Goal: Task Accomplishment & Management: Manage account settings

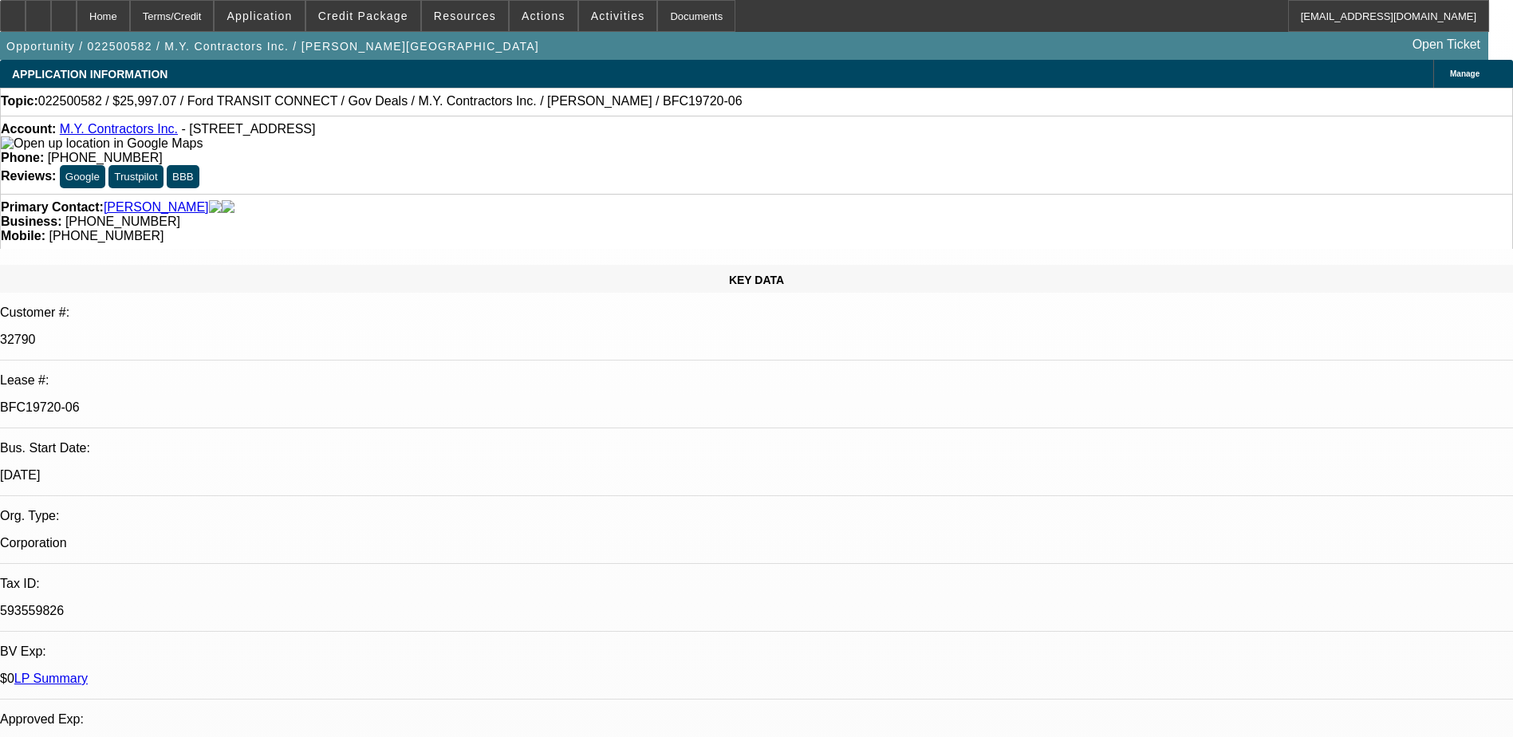
select select "0"
select select "6"
select select "0"
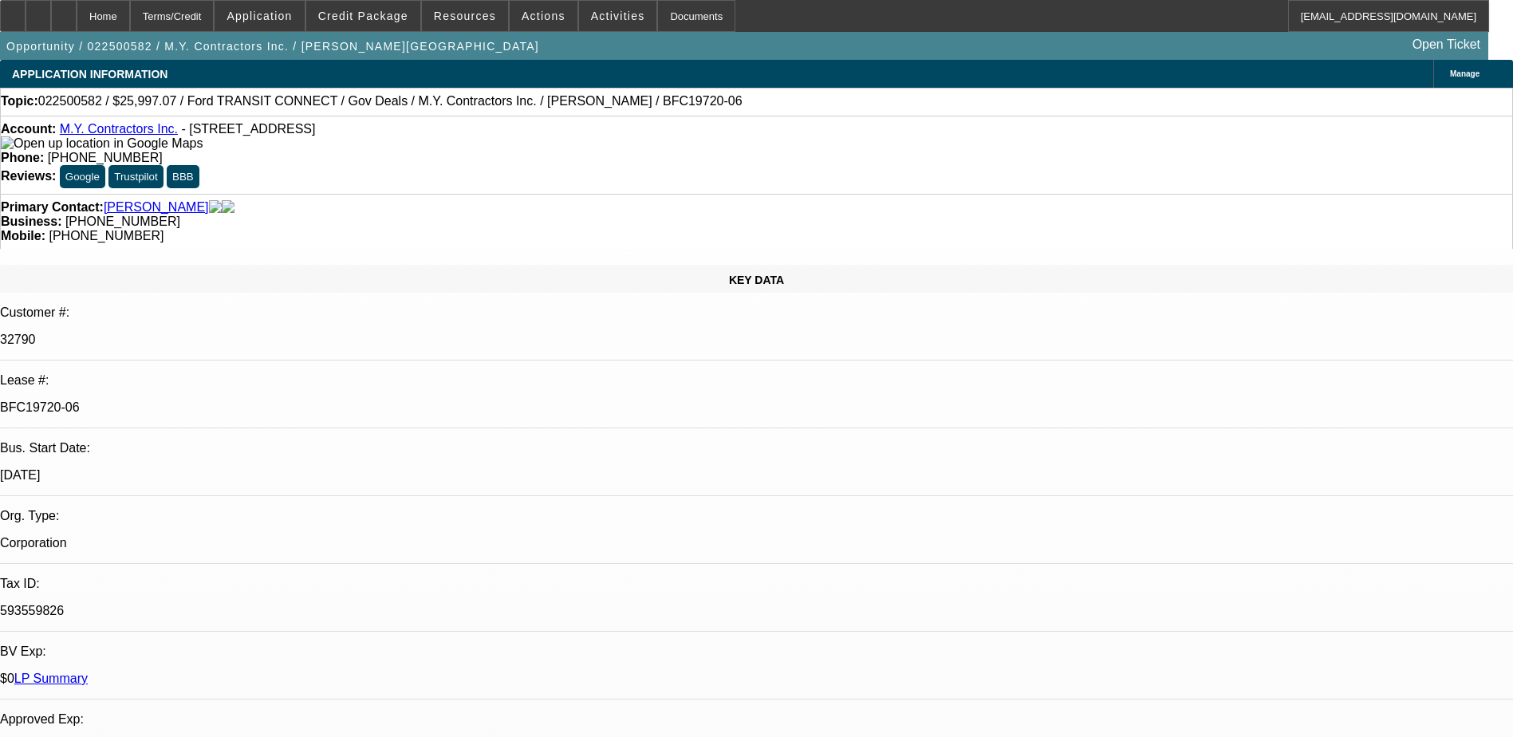
select select "0"
select select "6"
select select "0"
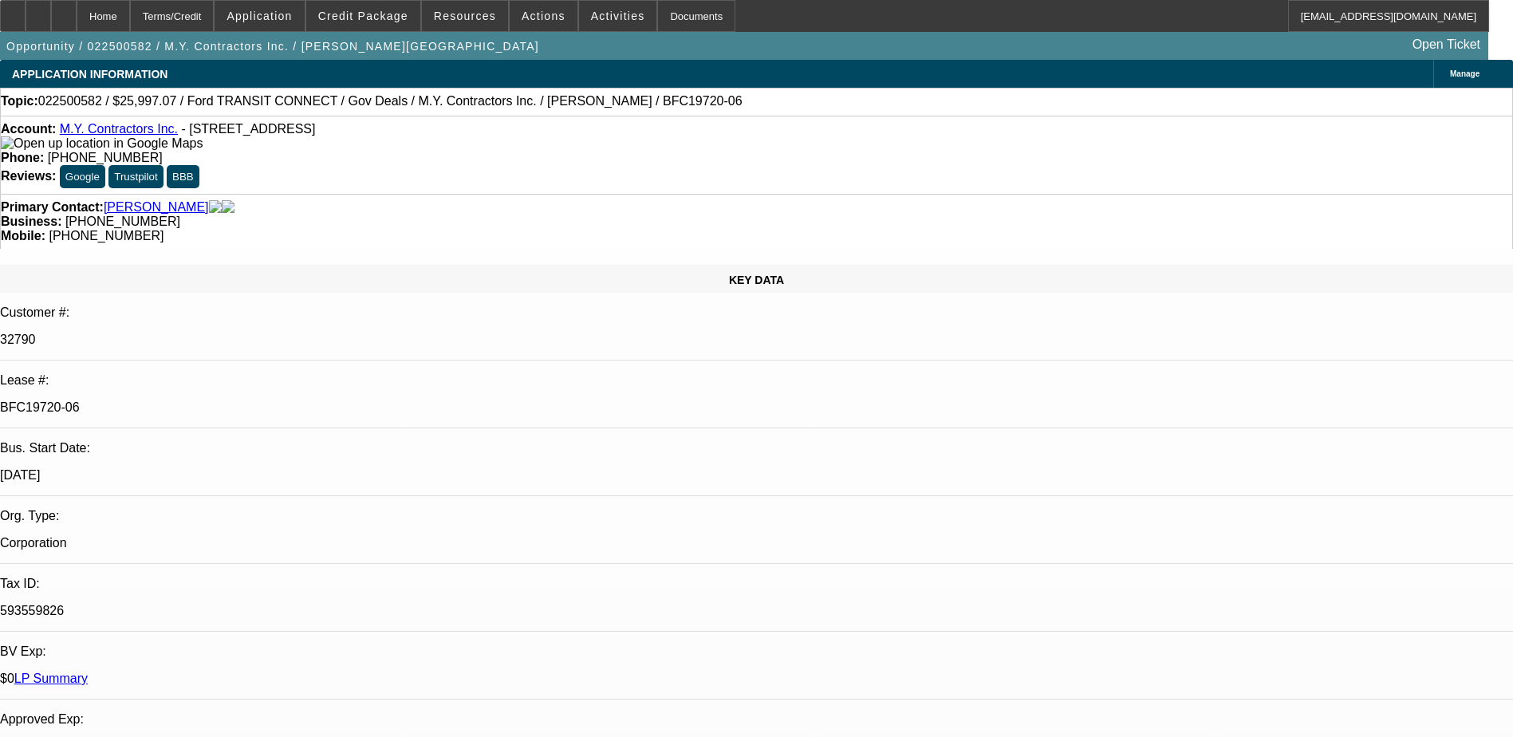
select select "0"
select select "6"
select select "0"
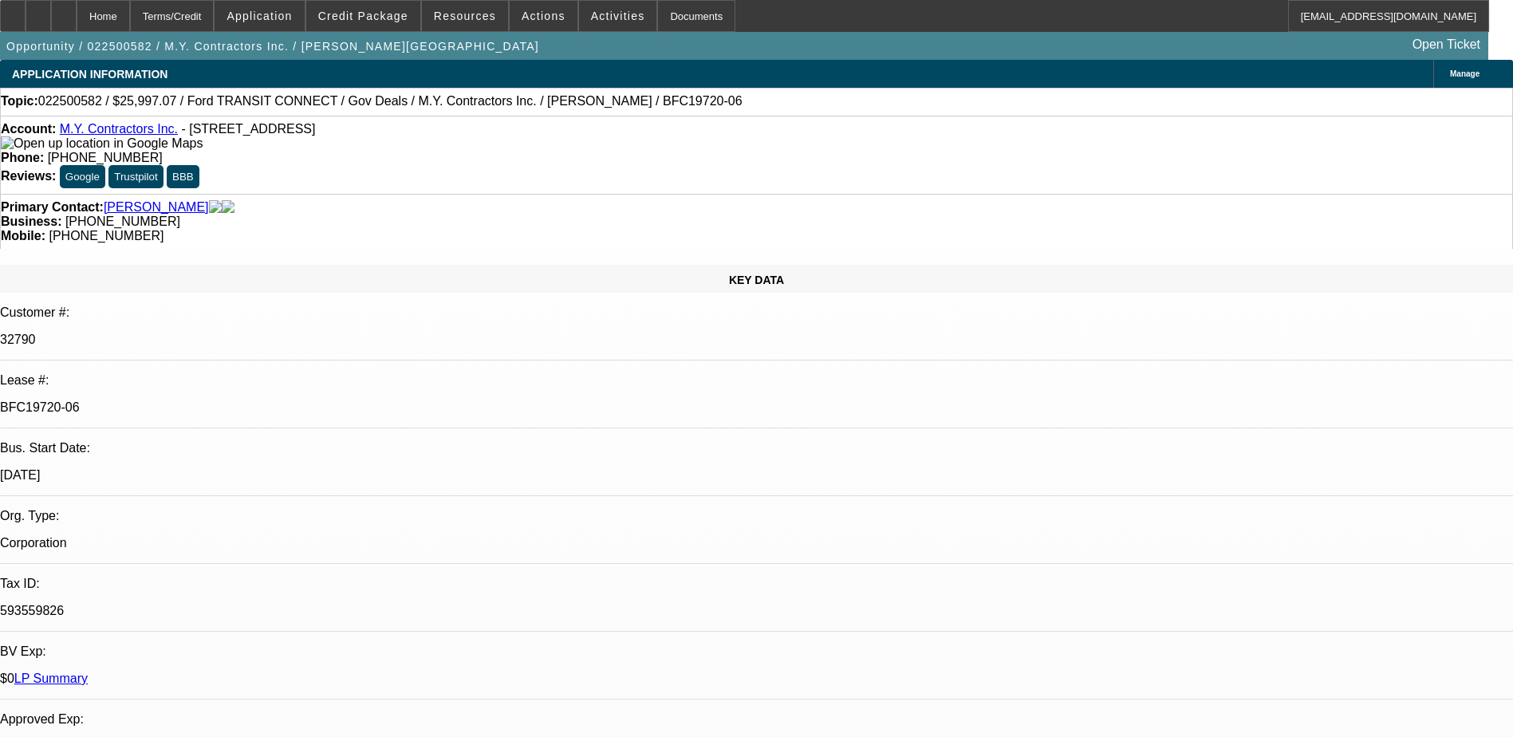
select select "6"
click at [532, 20] on span "Actions" at bounding box center [543, 16] width 44 height 13
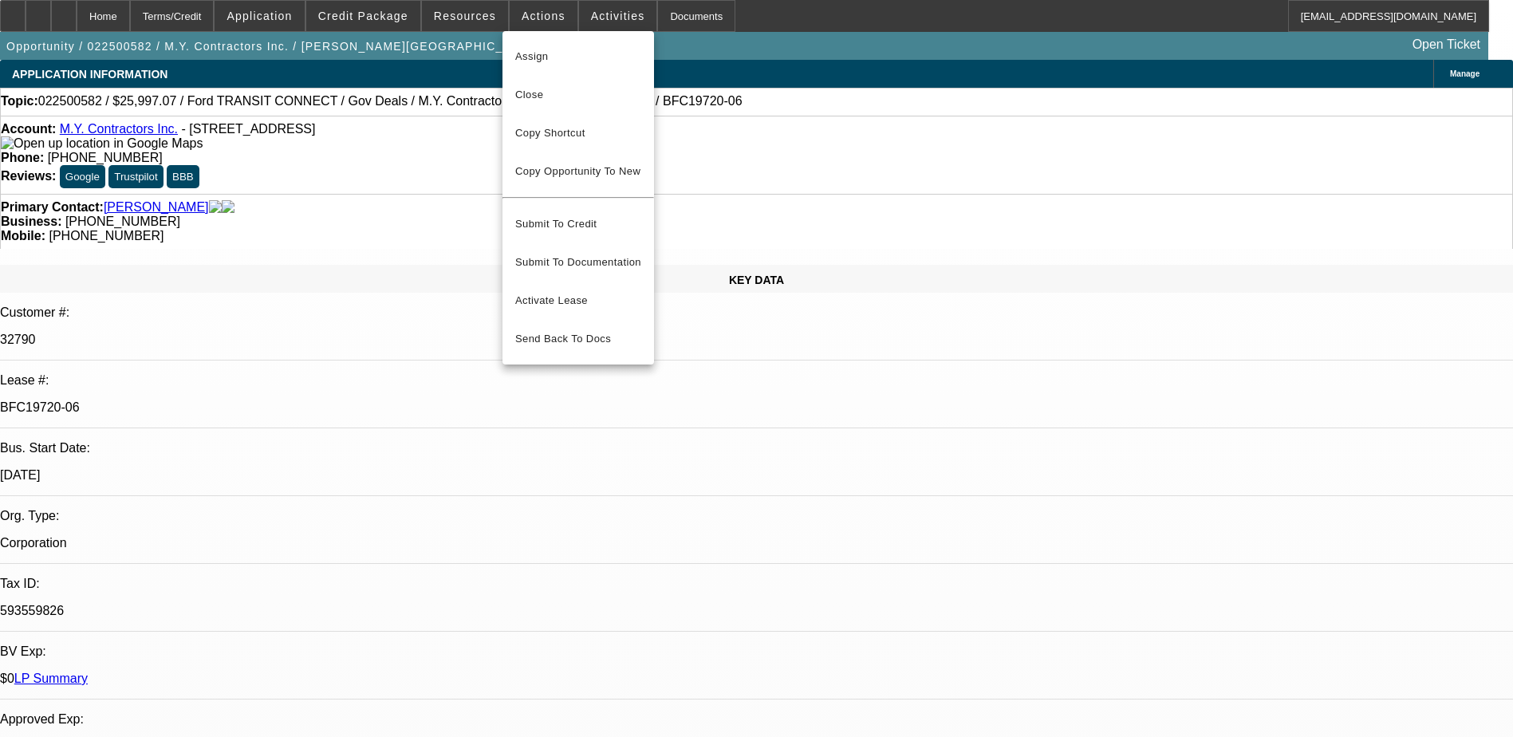
click at [601, 22] on div at bounding box center [756, 368] width 1513 height 737
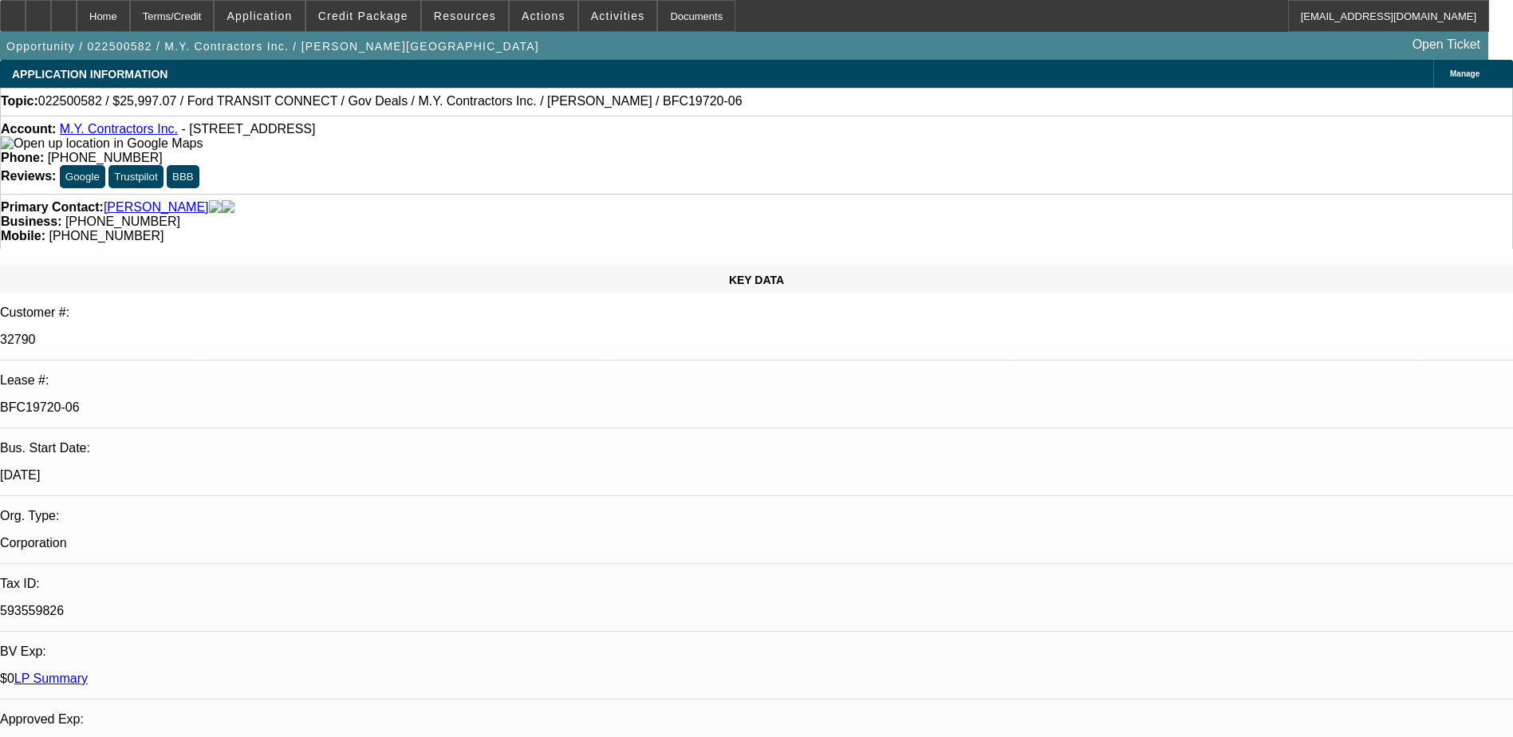
click at [601, 18] on span "Activities" at bounding box center [618, 16] width 54 height 13
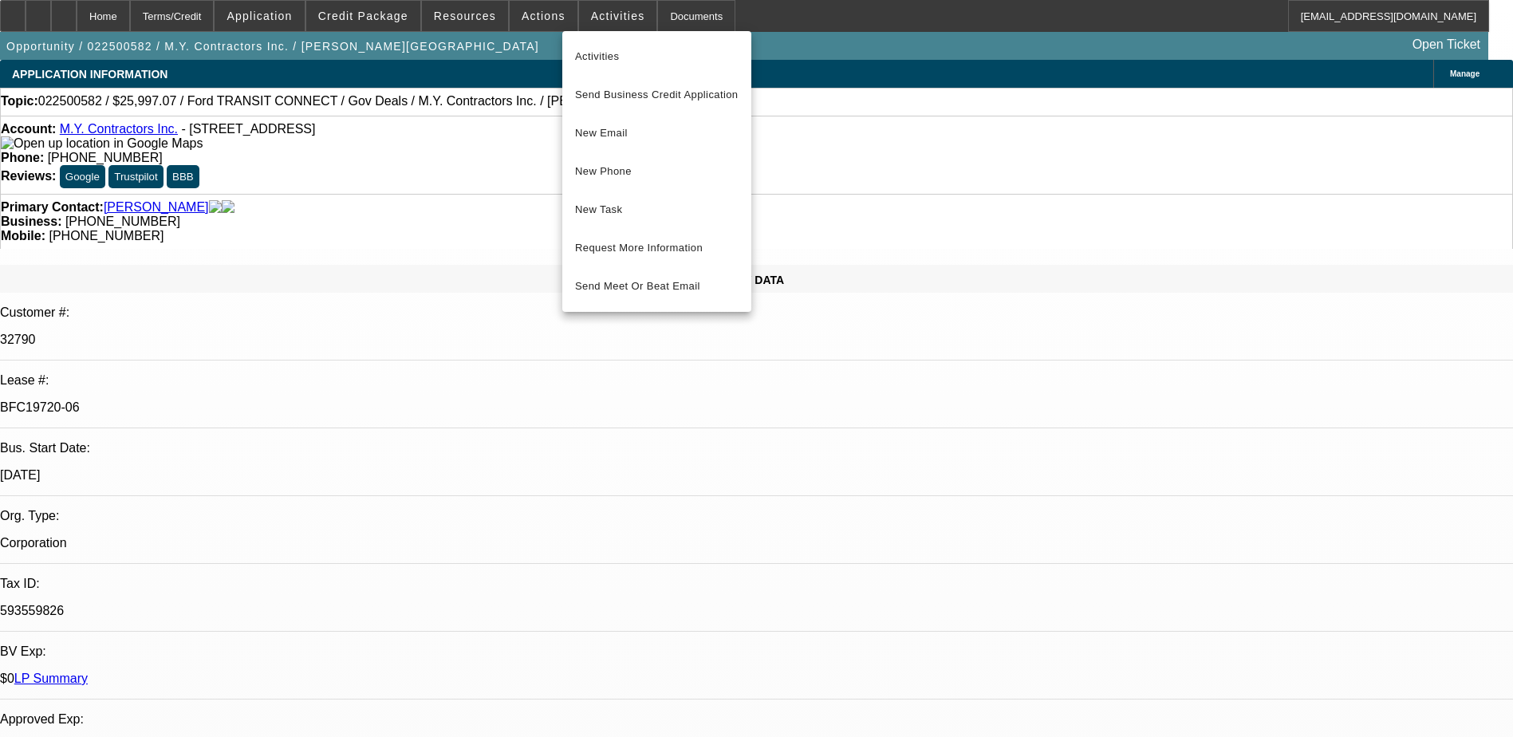
click at [578, 10] on div at bounding box center [756, 368] width 1513 height 737
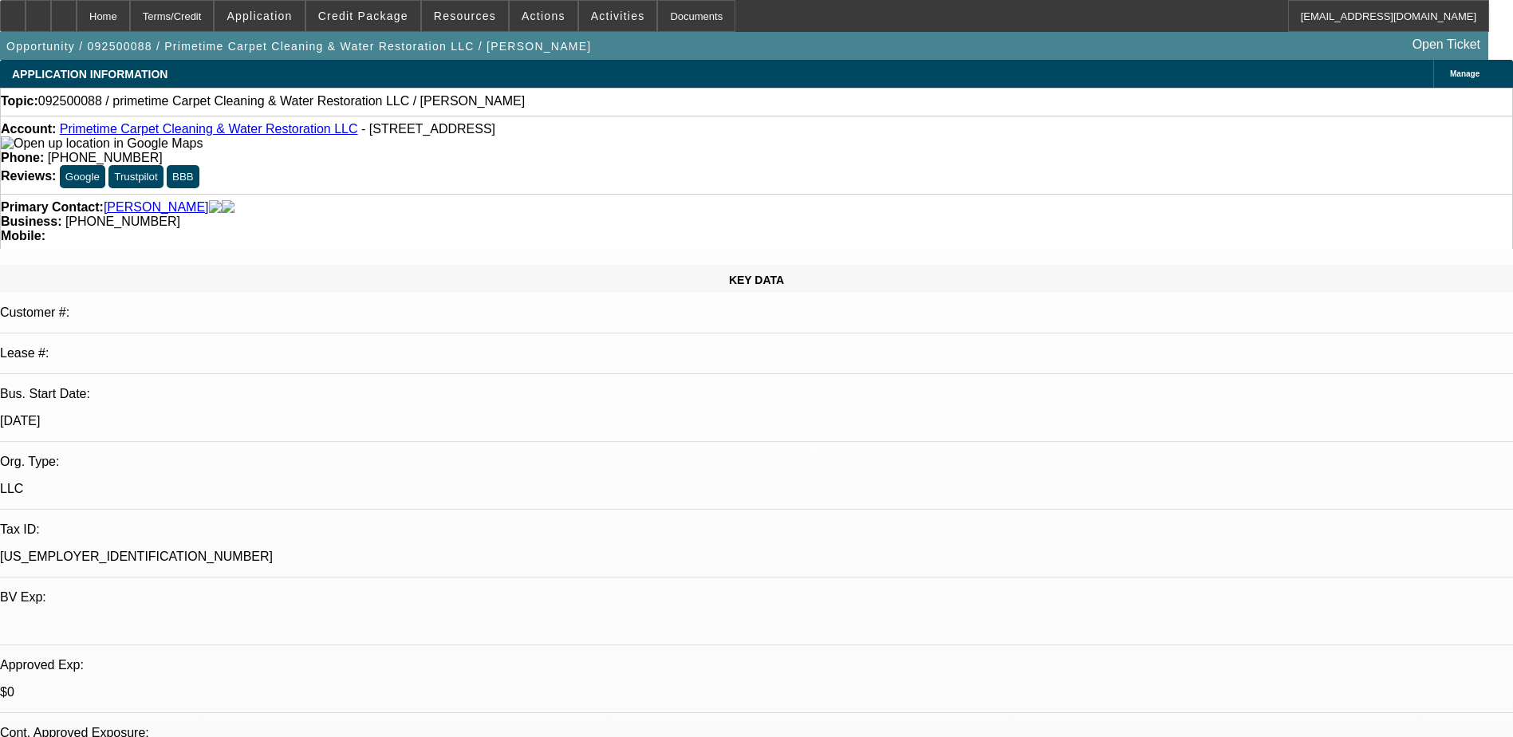
select select "0"
select select "2"
select select "0.1"
select select "4"
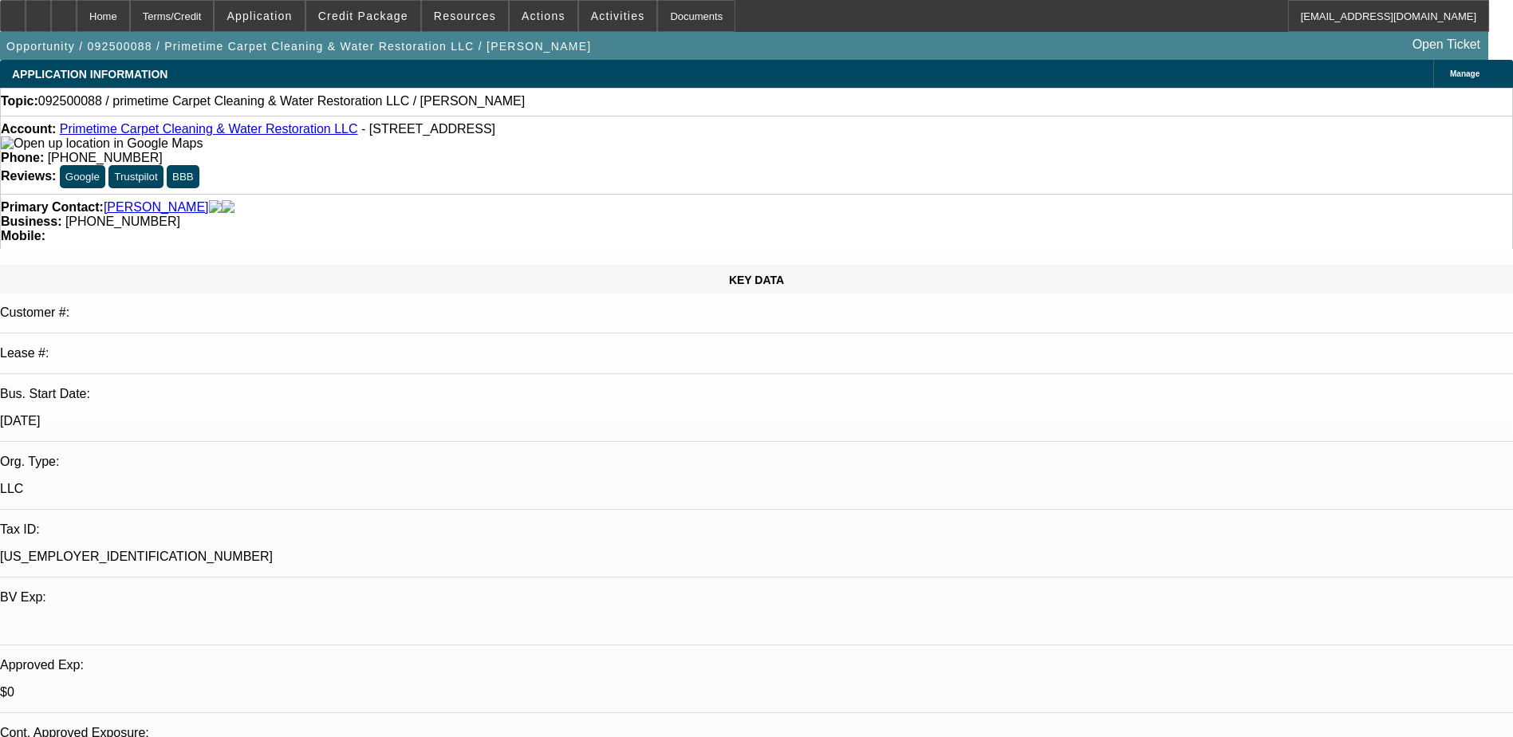
click at [536, 24] on span at bounding box center [543, 16] width 68 height 38
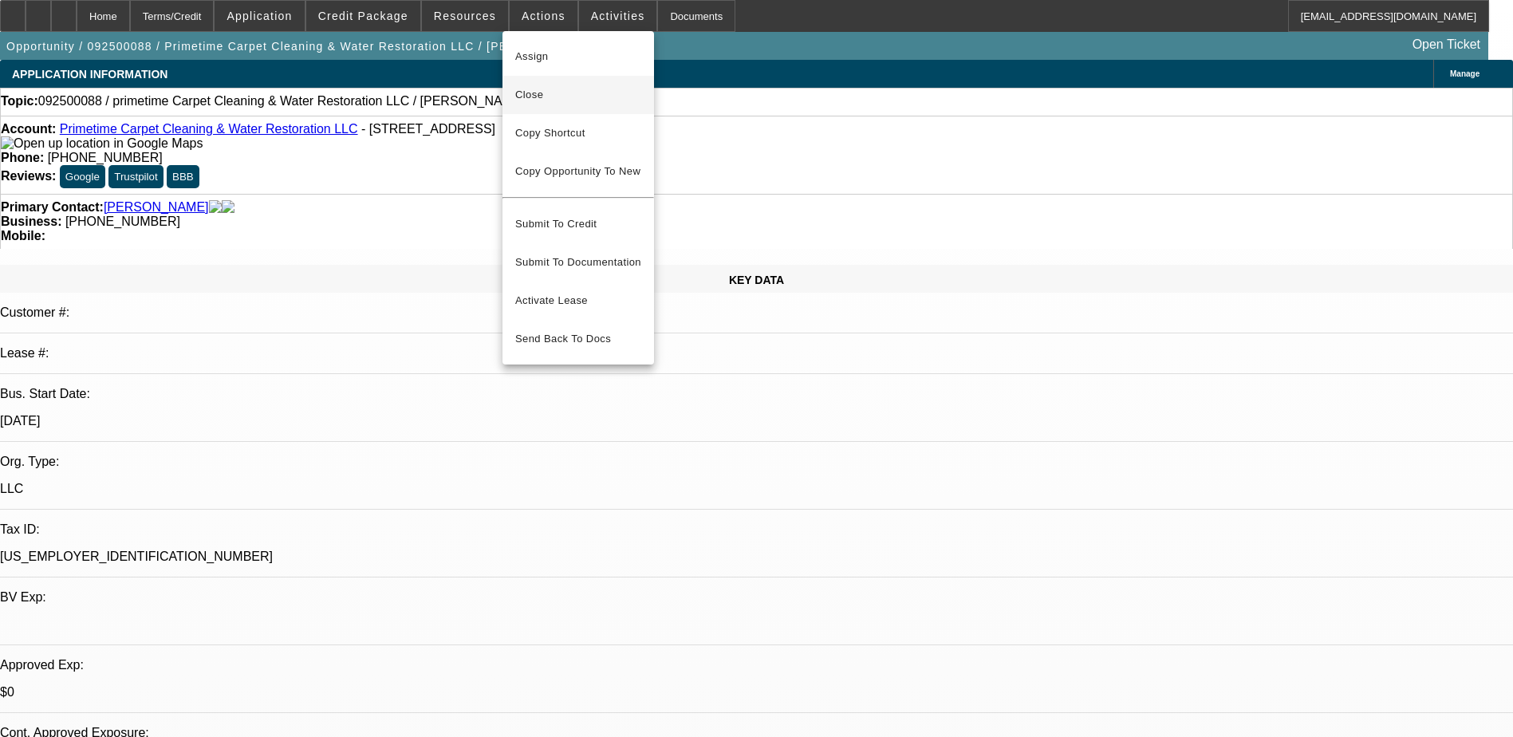
click at [618, 100] on span "Close" at bounding box center [578, 94] width 126 height 19
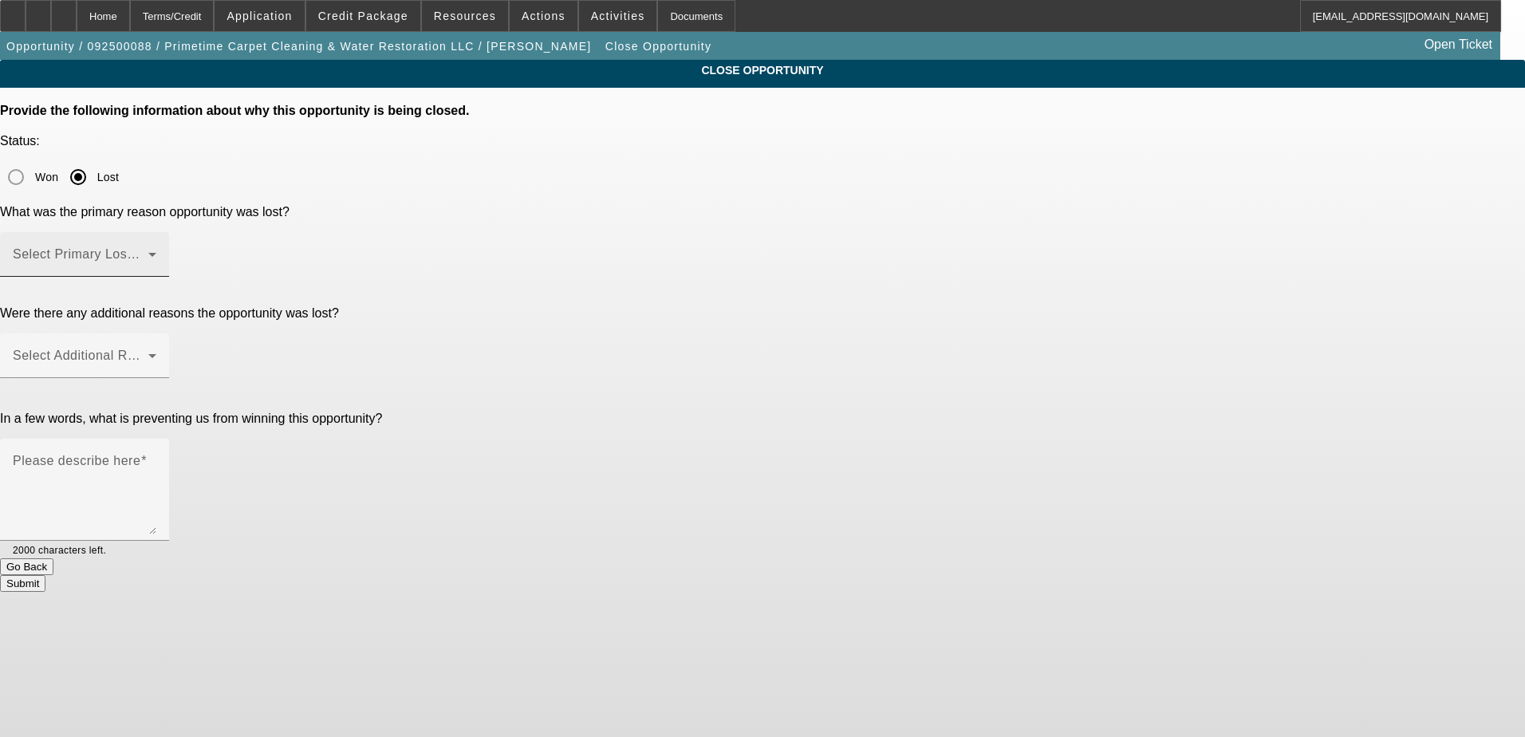
click at [148, 251] on span at bounding box center [81, 260] width 136 height 19
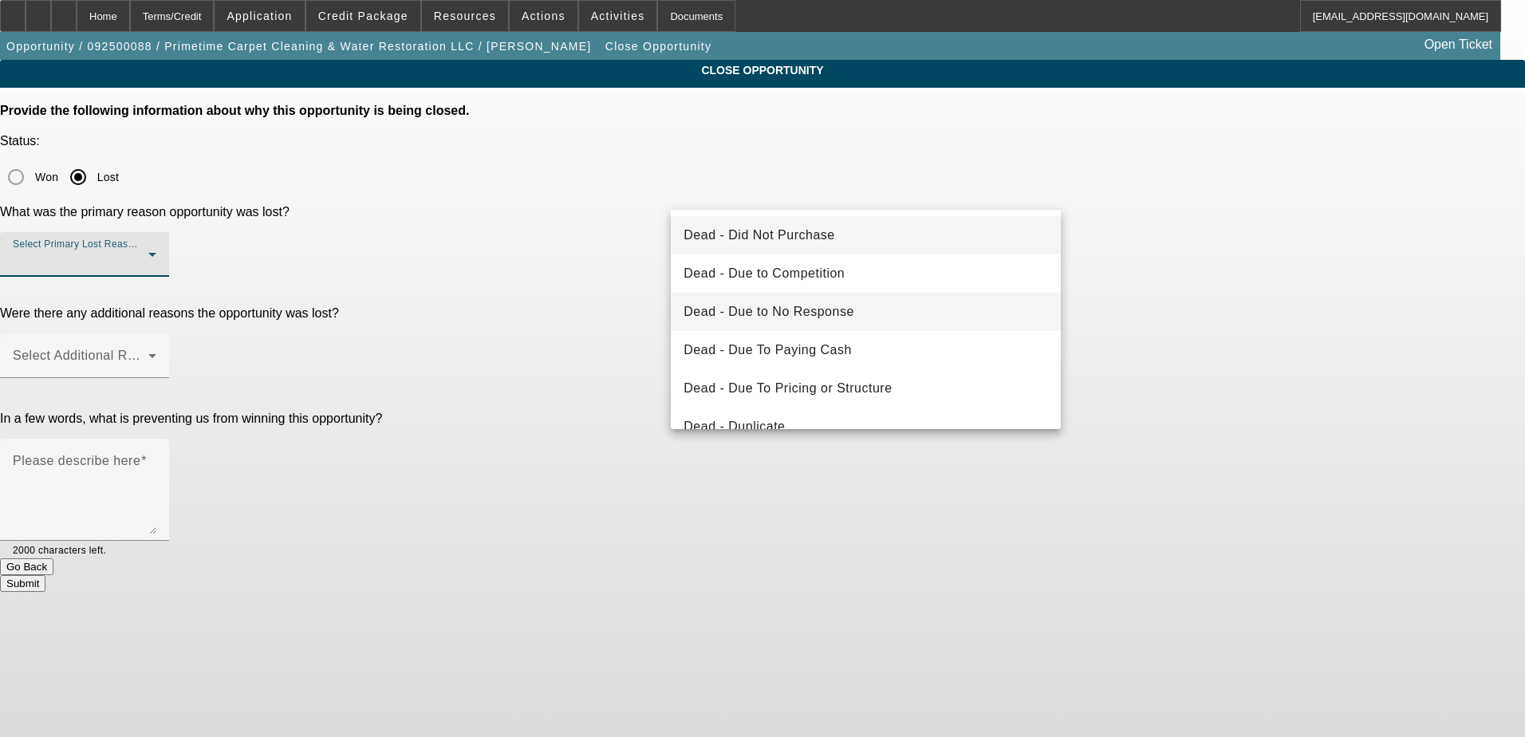
click at [914, 307] on mat-option "Dead - Due to No Response" at bounding box center [866, 312] width 390 height 38
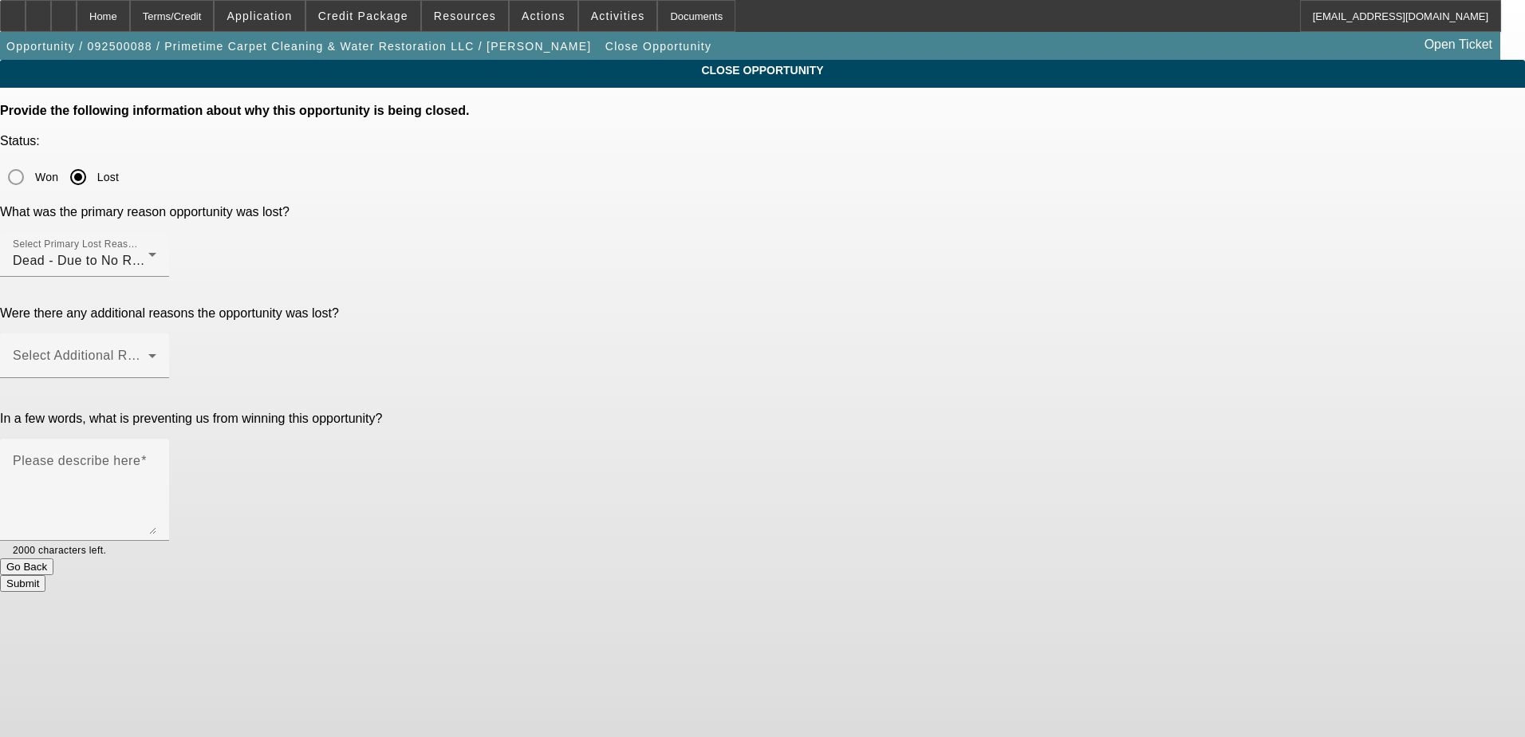
click at [1126, 252] on div "CLOSE OPPORTUNITY Provide the following information about why this opportunity …" at bounding box center [762, 326] width 1525 height 532
click at [148, 251] on div "Dead - Due to No Response" at bounding box center [81, 260] width 136 height 19
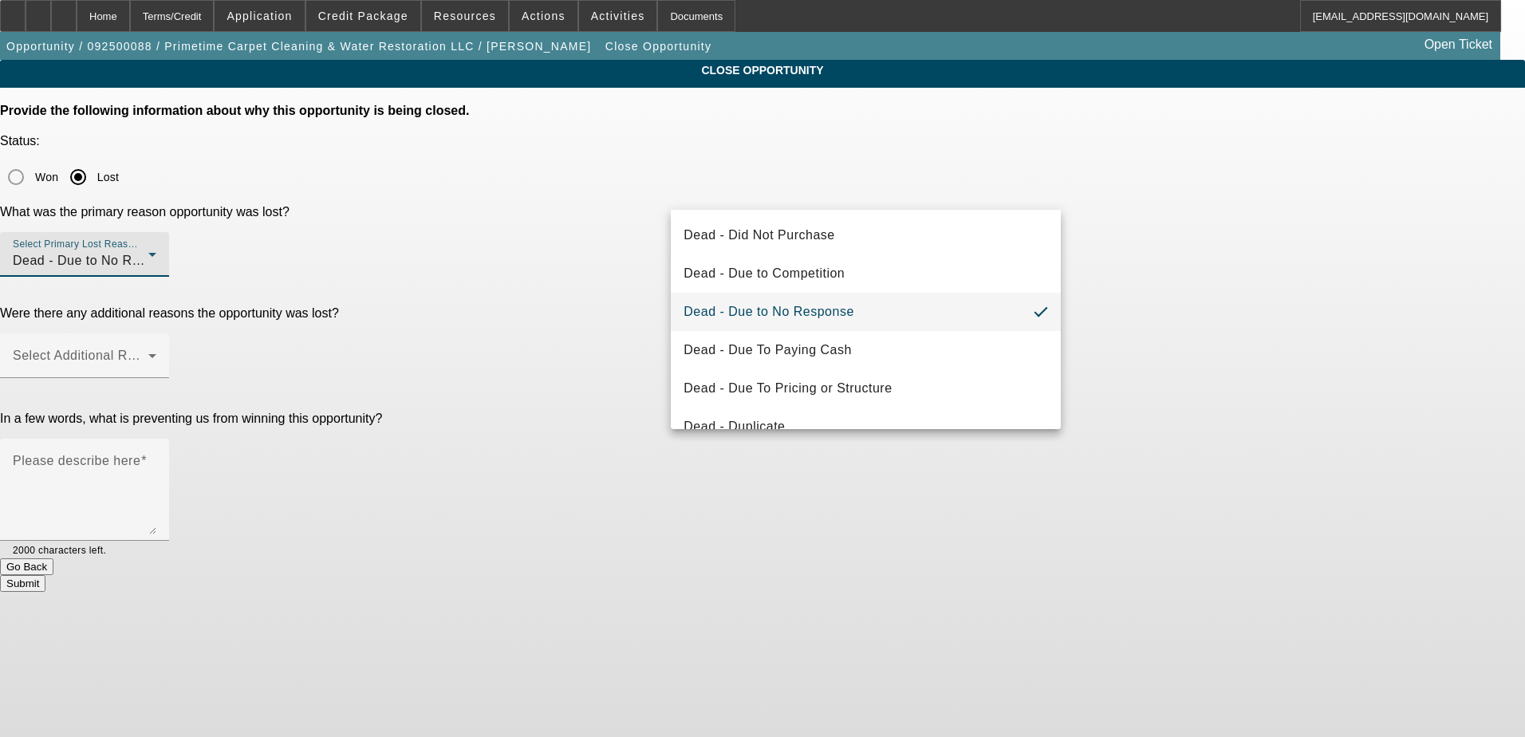
click at [1086, 291] on div at bounding box center [762, 368] width 1525 height 737
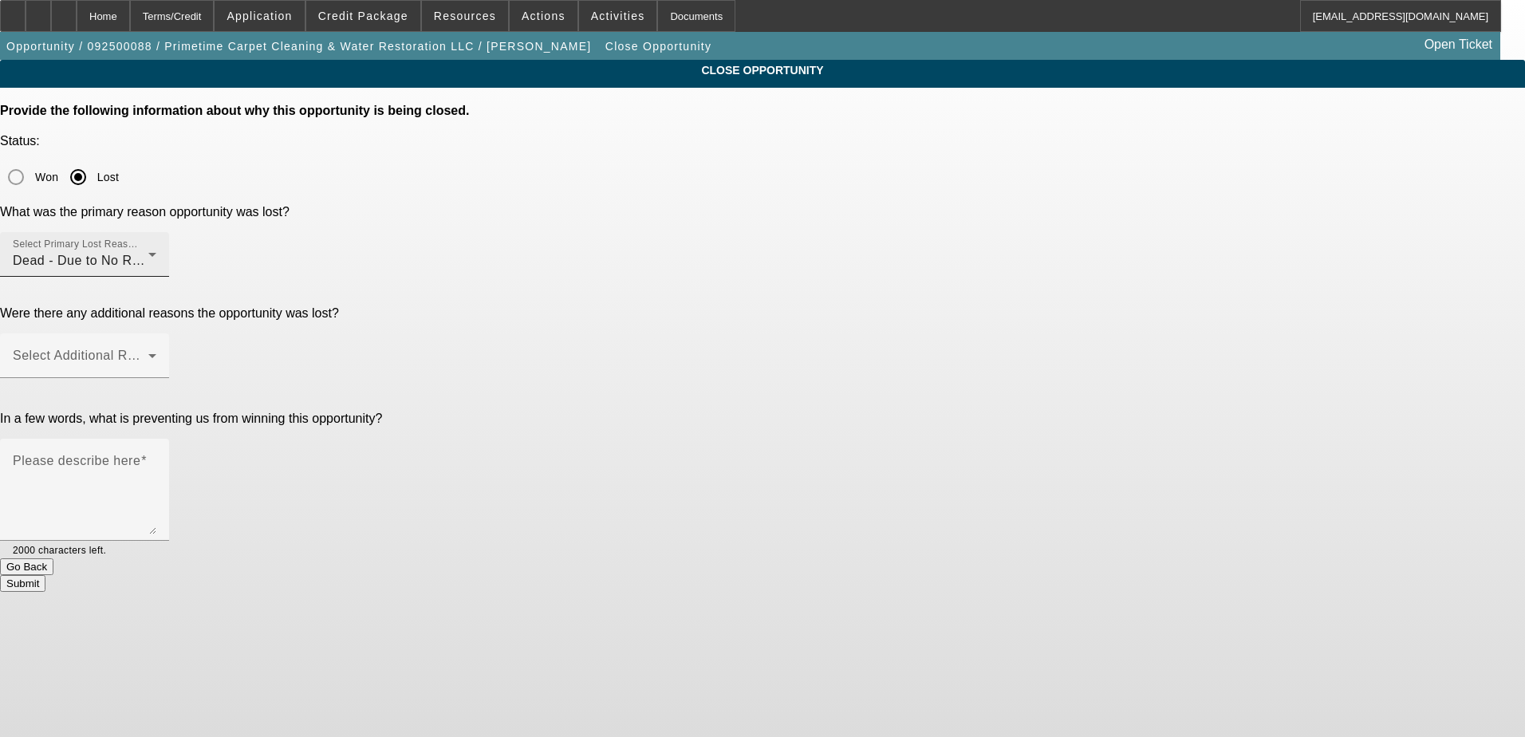
click at [148, 251] on div "Dead - Due to No Response" at bounding box center [81, 260] width 136 height 19
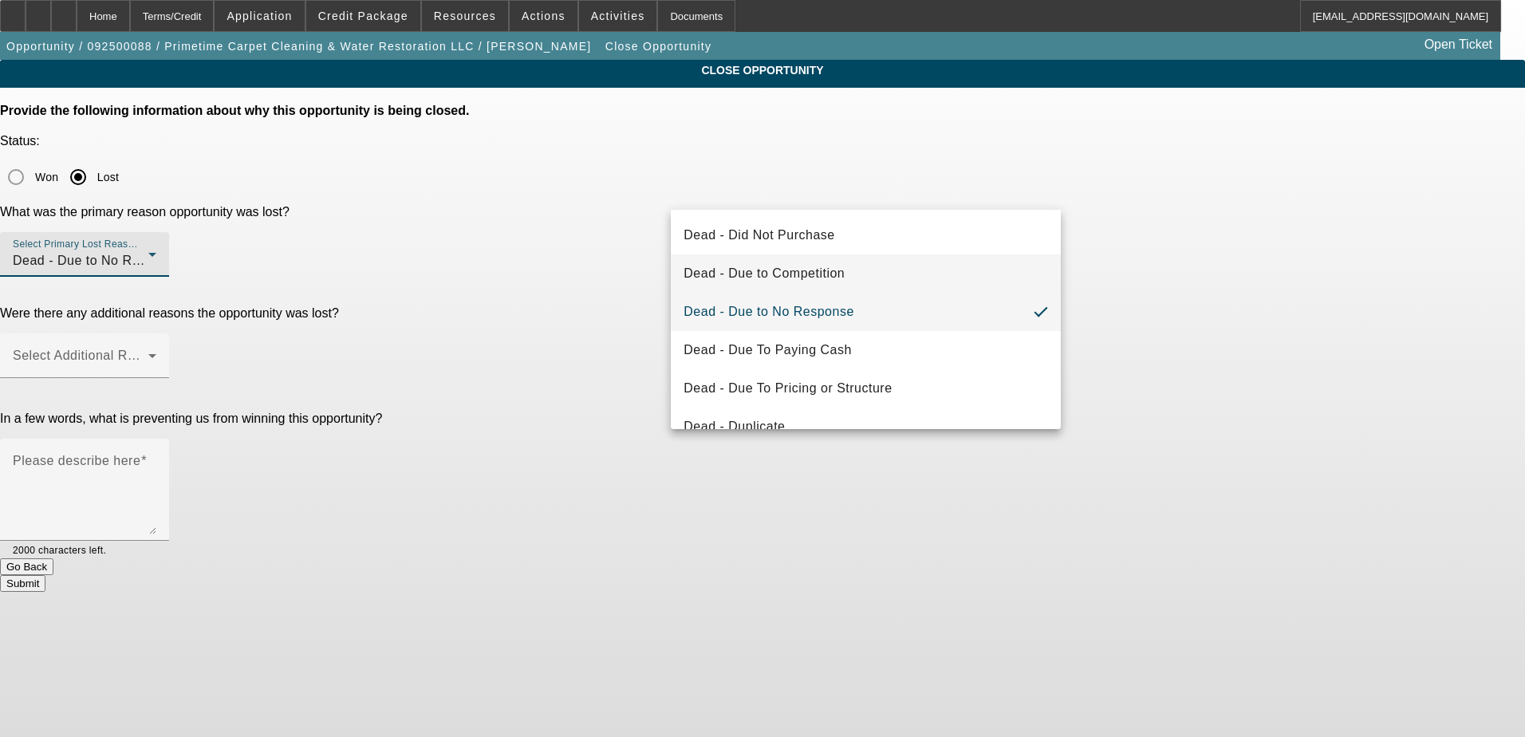
scroll to position [214, 0]
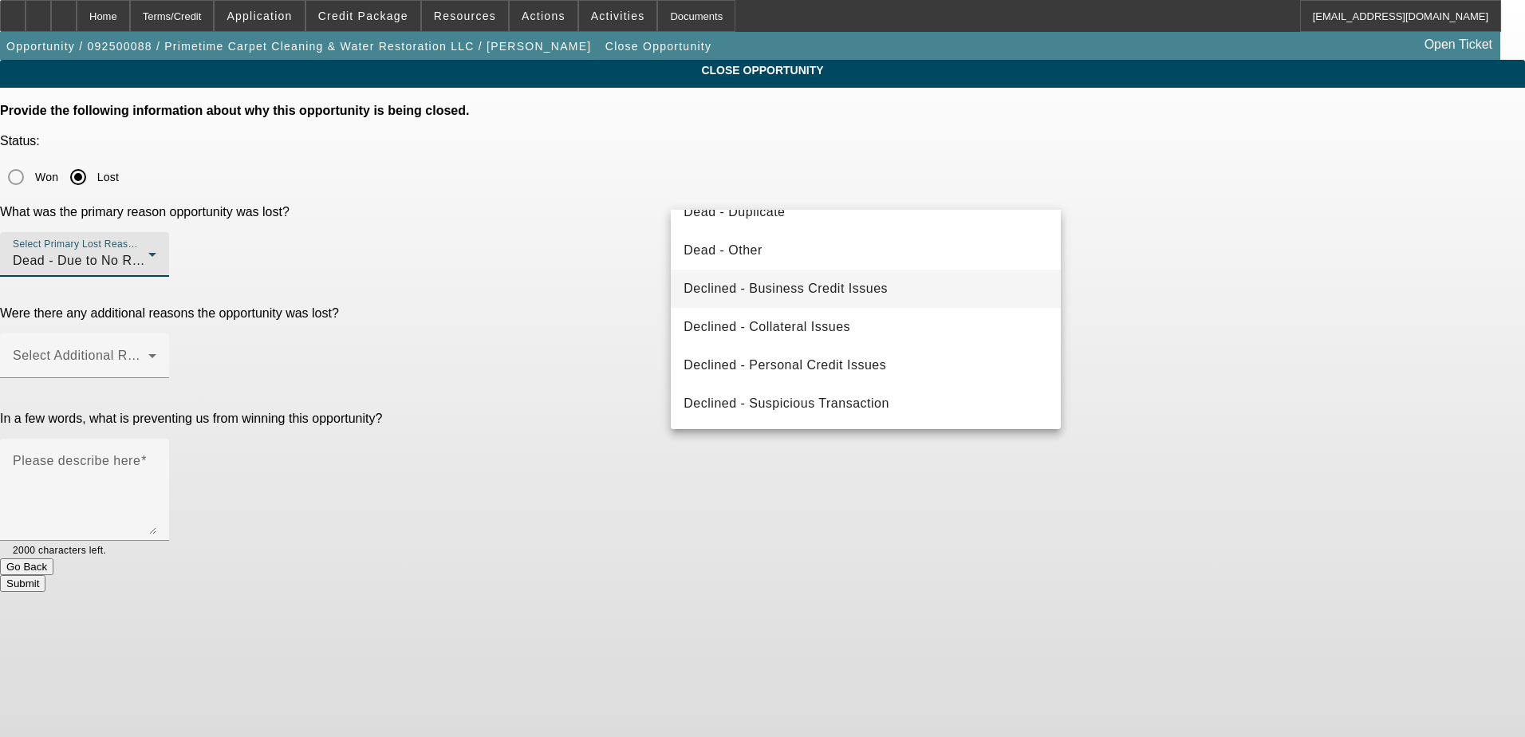
click at [954, 302] on mat-option "Declined - Business Credit Issues" at bounding box center [866, 289] width 390 height 38
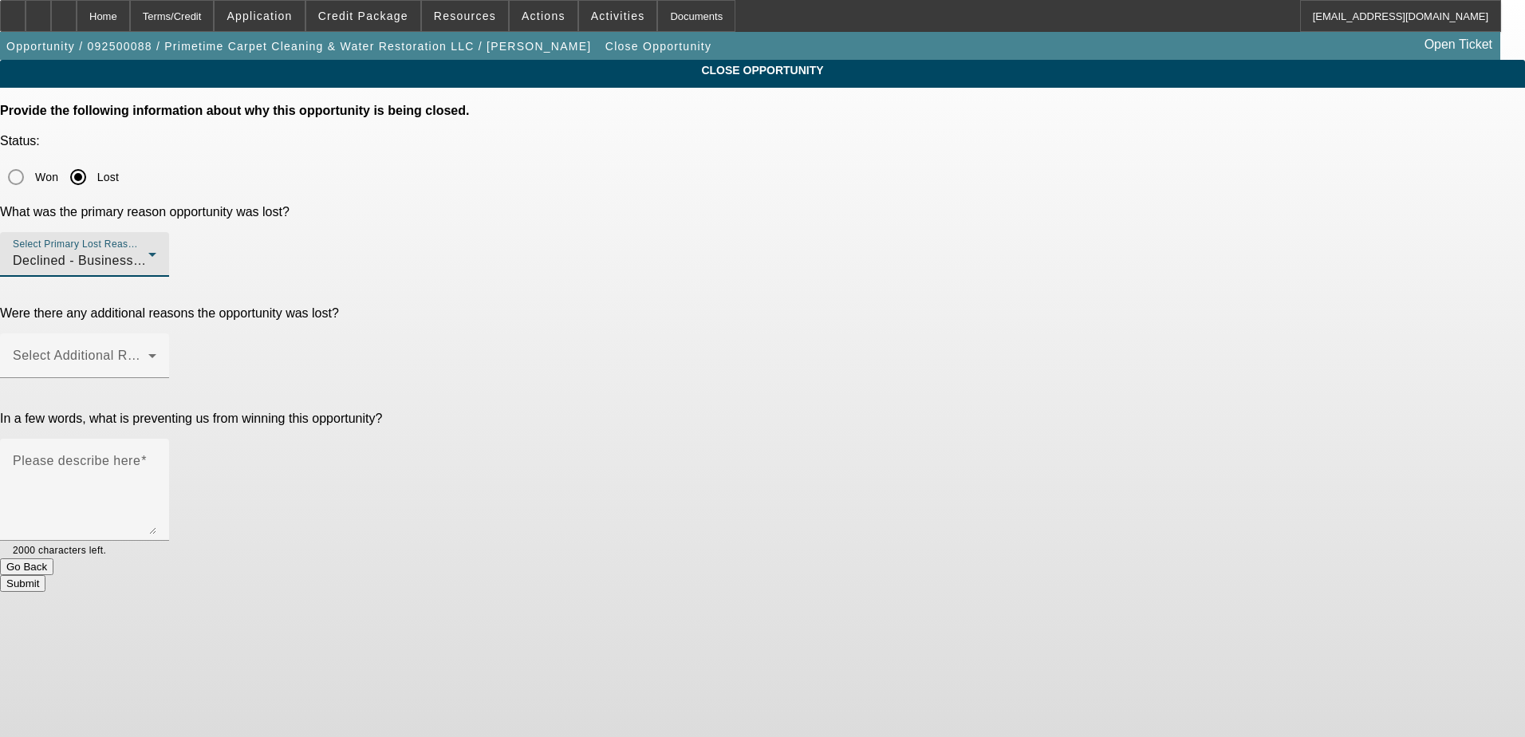
click at [1258, 297] on app-close-opportunity "CLOSE OPPORTUNITY Provide the following information about why this opportunity …" at bounding box center [762, 326] width 1525 height 532
click at [169, 333] on div "Select Additional Reasons" at bounding box center [84, 355] width 169 height 45
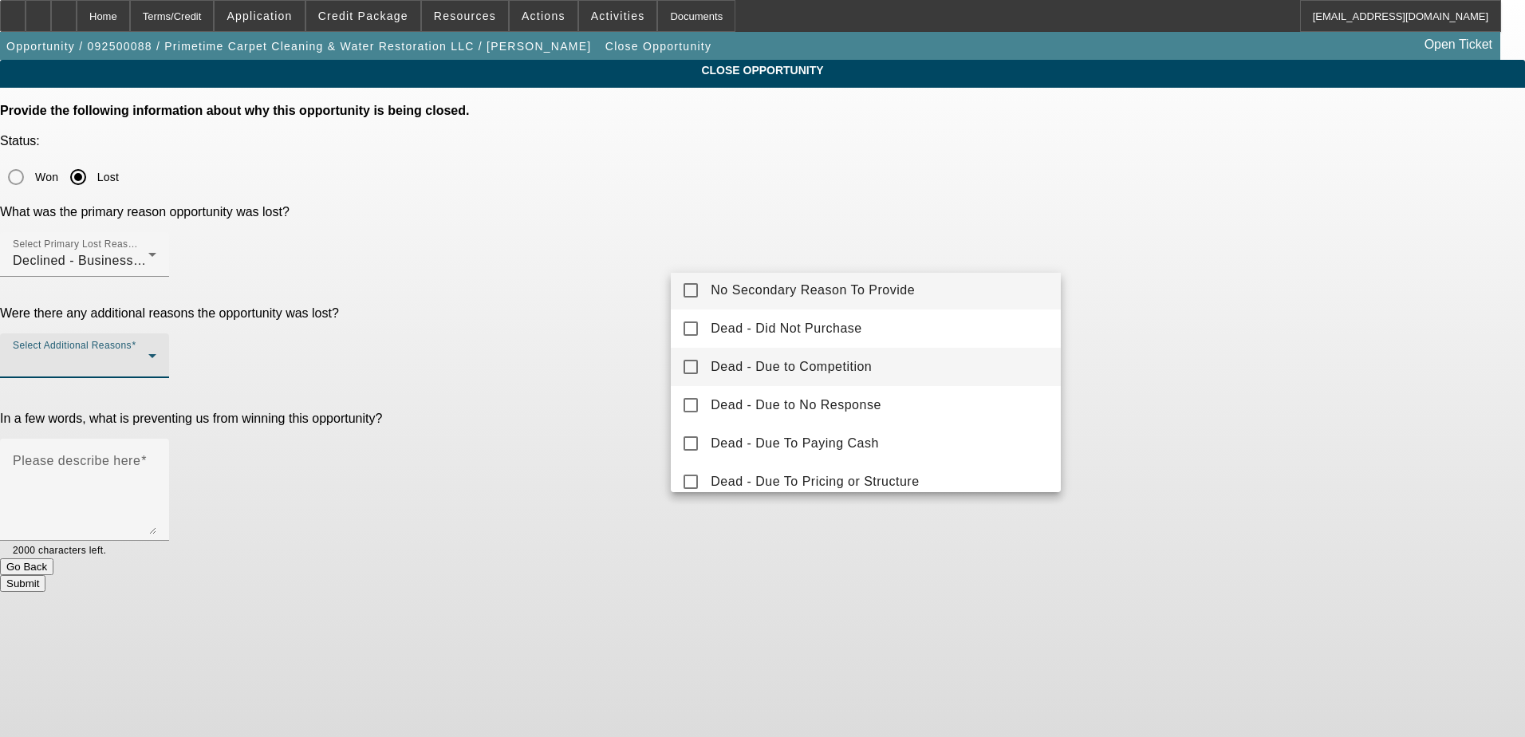
scroll to position [0, 0]
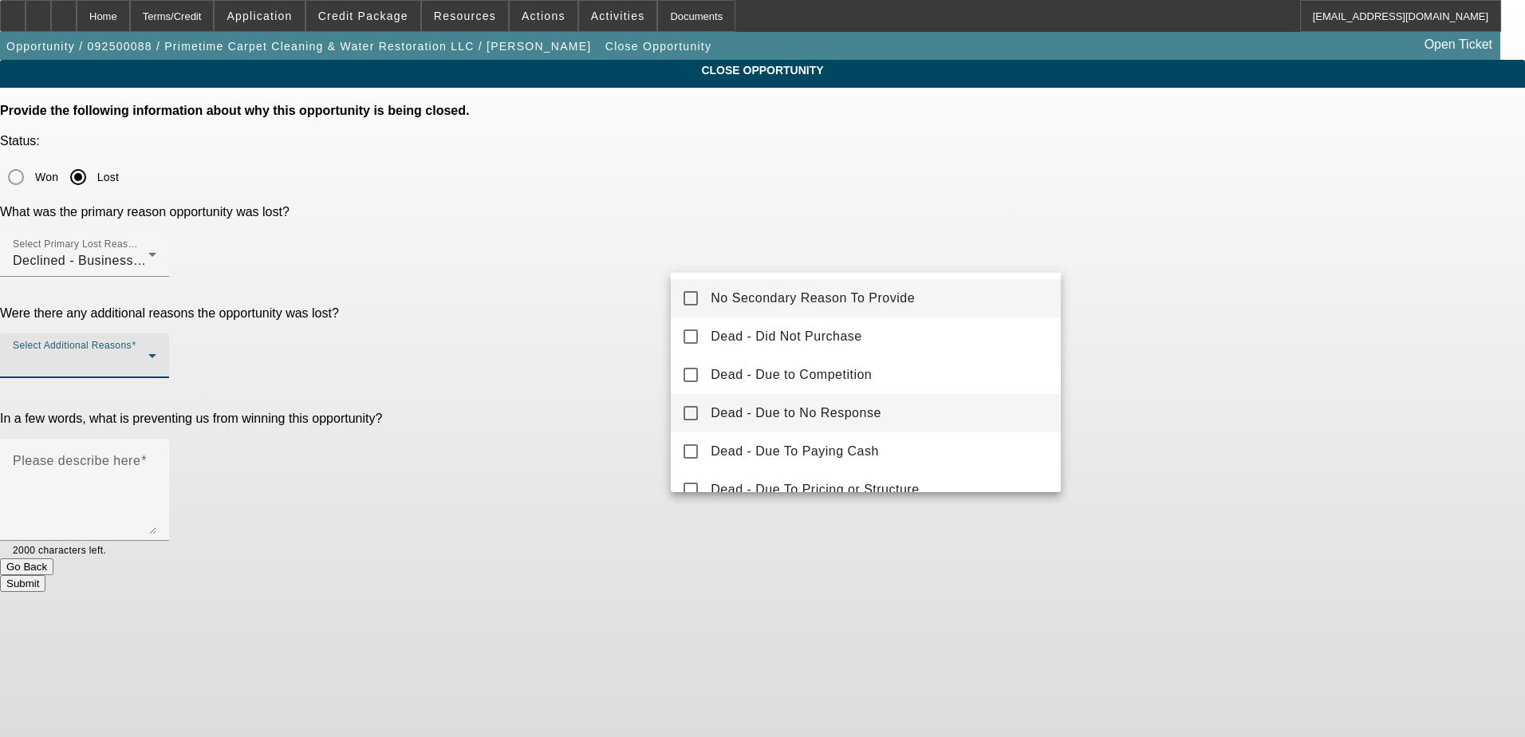
click at [950, 420] on mat-option "Dead - Due to No Response" at bounding box center [866, 413] width 390 height 38
click at [1152, 325] on div at bounding box center [762, 368] width 1525 height 737
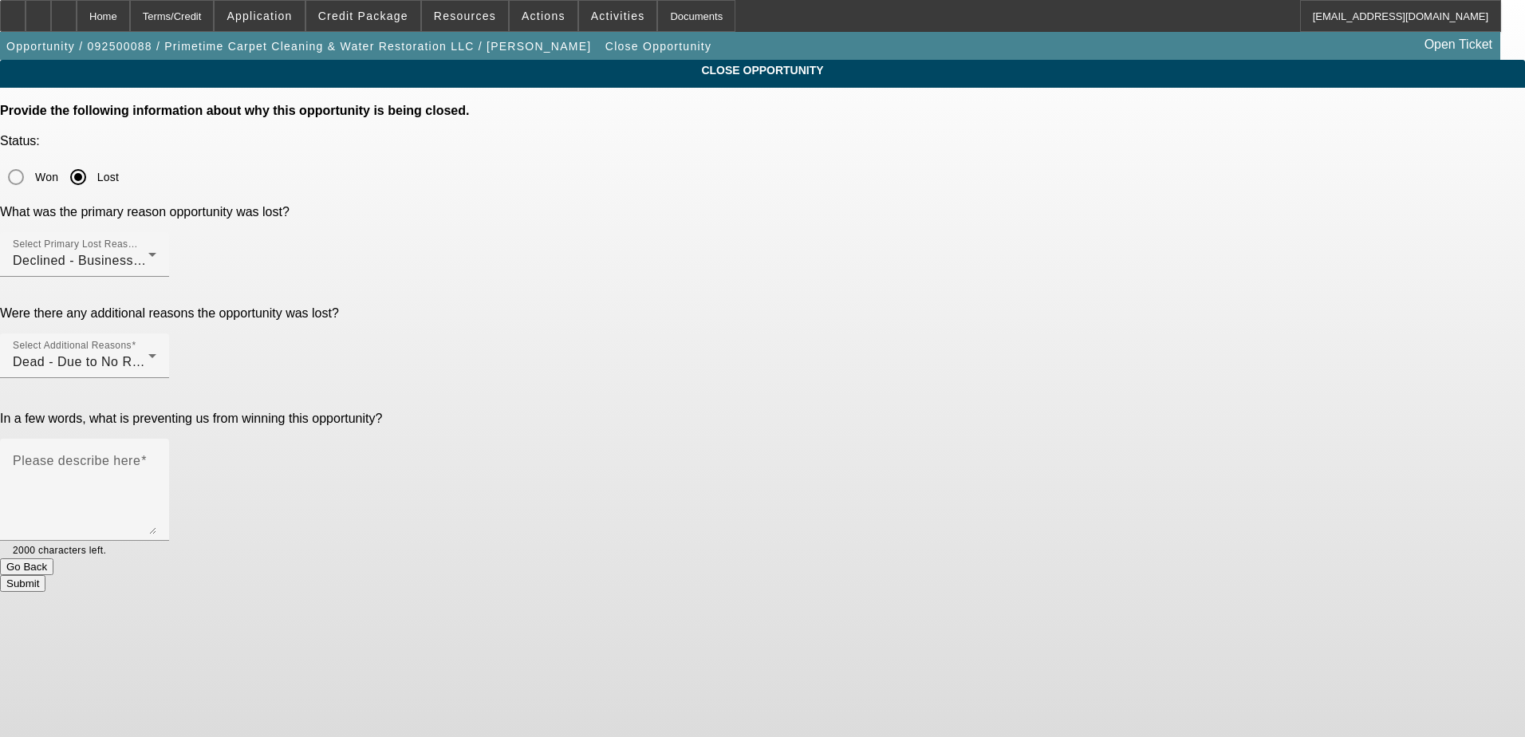
click at [169, 277] on div at bounding box center [84, 286] width 169 height 18
click at [148, 251] on div "Declined - Business Credit Issues" at bounding box center [81, 260] width 136 height 19
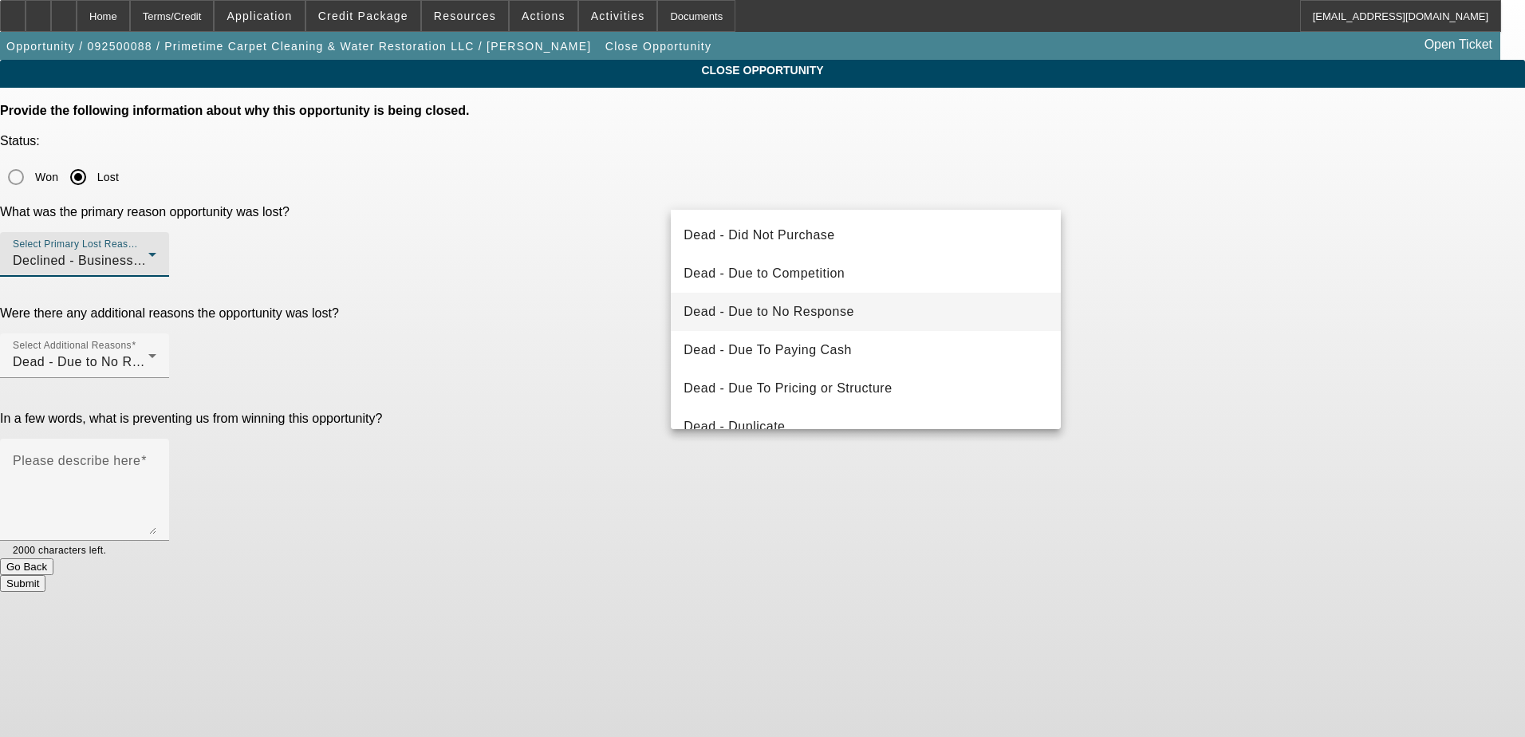
click at [963, 303] on mat-option "Dead - Due to No Response" at bounding box center [866, 312] width 390 height 38
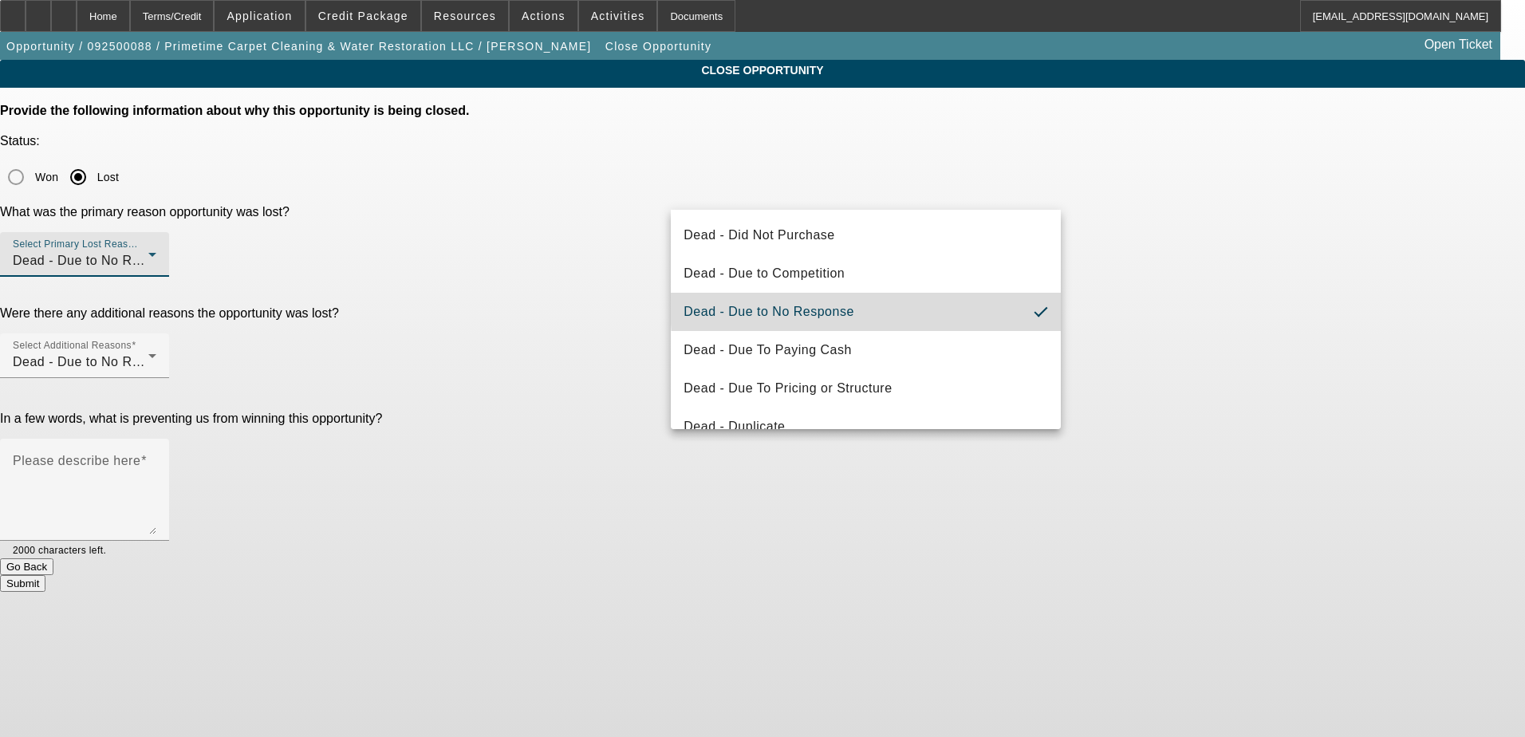
click at [1168, 266] on div "CLOSE OPPORTUNITY Provide the following information about why this opportunity …" at bounding box center [762, 326] width 1525 height 532
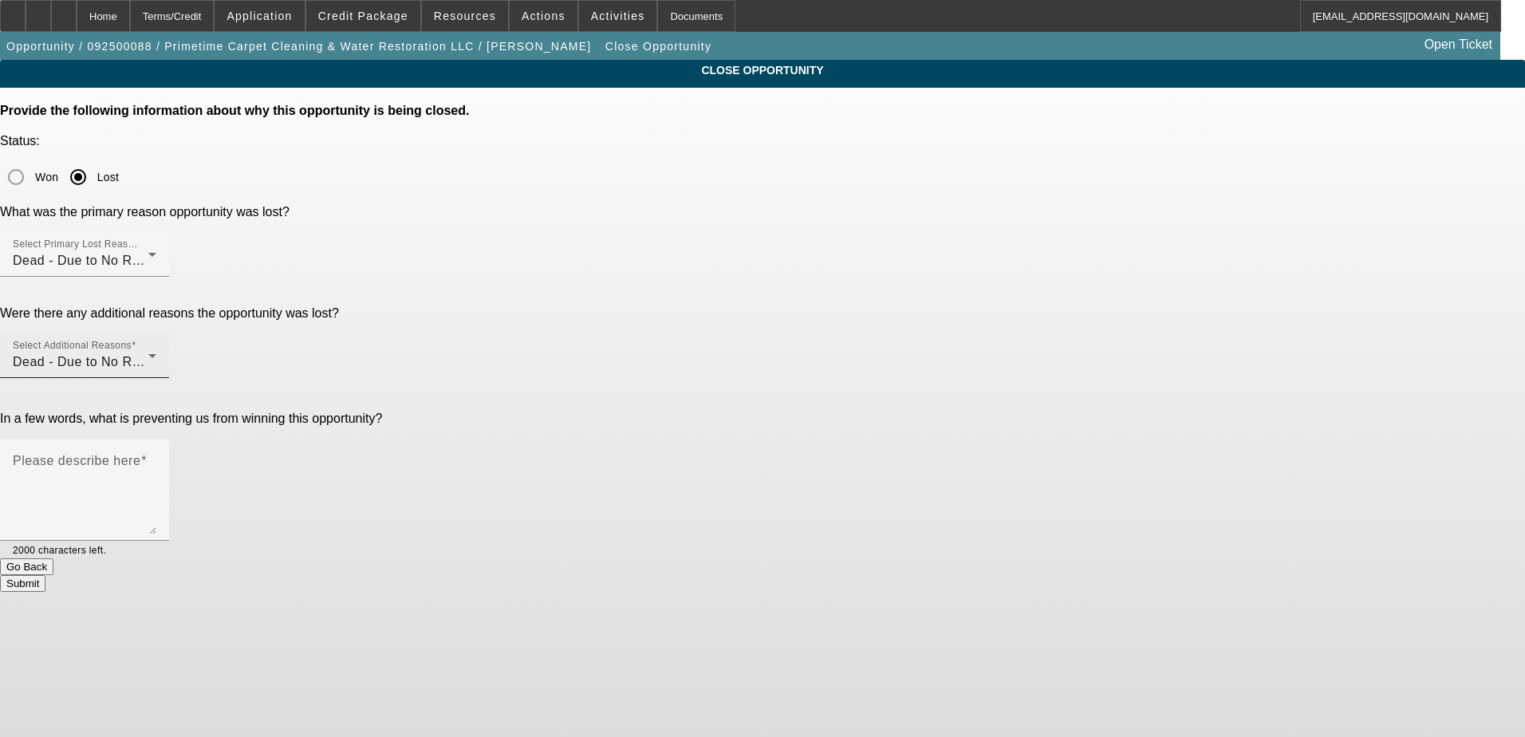
click at [148, 352] on div "Dead - Due to No Response" at bounding box center [81, 361] width 136 height 19
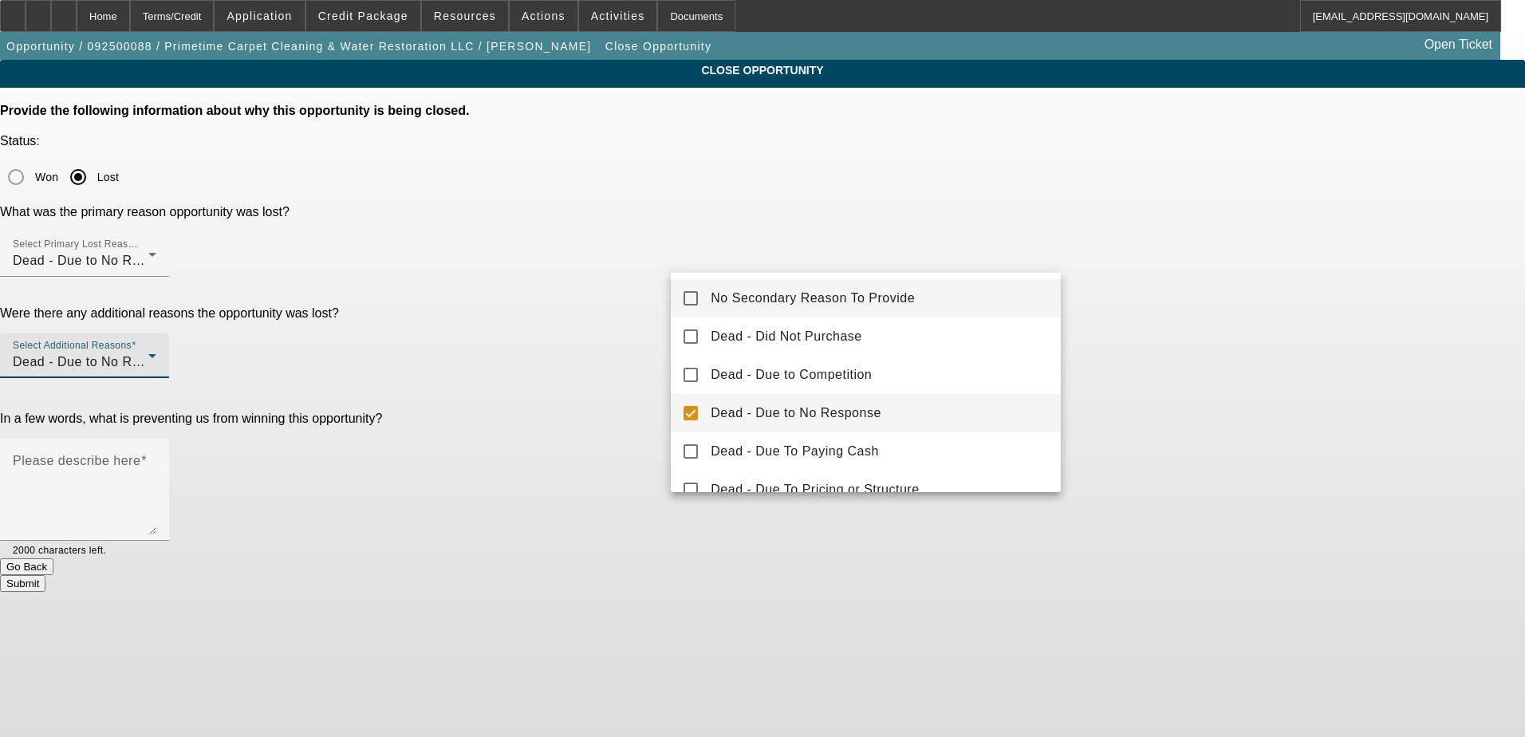
click at [982, 305] on mat-option "No Secondary Reason To Provide" at bounding box center [866, 298] width 390 height 38
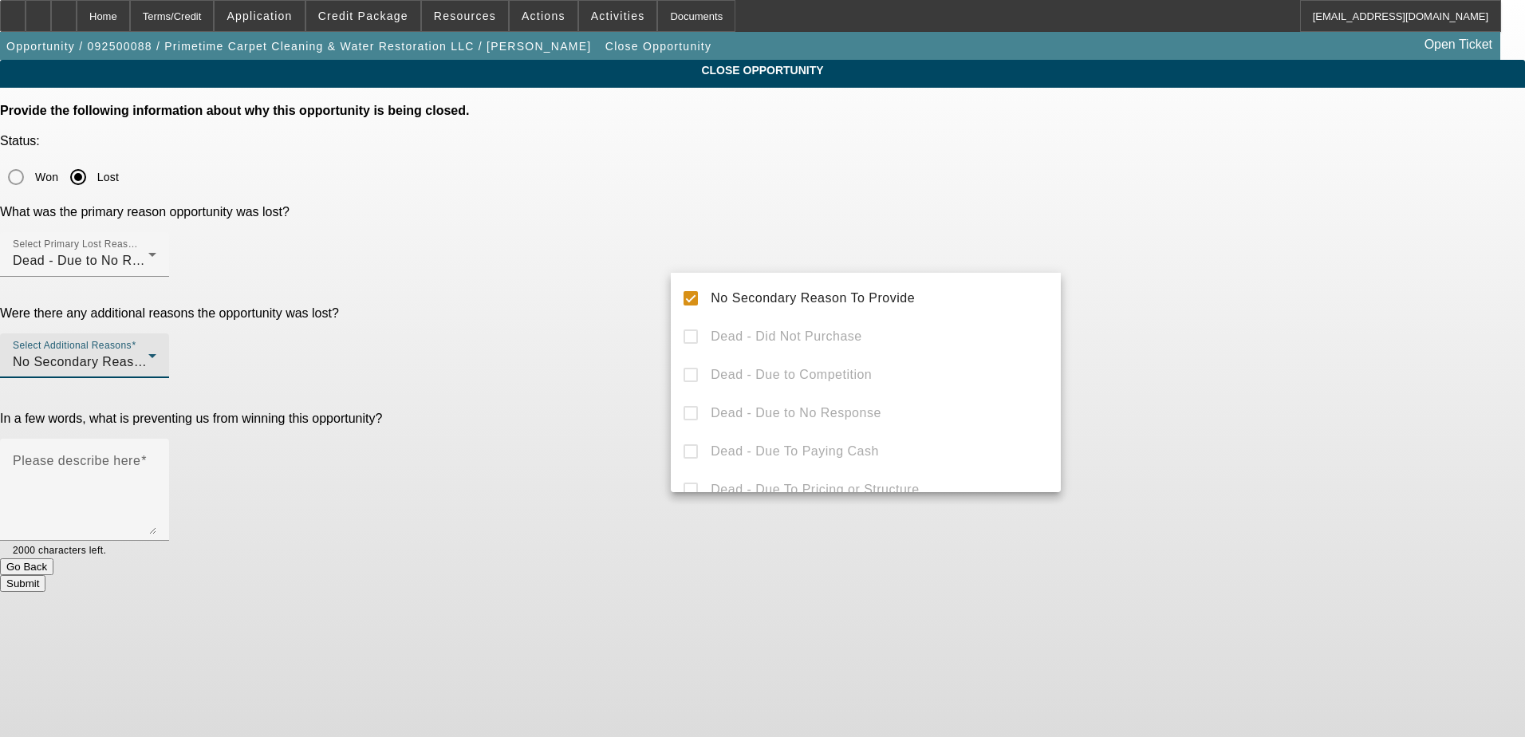
click at [1161, 282] on div at bounding box center [762, 368] width 1525 height 737
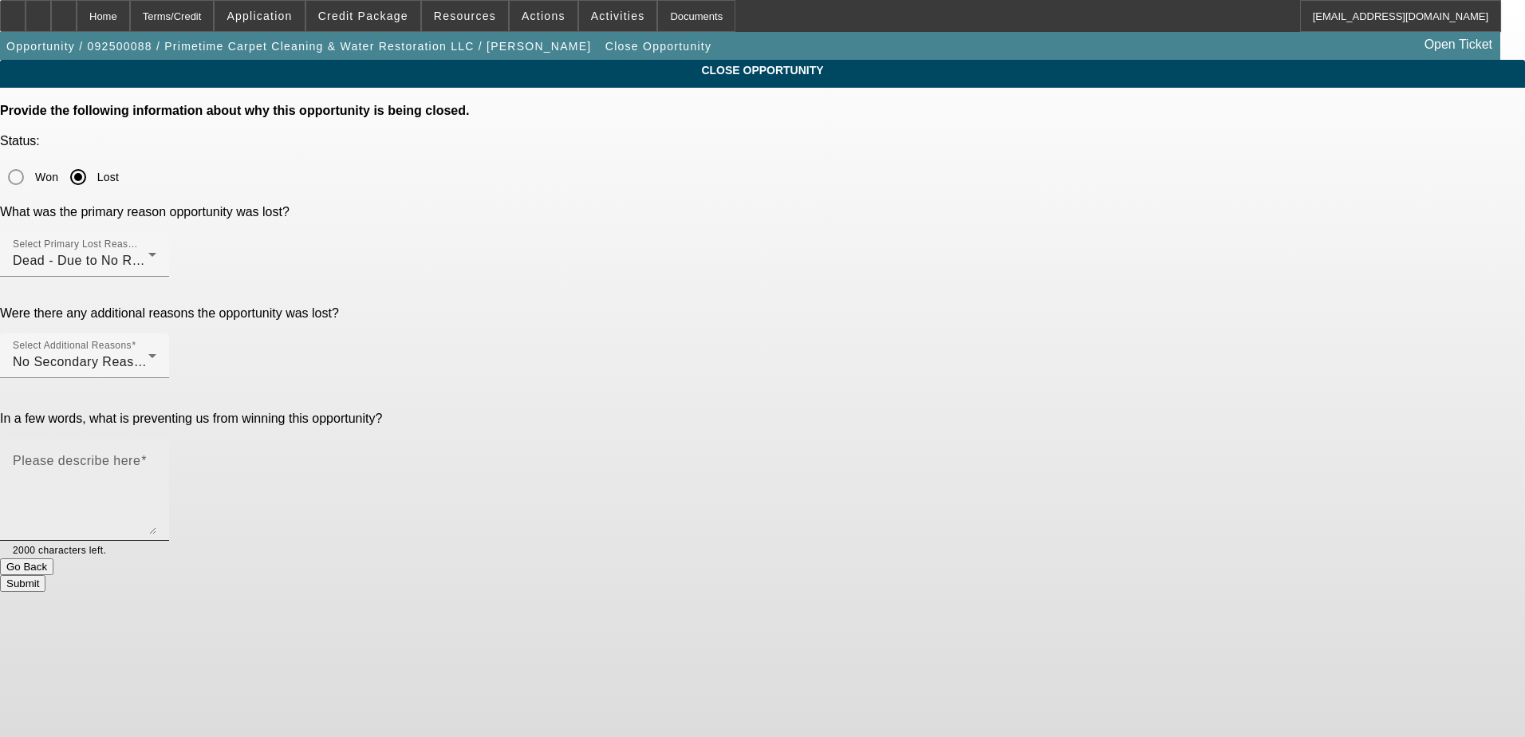
click at [156, 458] on textarea "Please describe here" at bounding box center [85, 496] width 144 height 77
click at [1292, 248] on app-close-opportunity "CLOSE OPPORTUNITY Provide the following information about why this opportunity …" at bounding box center [762, 326] width 1525 height 532
click at [156, 458] on textarea "Carpet cleaning business looking to get into the septic industry, when I told h…" at bounding box center [85, 496] width 144 height 77
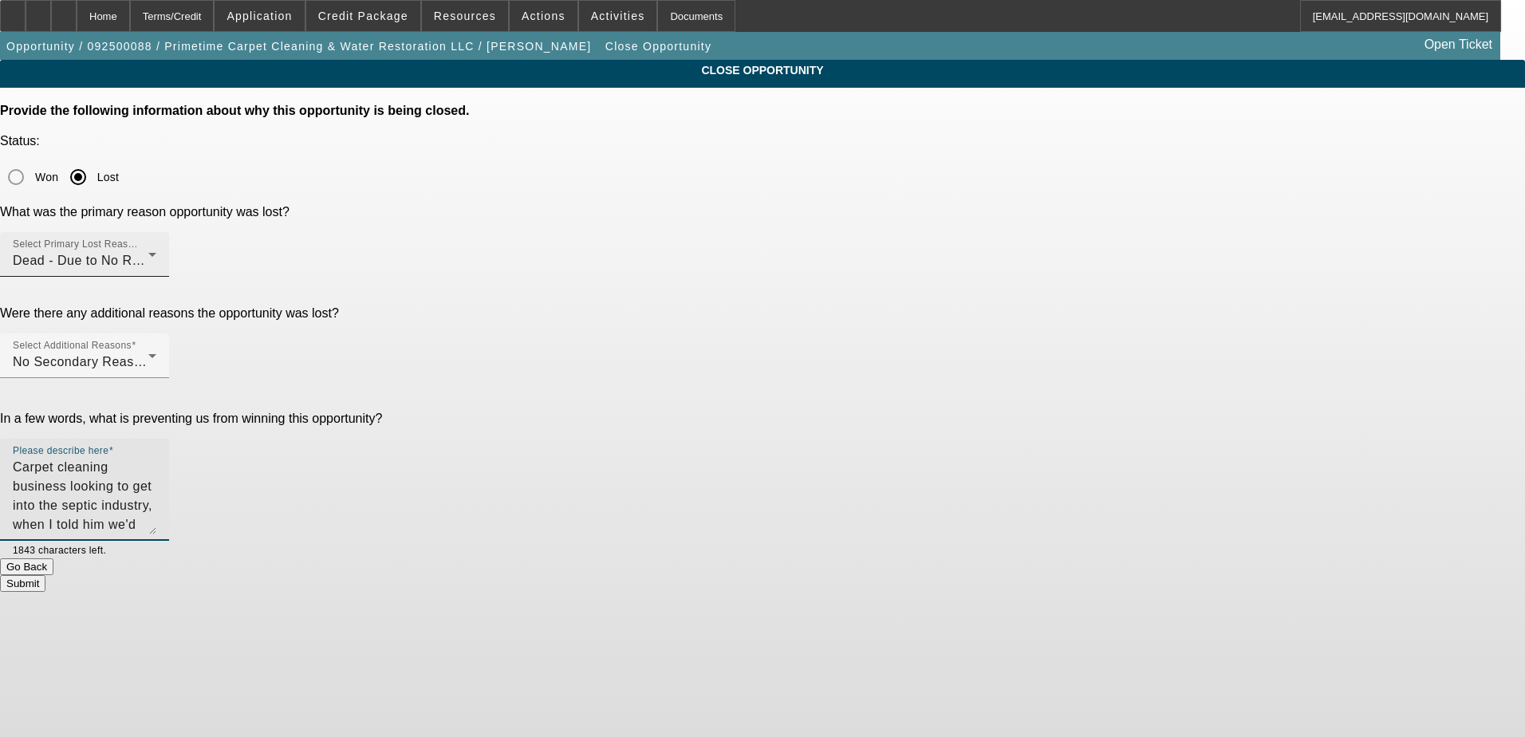
click at [148, 251] on div "Dead - Due to No Response" at bounding box center [81, 260] width 136 height 19
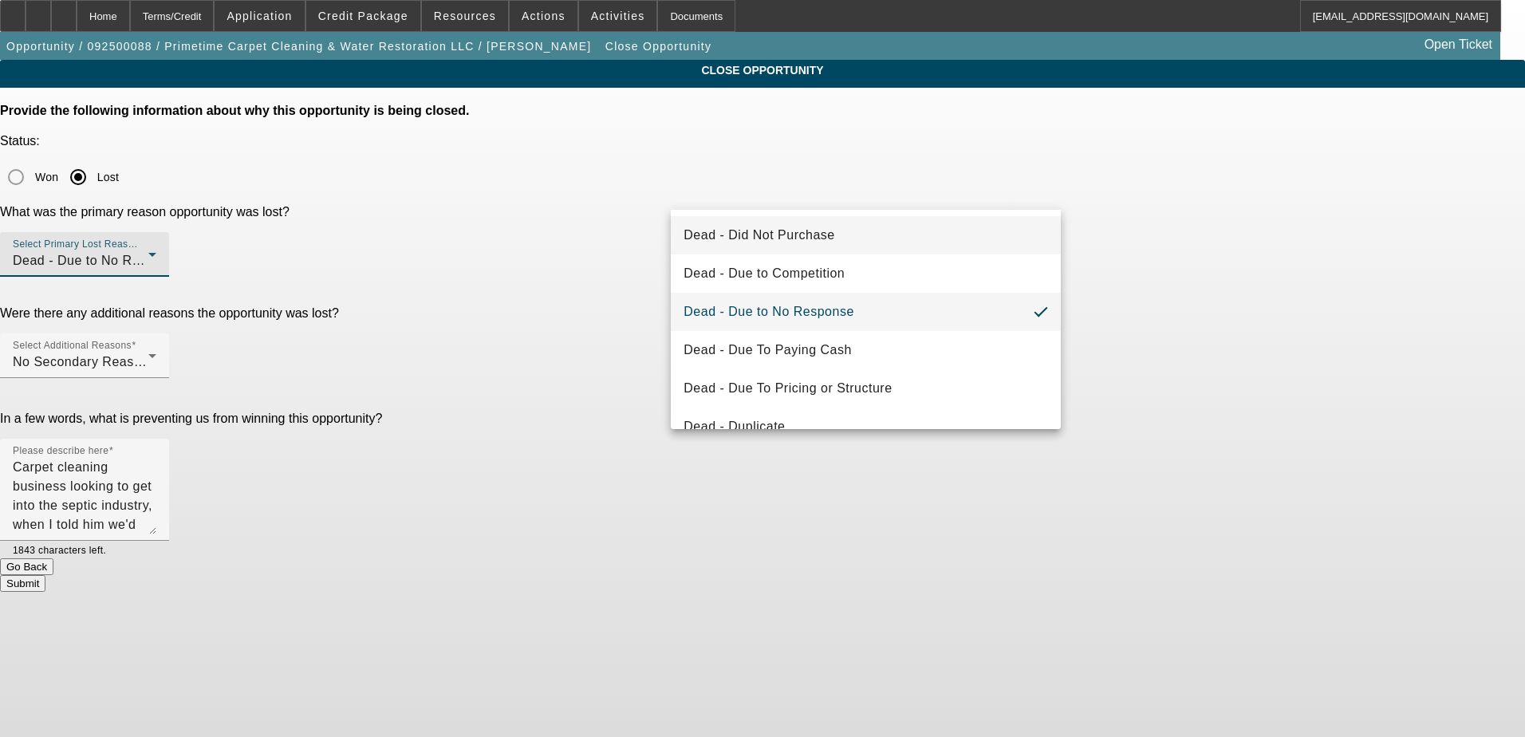
click at [997, 230] on mat-option "Dead - Did Not Purchase" at bounding box center [866, 235] width 390 height 38
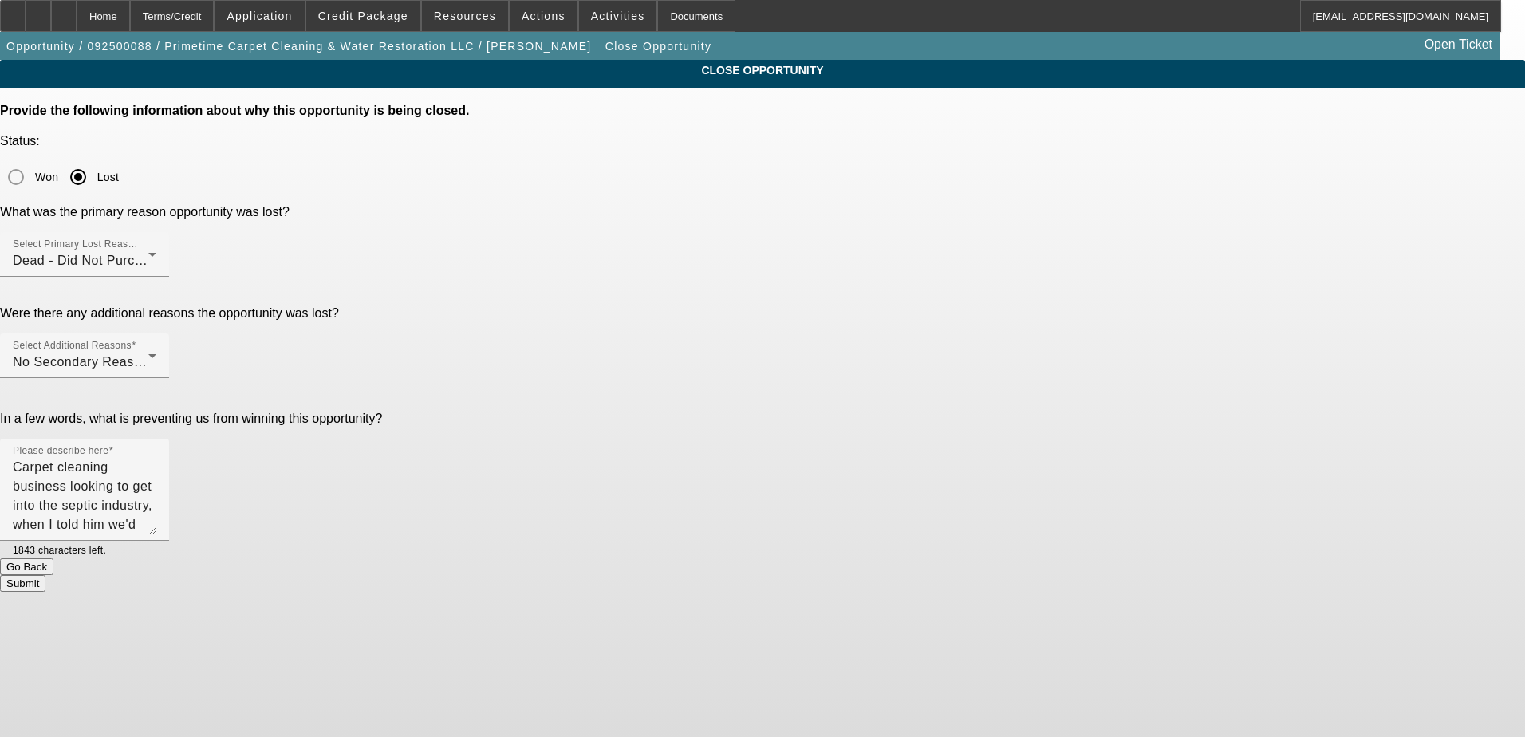
click at [1083, 269] on div "CLOSE OPPORTUNITY Provide the following information about why this opportunity …" at bounding box center [762, 326] width 1525 height 532
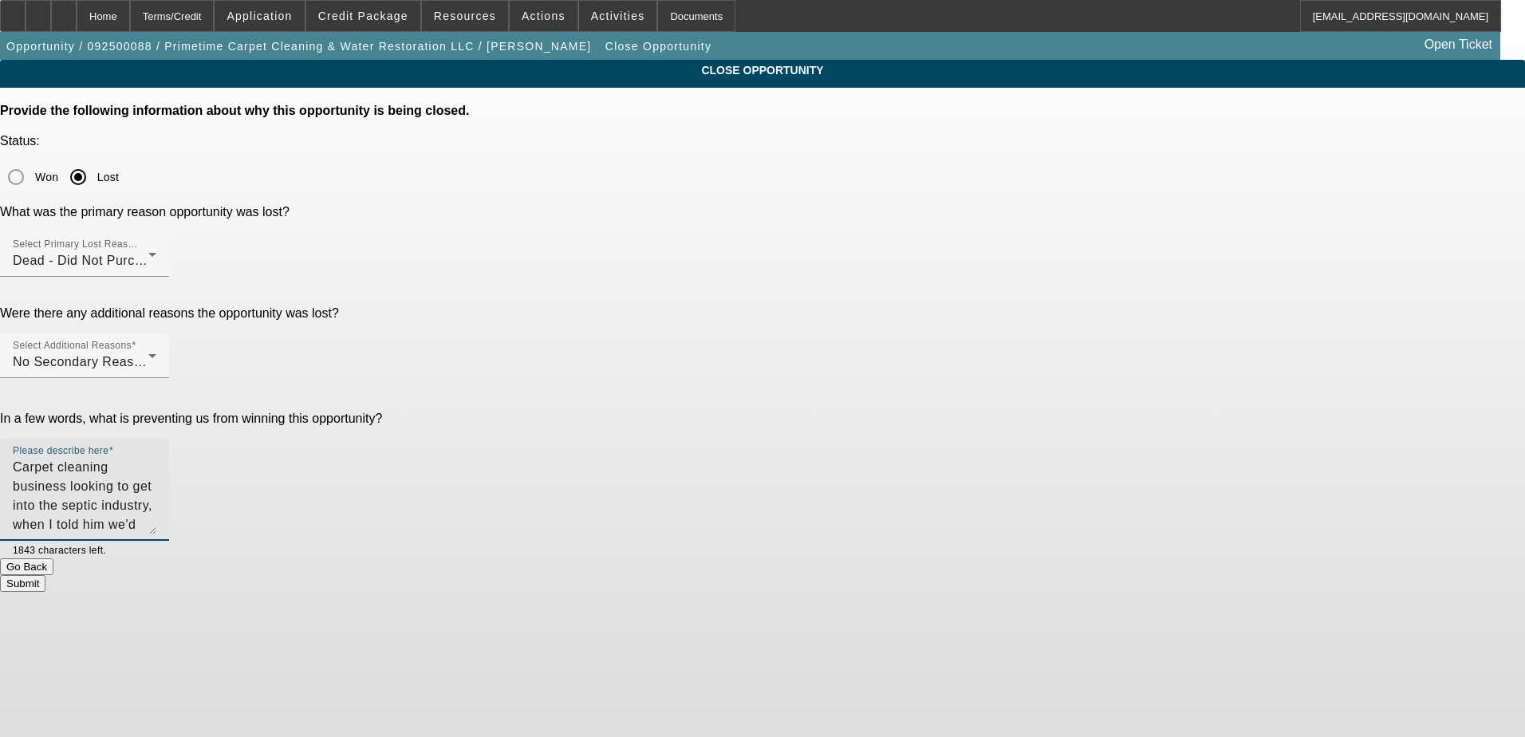
drag, startPoint x: 983, startPoint y: 338, endPoint x: 975, endPoint y: 319, distance: 20.7
click at [156, 458] on textarea "Carpet cleaning business looking to get into the septic industry, when I told h…" at bounding box center [85, 496] width 144 height 77
type textarea "Carpet cleaning business looking to get into the septic industry, refused to fi…"
click at [1156, 343] on div "CLOSE OPPORTUNITY Provide the following information about why this opportunity …" at bounding box center [762, 326] width 1525 height 532
click at [156, 458] on textarea "Carpet cleaning business looking to get into the septic industry, refused to fi…" at bounding box center [85, 496] width 144 height 77
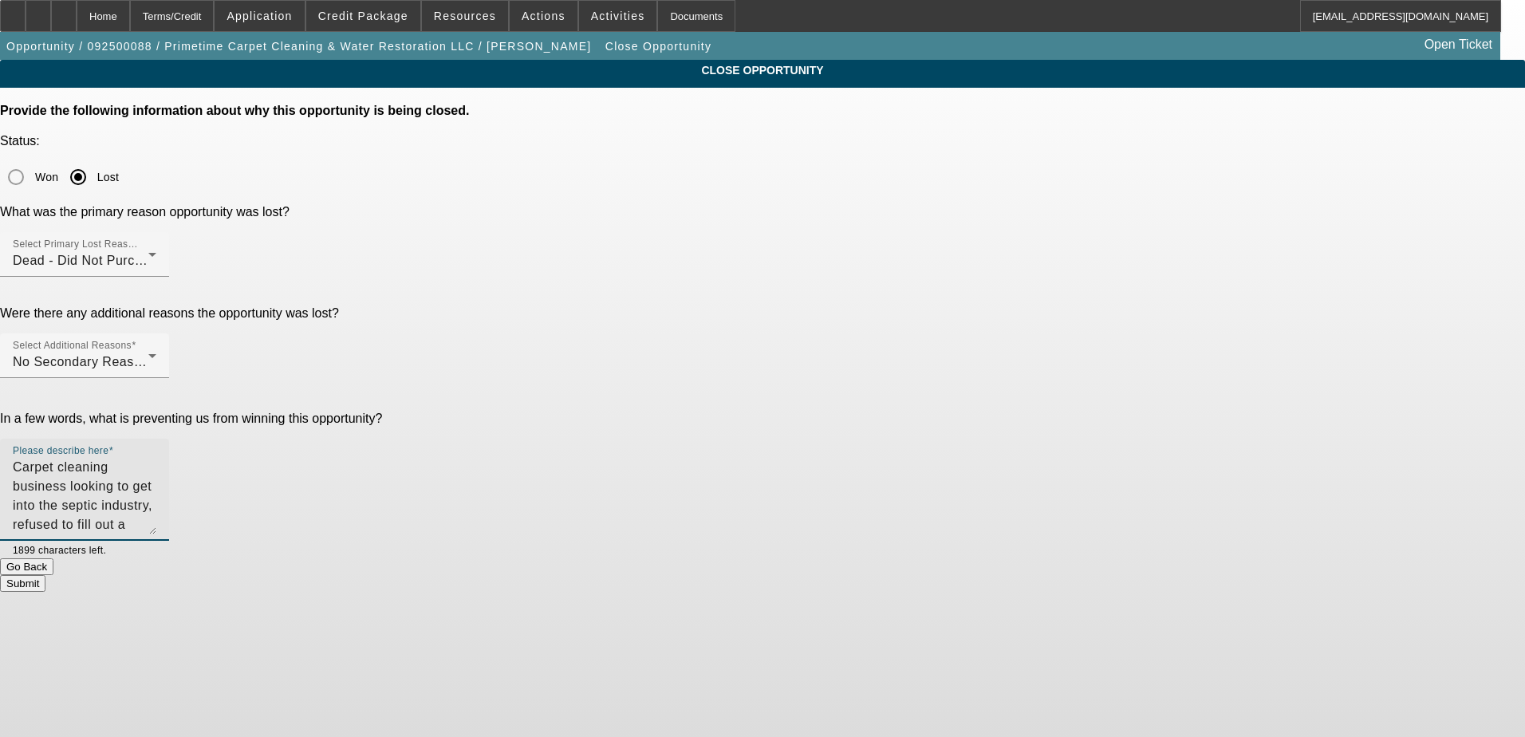
click at [871, 486] on body "Home Terms/Credit Application Credit Package Resources Actions Activities Docum…" at bounding box center [762, 368] width 1525 height 737
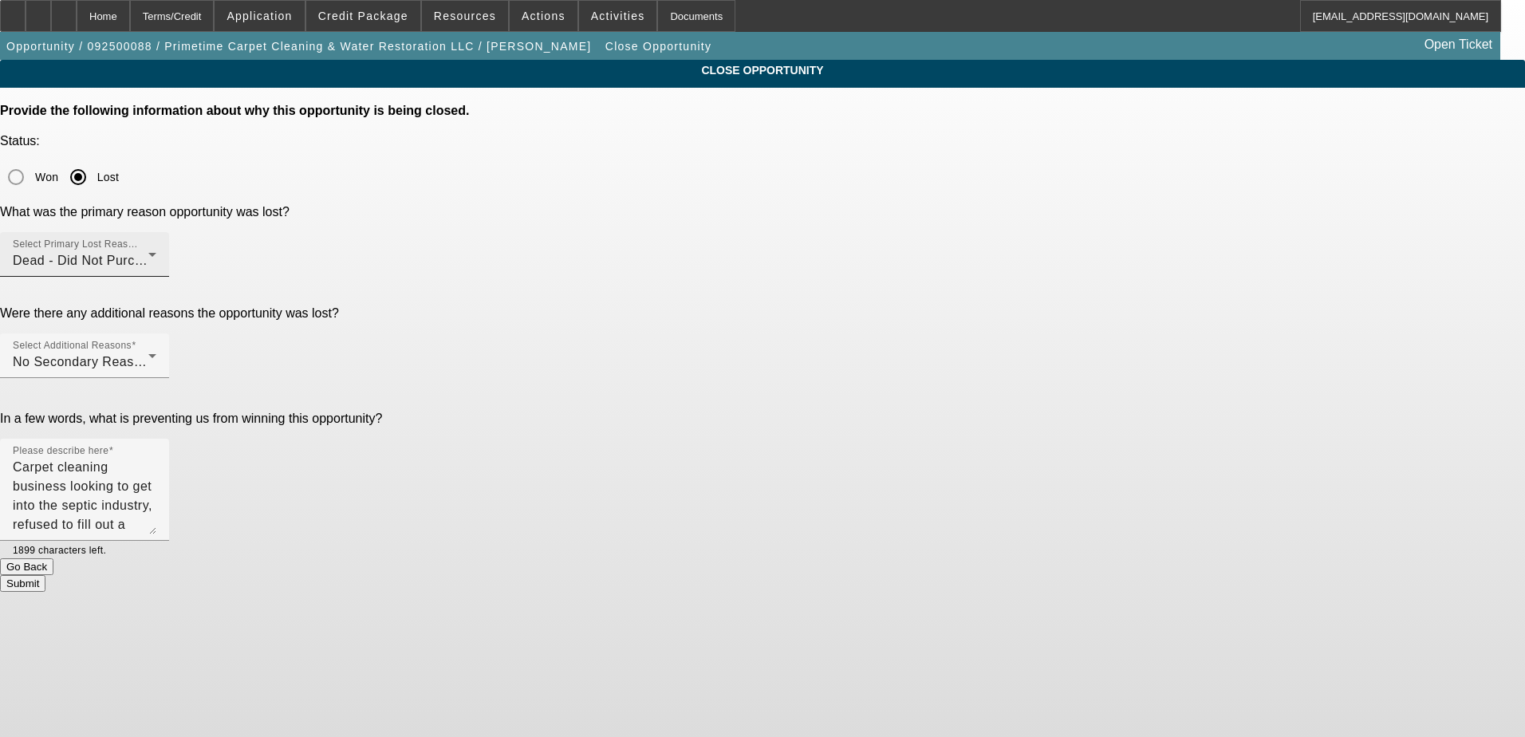
click at [156, 232] on div "Select Primary Lost Reason Dead - Did Not Purchase" at bounding box center [85, 254] width 144 height 45
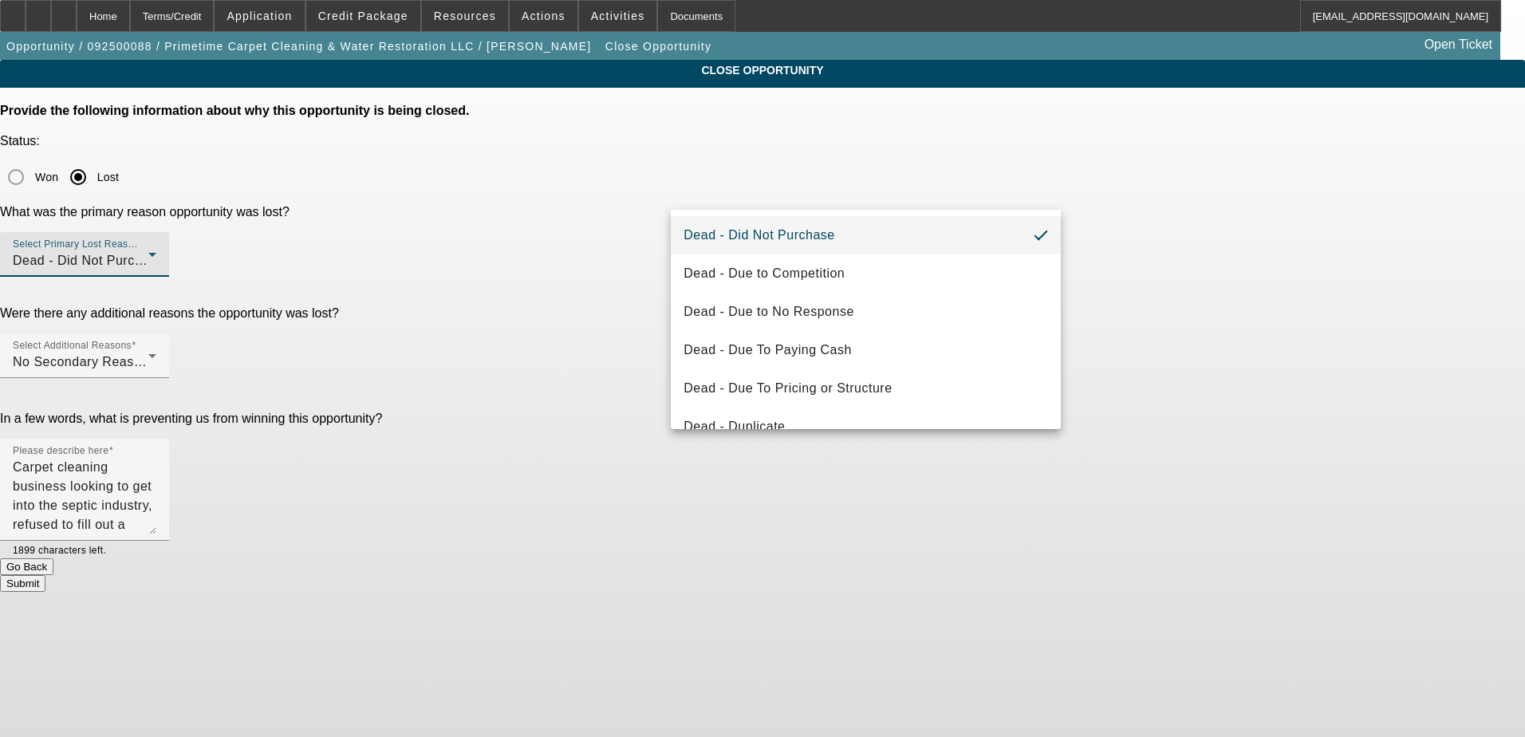
click at [1146, 270] on div at bounding box center [762, 368] width 1525 height 737
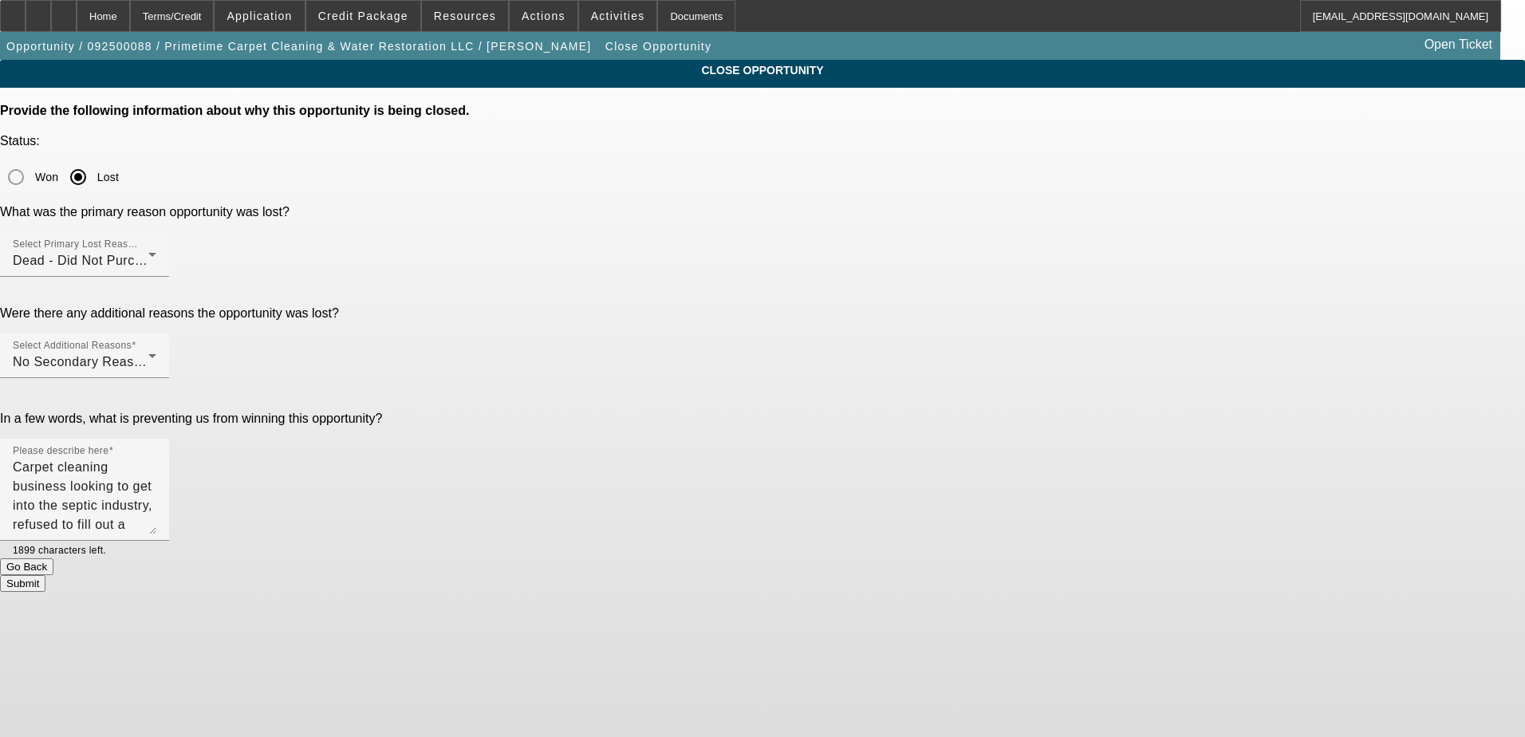
click at [45, 575] on button "Submit" at bounding box center [22, 583] width 45 height 17
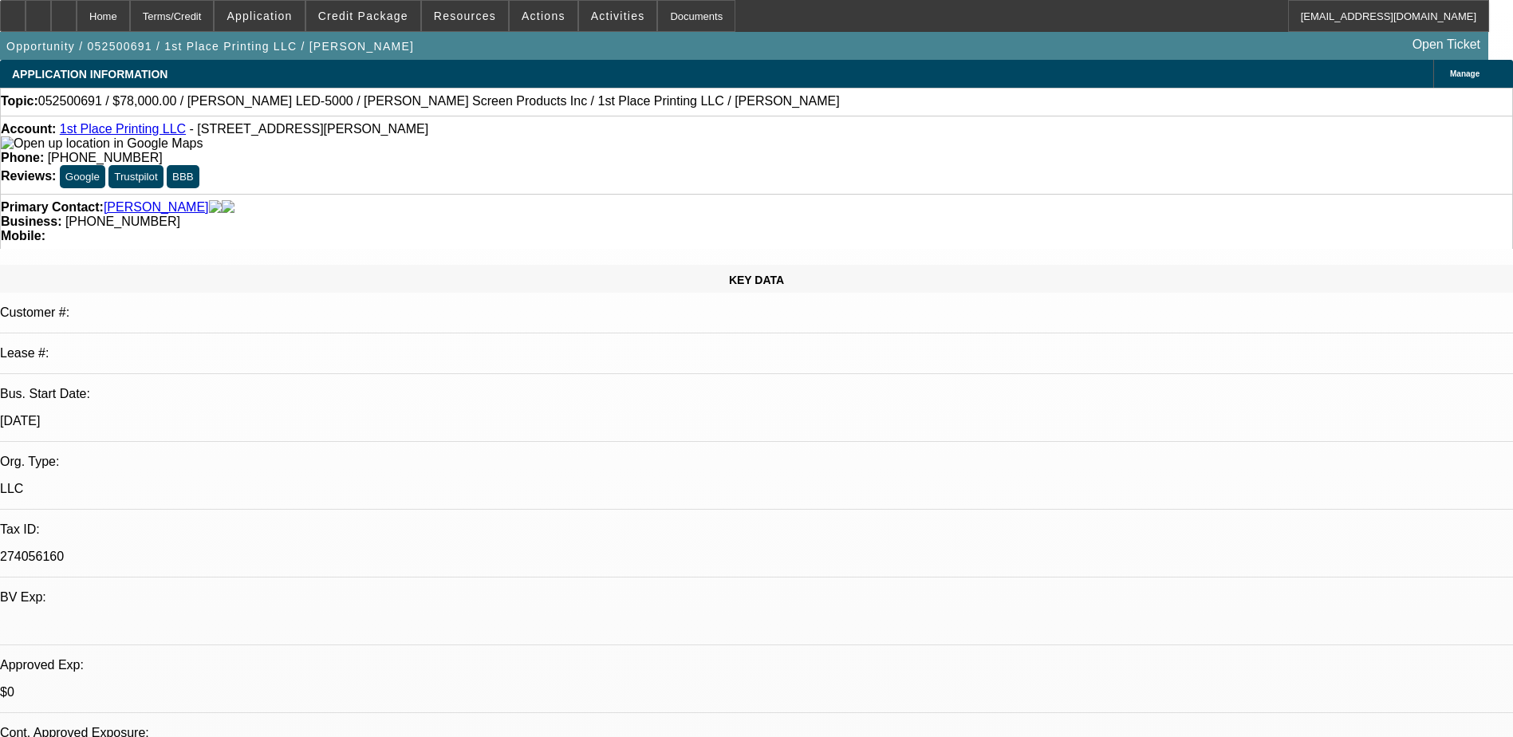
select select "0"
select select "2"
select select "0.1"
select select "0"
select select "2"
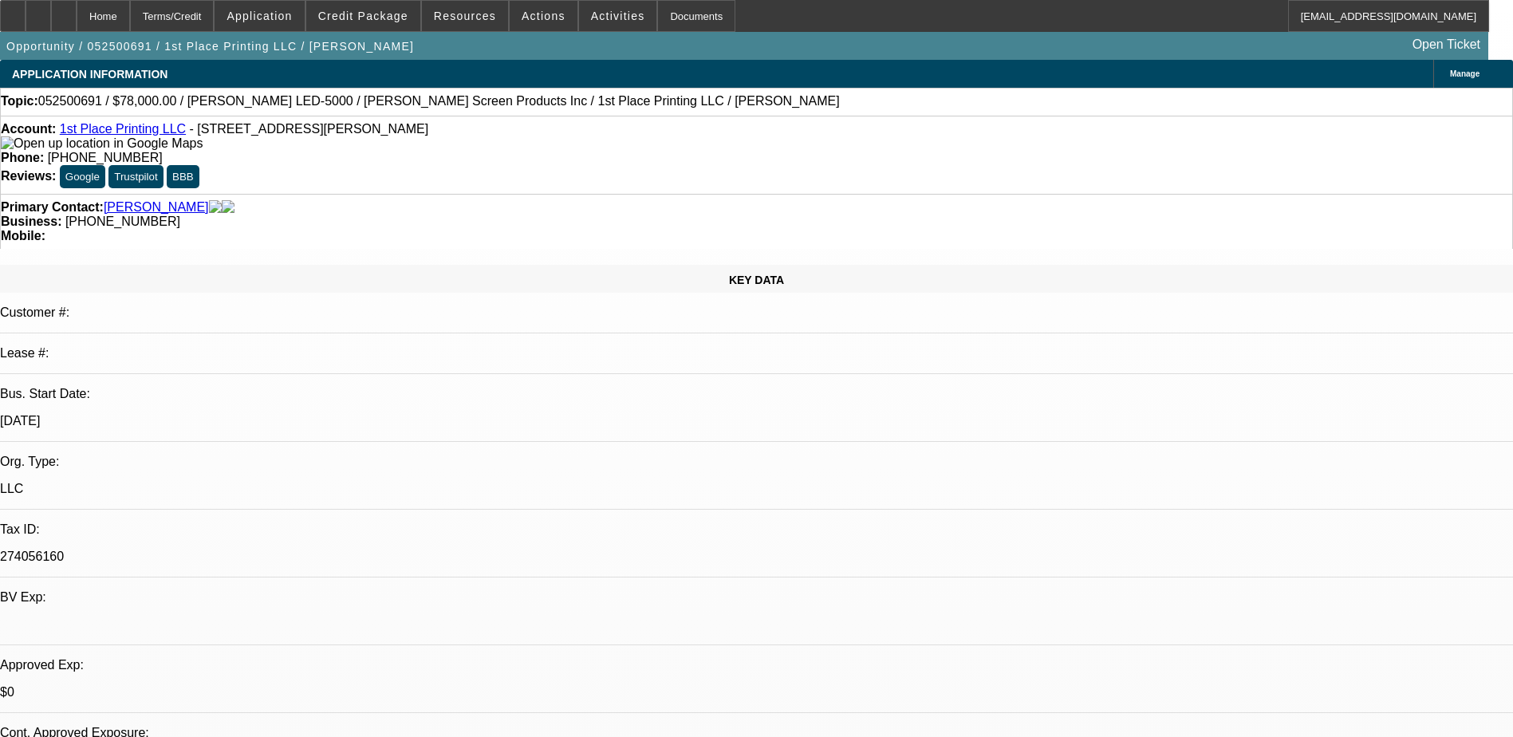
select select "0.1"
select select "0.15"
select select "2"
select select "0.1"
select select "0"
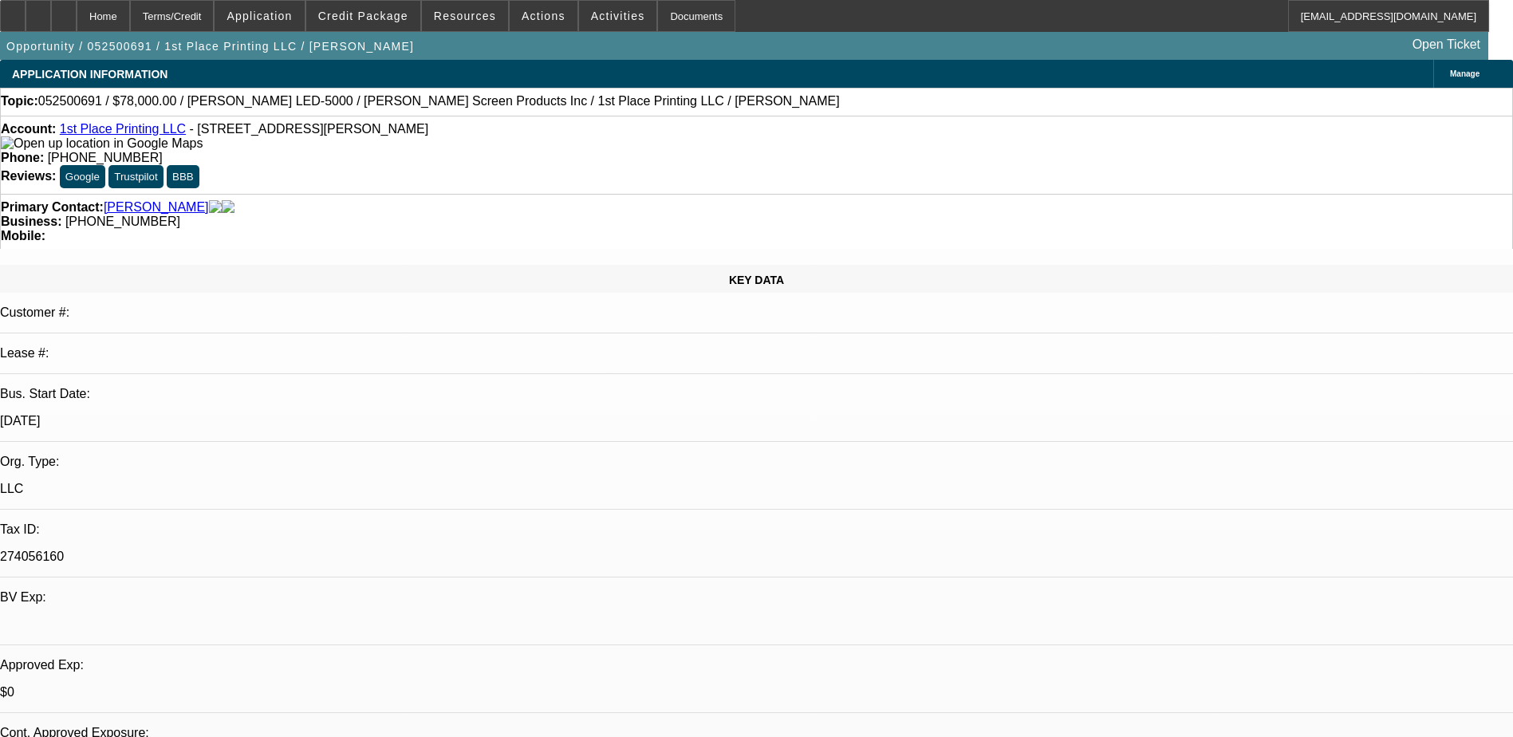
select select "0"
select select "0.1"
select select "1"
select select "2"
select select "4"
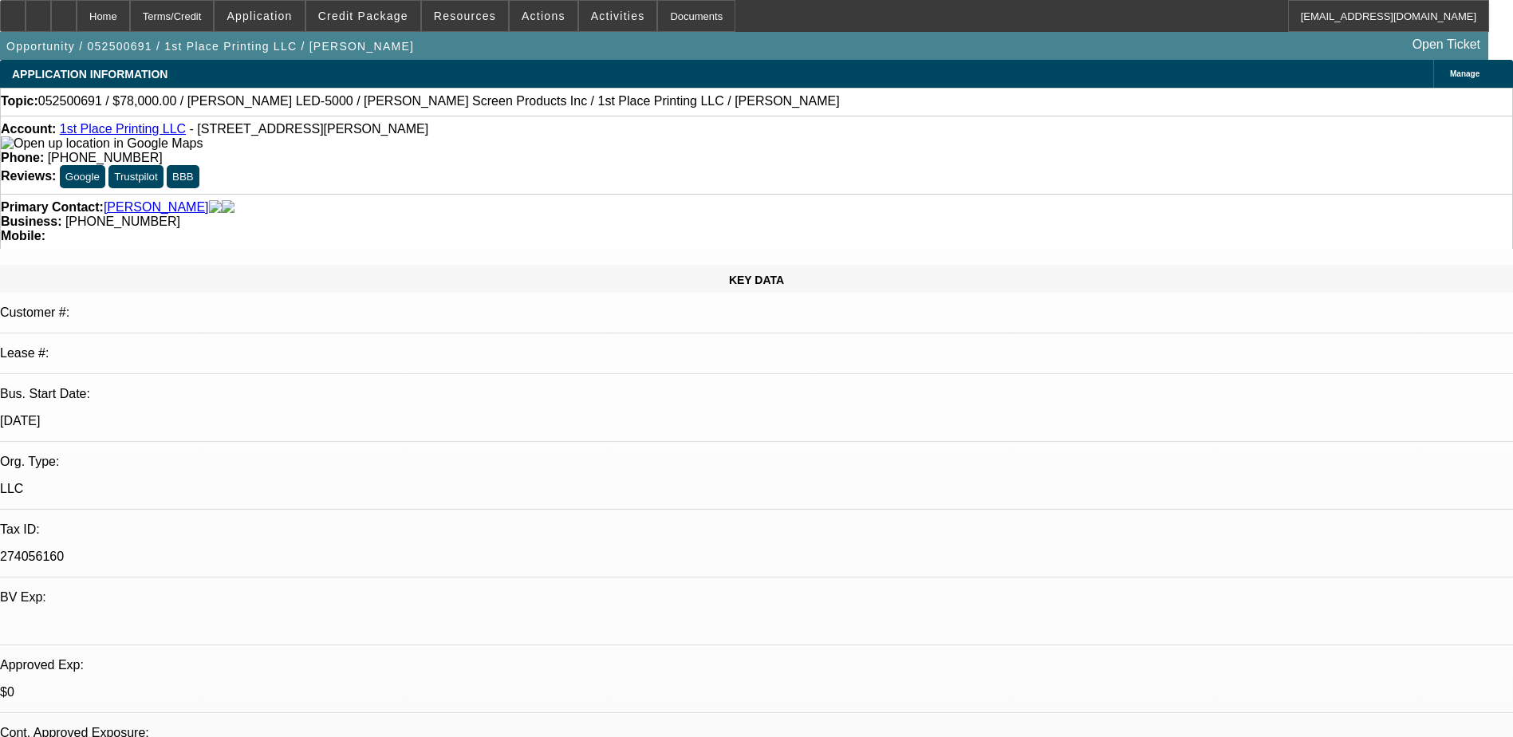
select select "1"
select select "2"
select select "4"
select select "1"
select select "2"
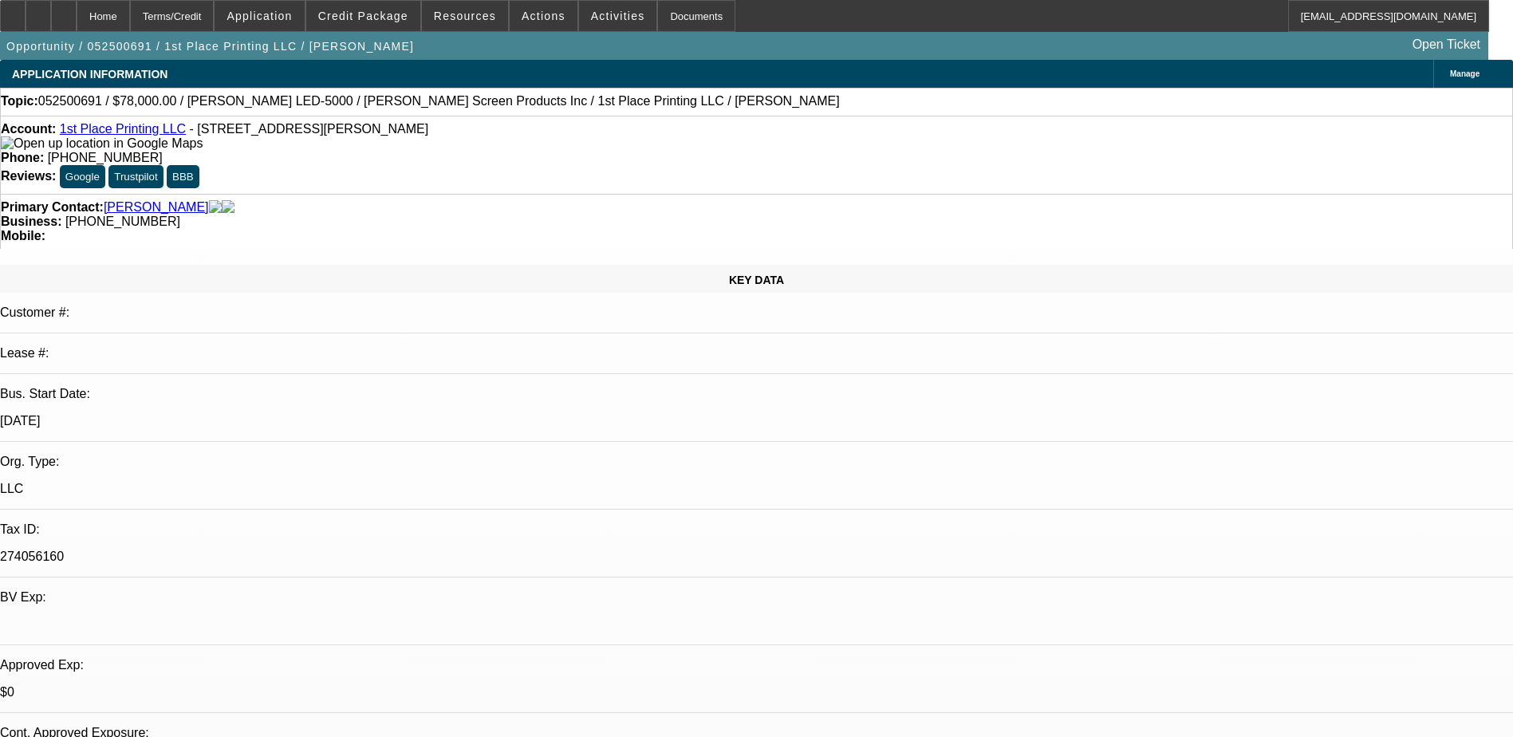
select select "4"
select select "1"
select select "3"
select select "4"
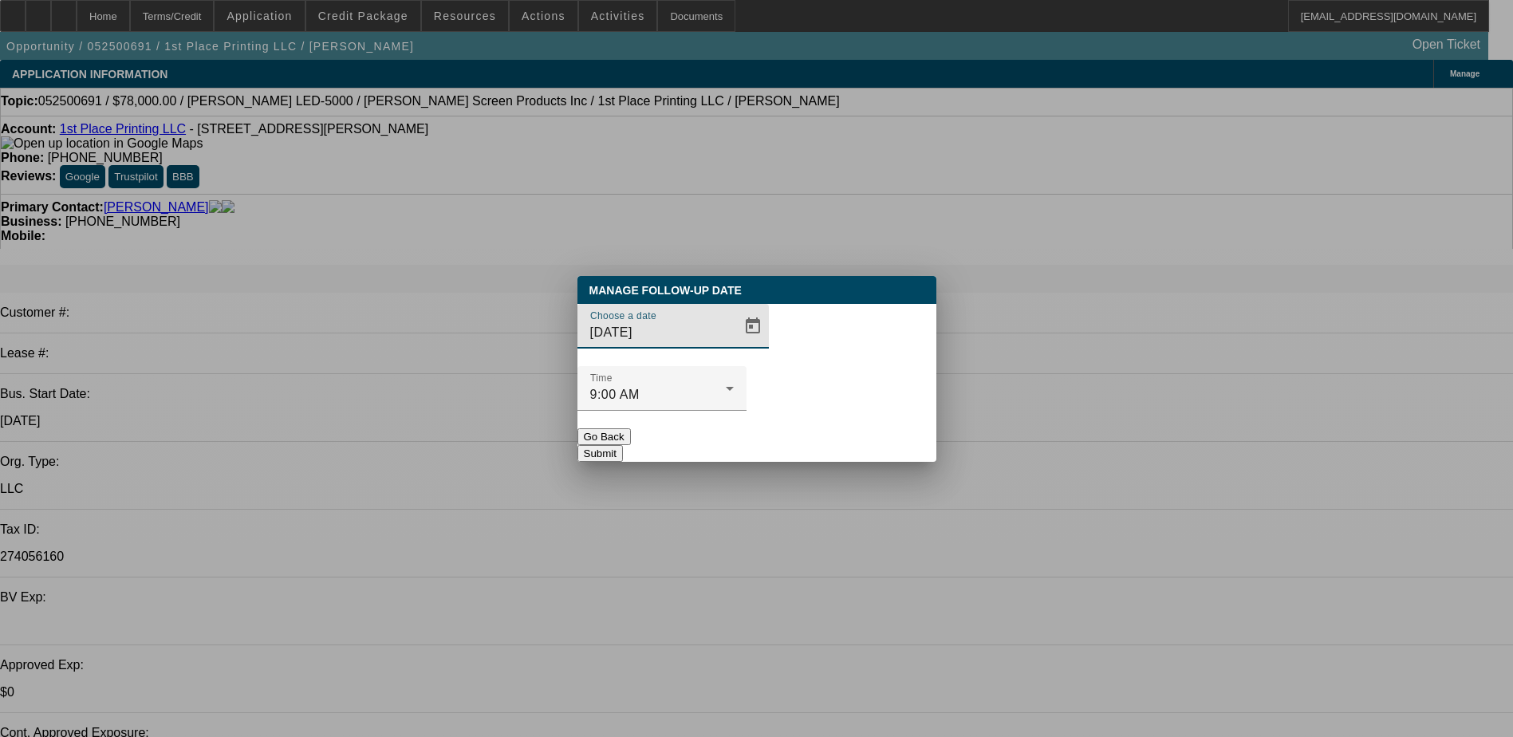
click at [763, 366] on div "Time 9:00 AM" at bounding box center [756, 397] width 359 height 62
click at [734, 345] on span "Open calendar" at bounding box center [753, 326] width 38 height 38
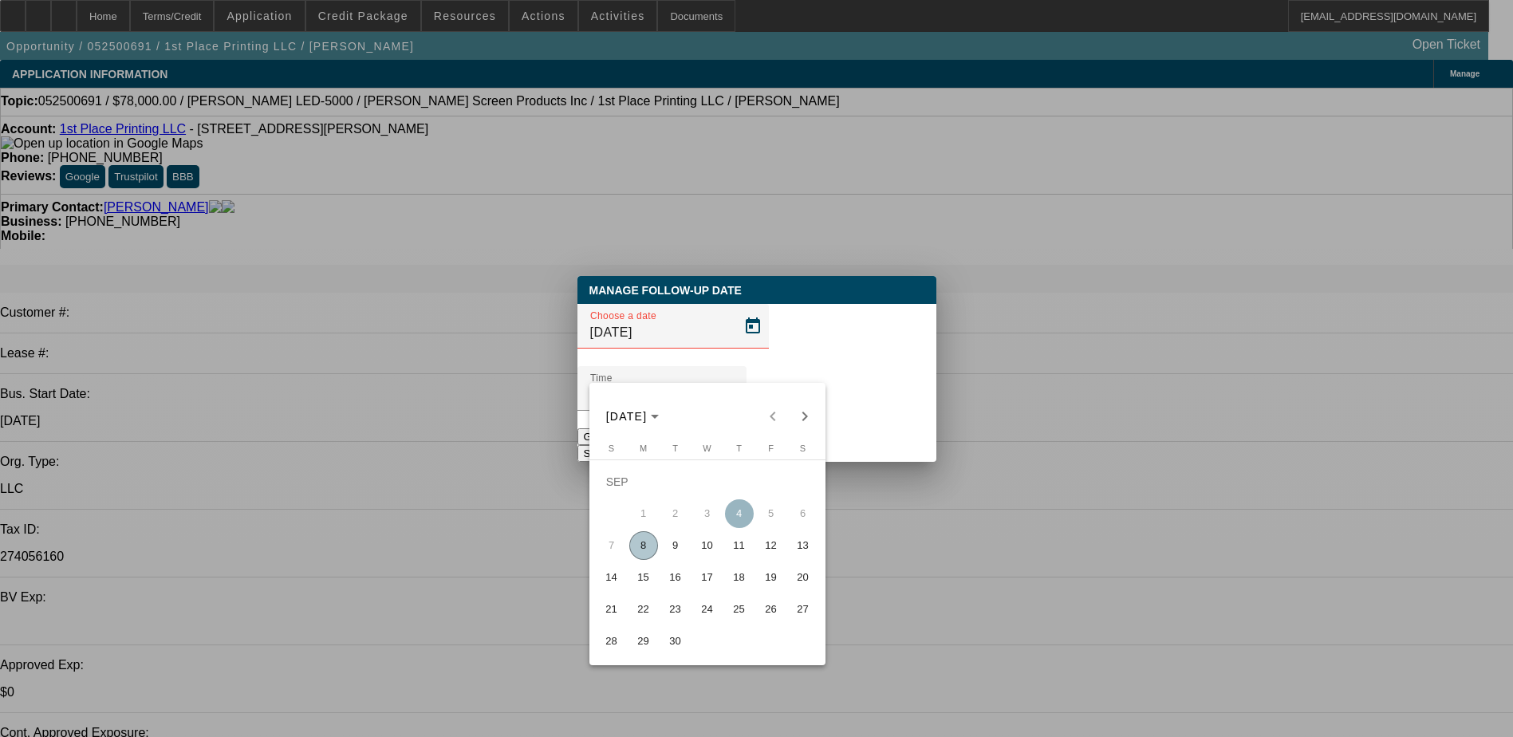
click at [635, 579] on span "15" at bounding box center [643, 577] width 29 height 29
type input "9/15/2025"
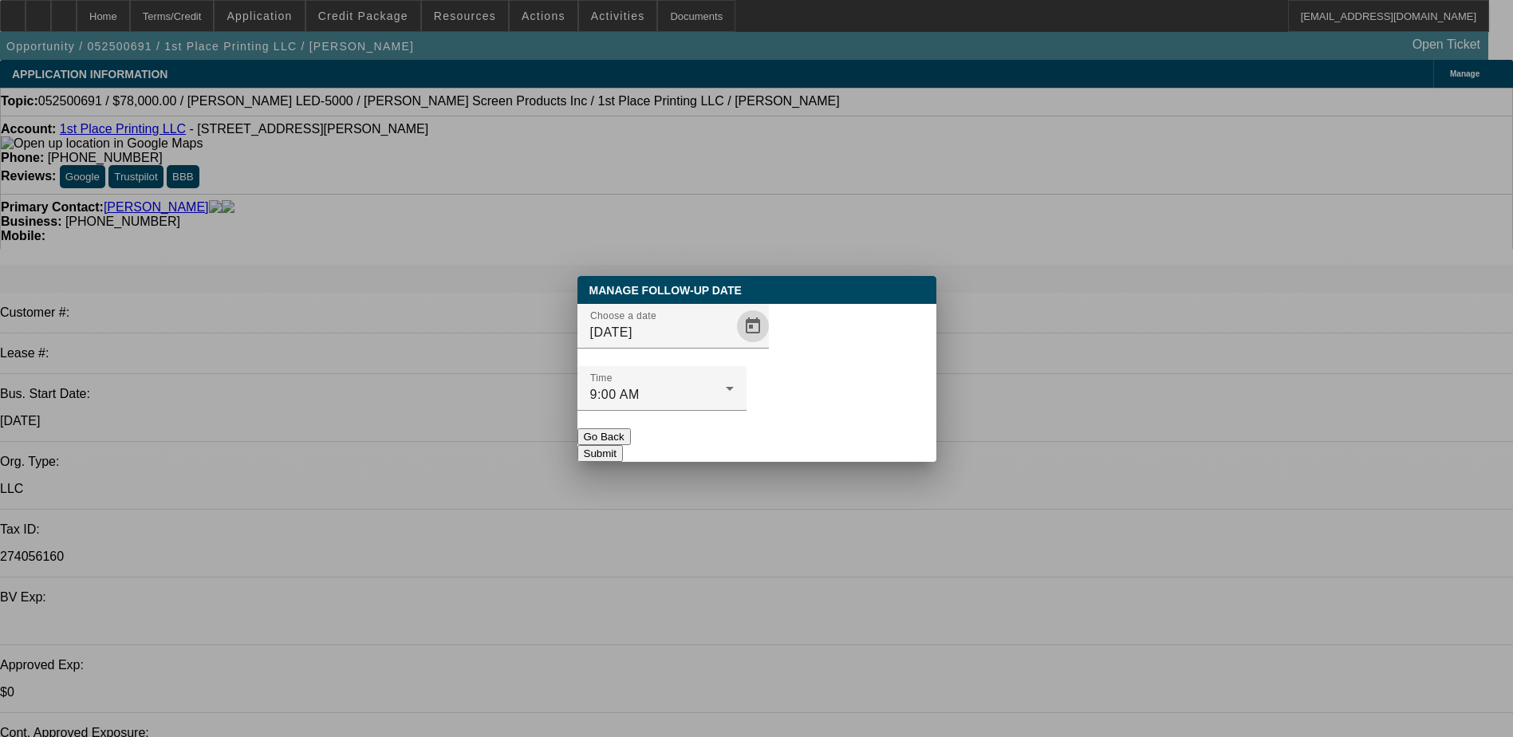
click at [623, 445] on button "Submit" at bounding box center [599, 453] width 45 height 17
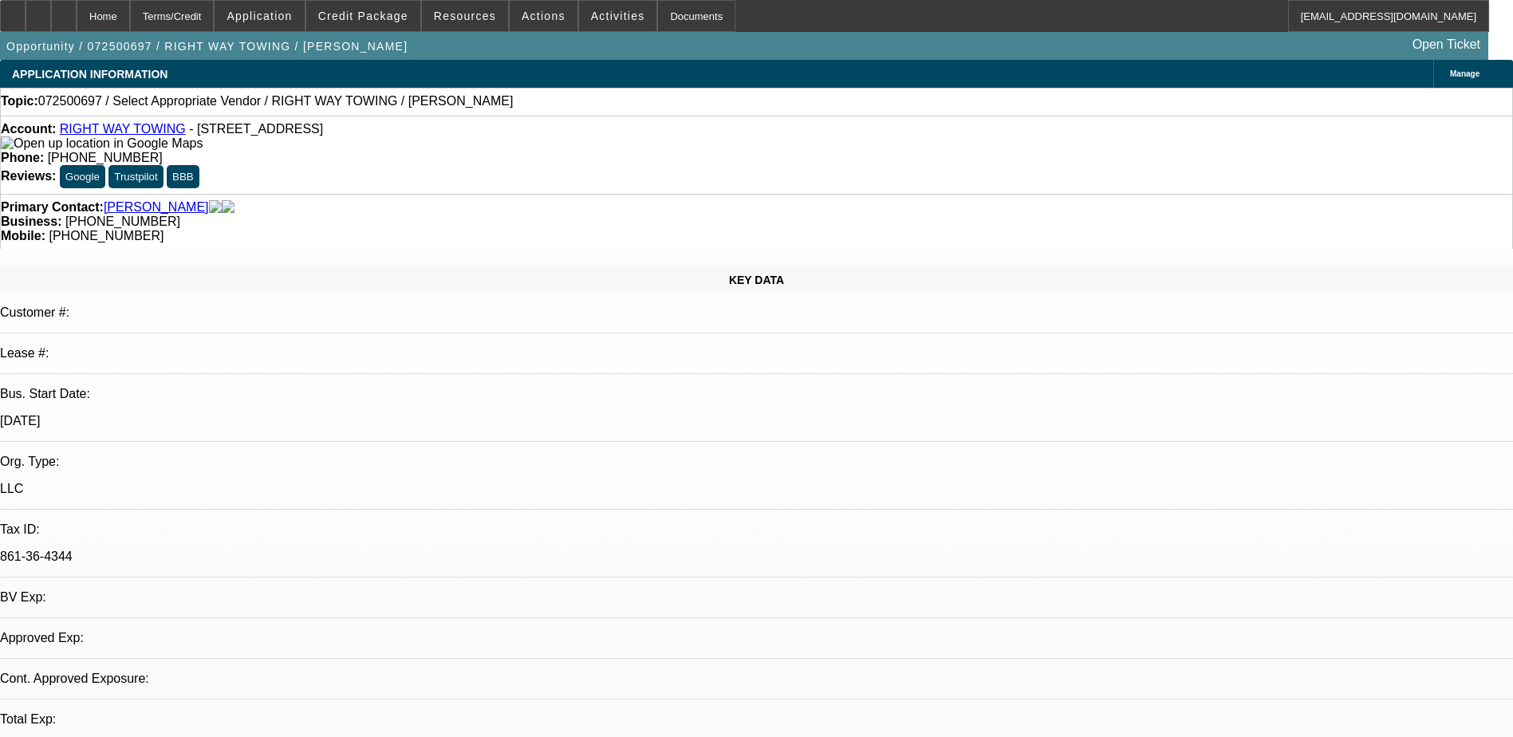
select select "0"
select select "2"
select select "0.1"
select select "1"
select select "2"
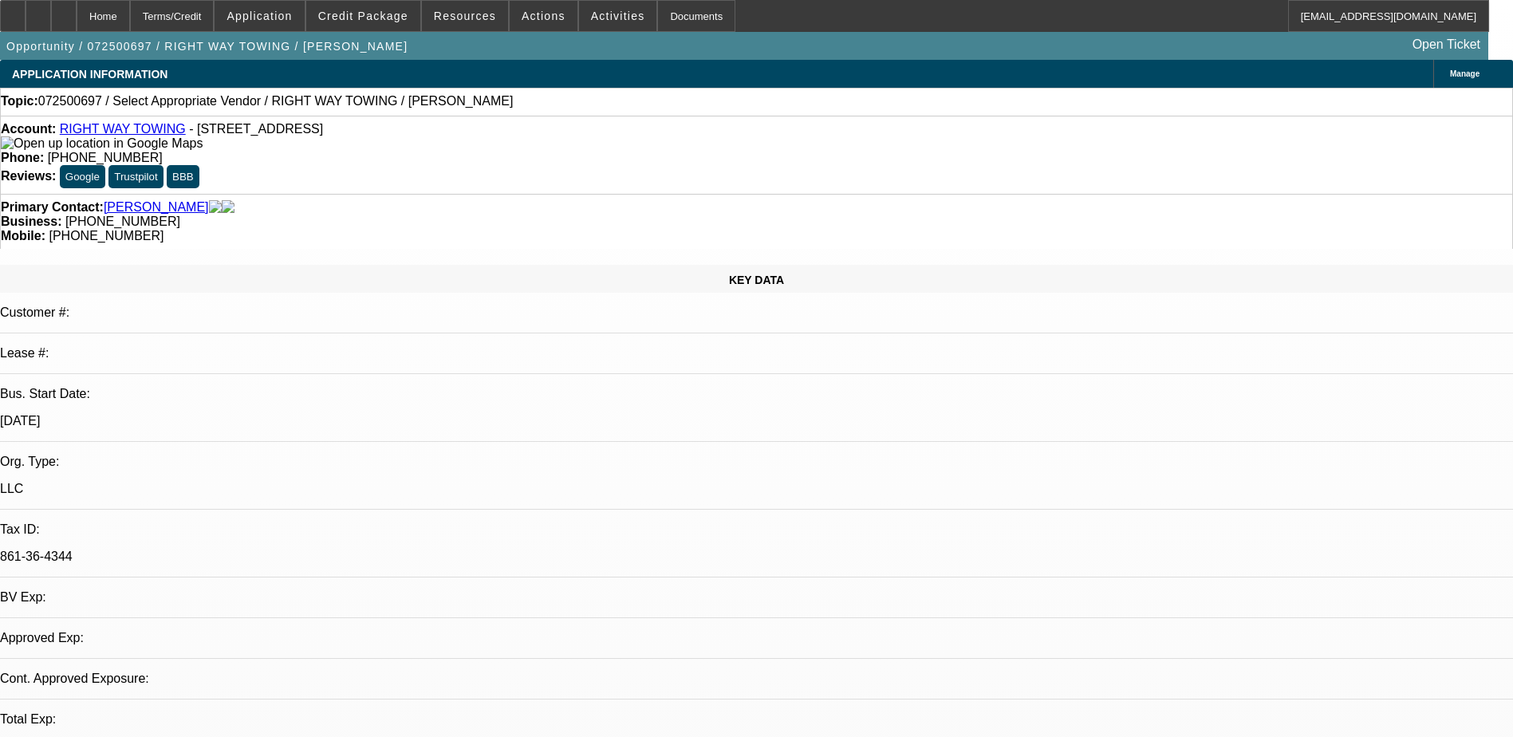
select select "4"
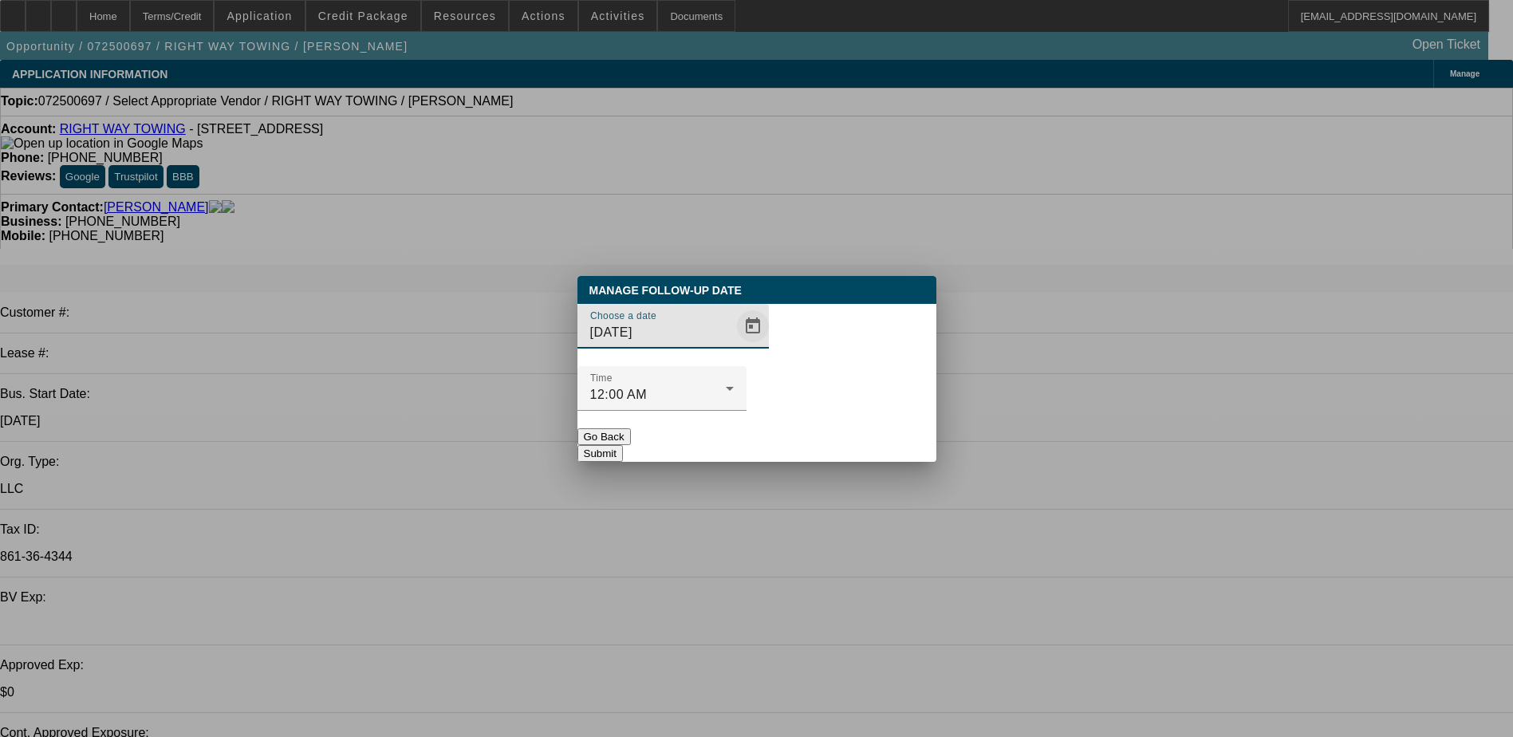
click at [734, 345] on span "Open calendar" at bounding box center [753, 326] width 38 height 38
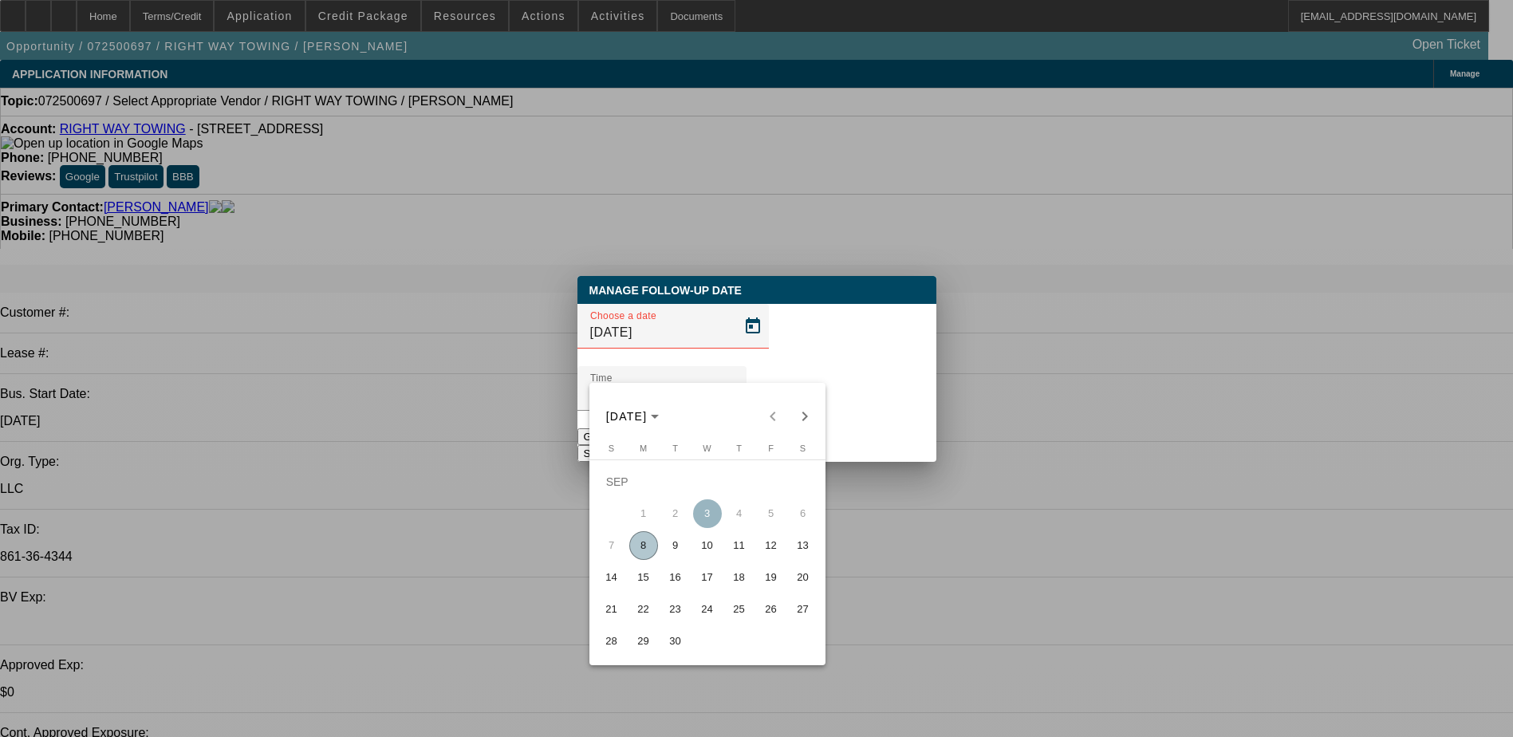
click at [768, 554] on span "12" at bounding box center [771, 545] width 29 height 29
type input "9/12/2025"
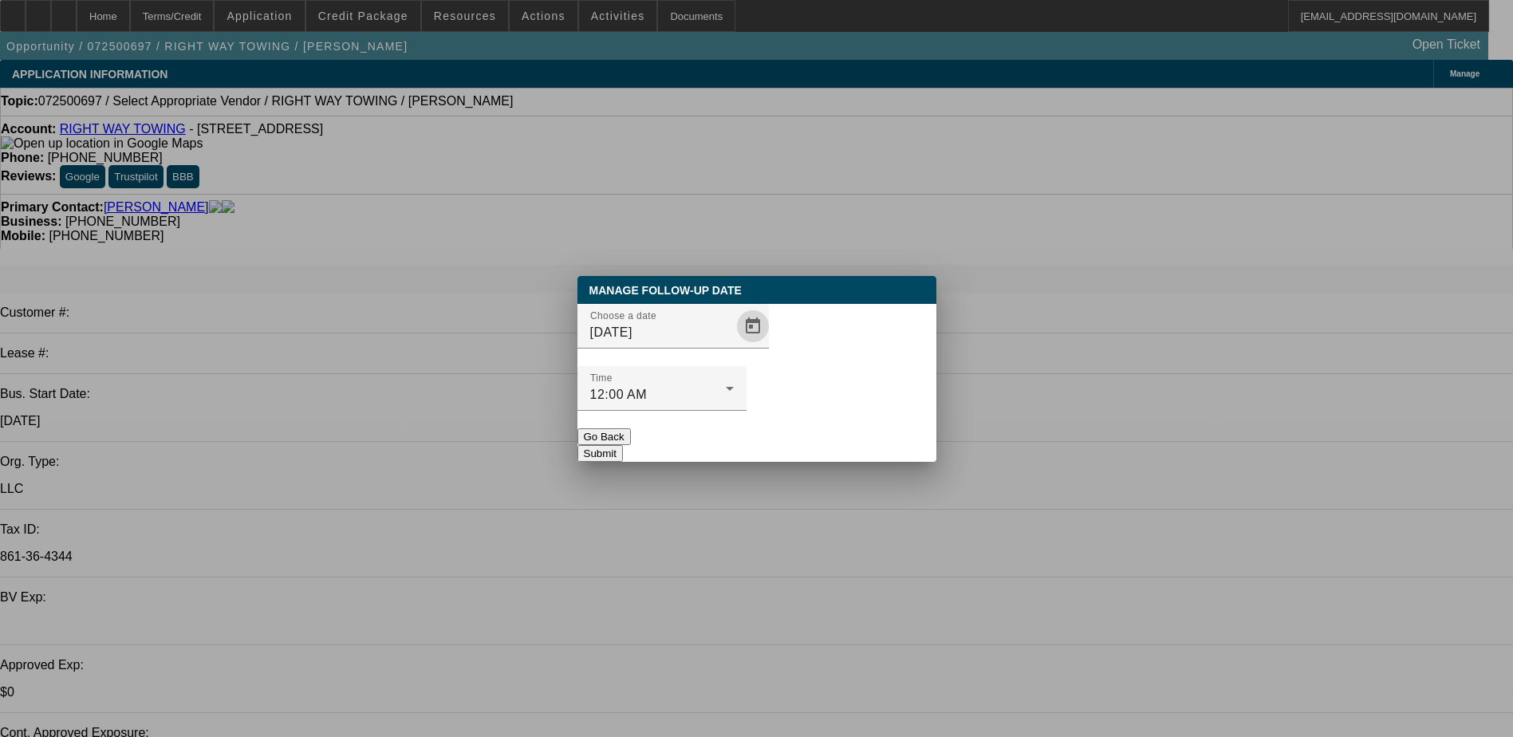
click at [623, 445] on button "Submit" at bounding box center [599, 453] width 45 height 17
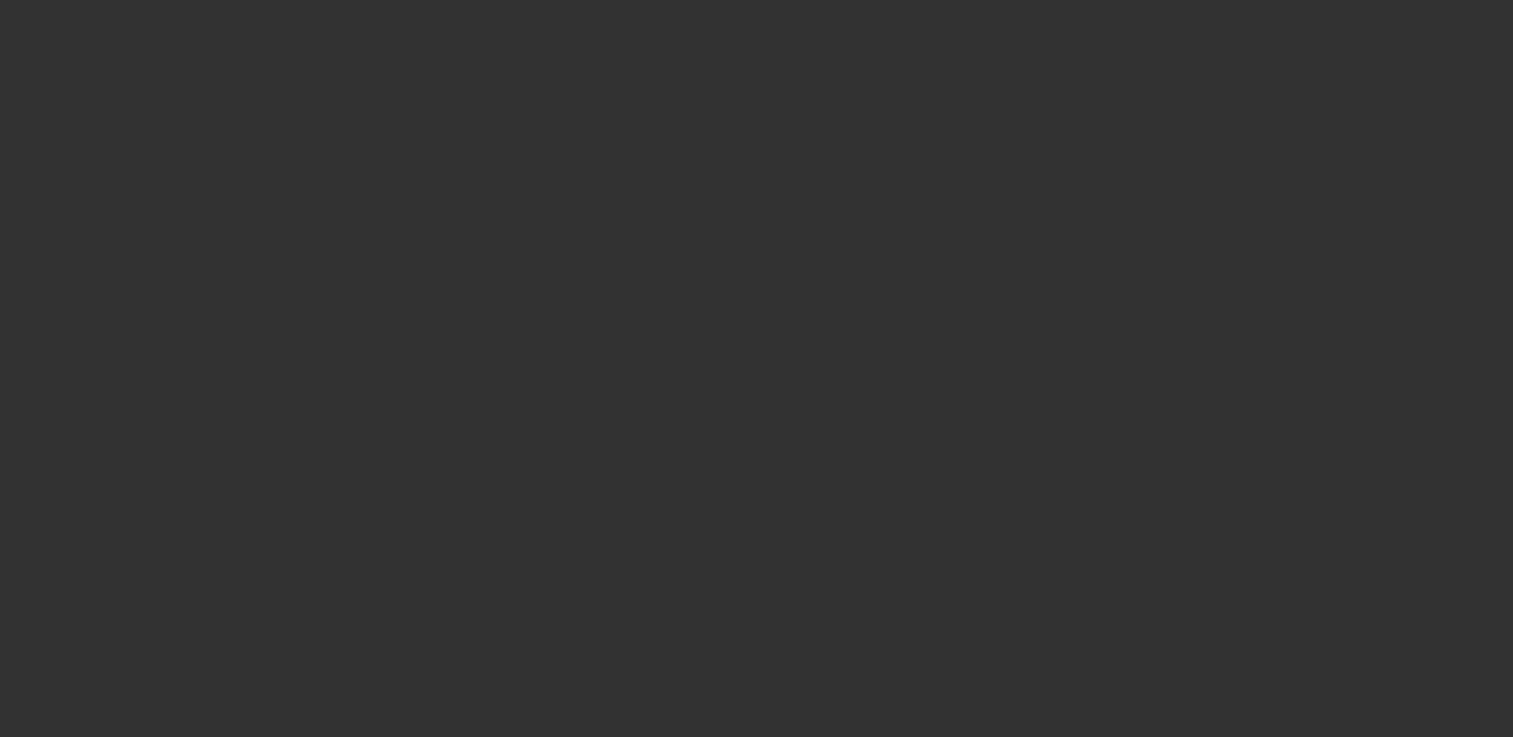
select select "0"
select select "2"
select select "0.1"
select select "4"
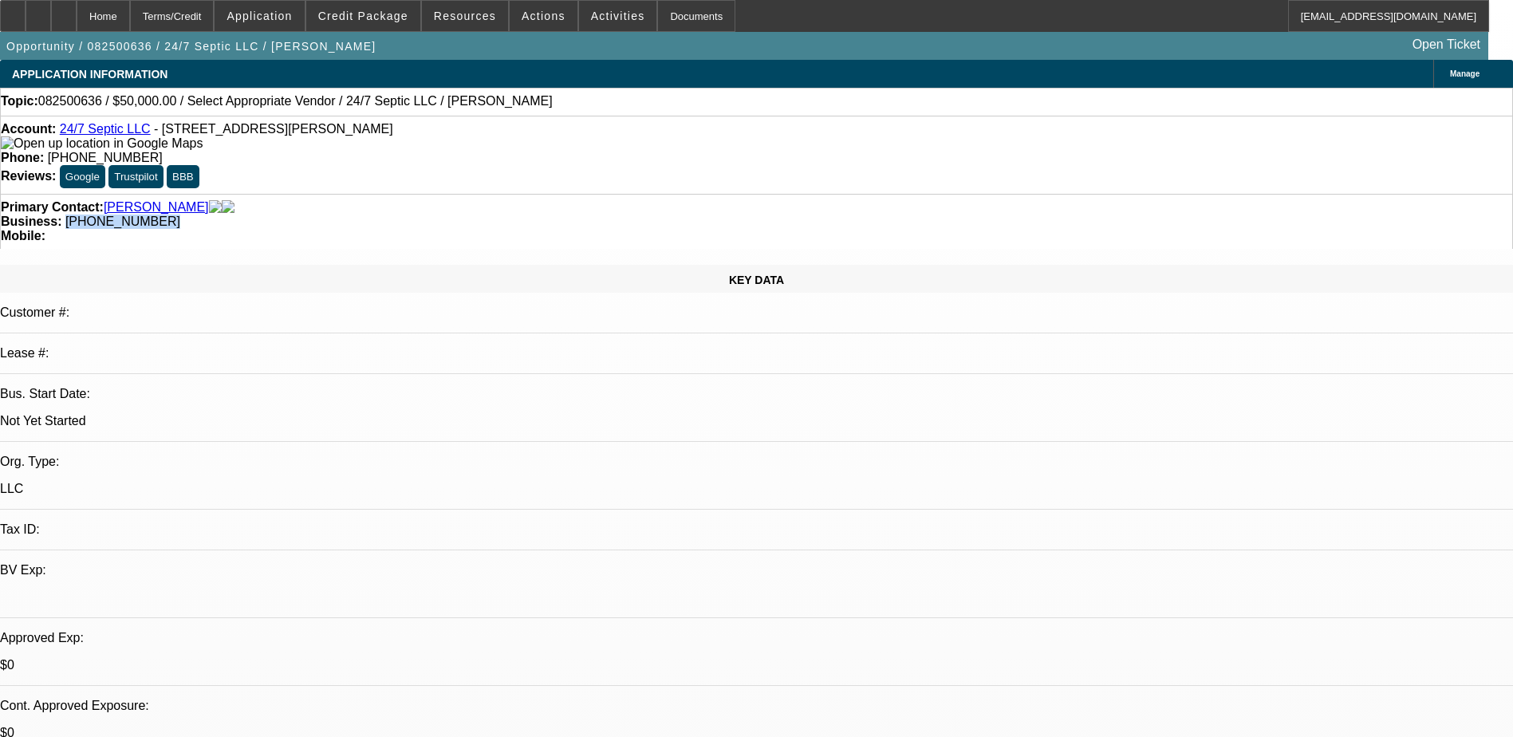
drag, startPoint x: 656, startPoint y: 181, endPoint x: 569, endPoint y: 191, distance: 88.3
click at [569, 194] on div "Primary Contact: [PERSON_NAME] Business: [PHONE_NUMBER] Mobile:" at bounding box center [756, 221] width 1513 height 55
copy span "[PHONE_NUMBER]"
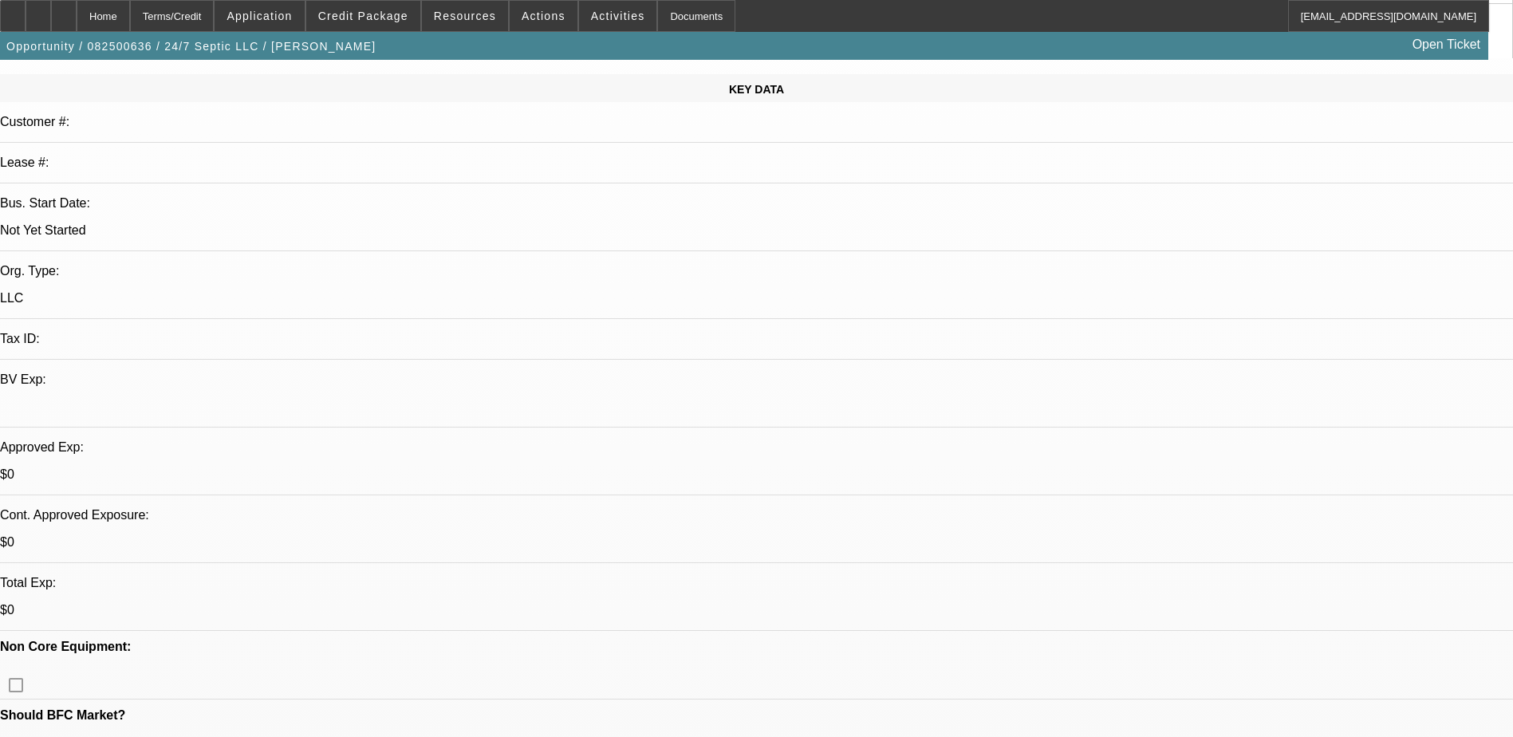
scroll to position [80, 0]
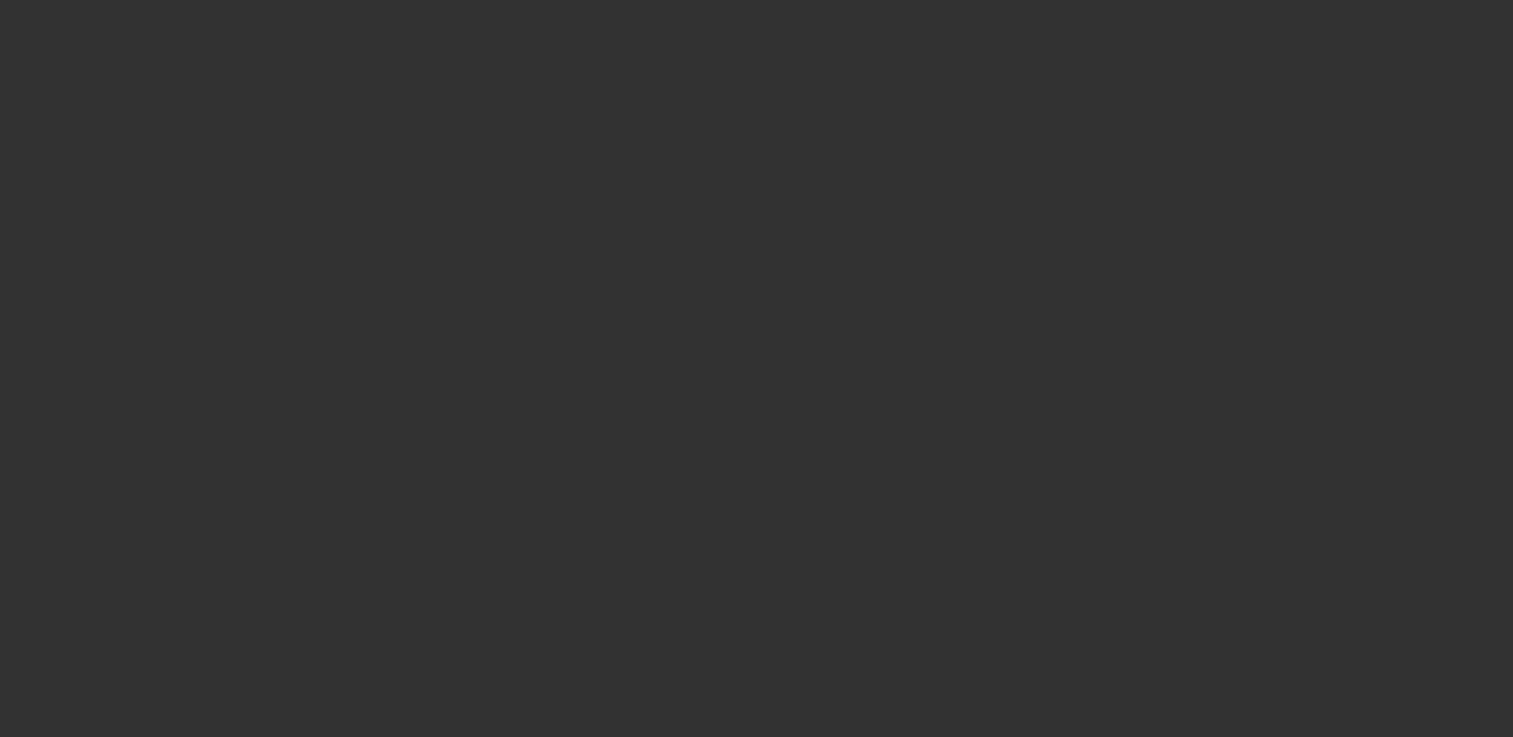
scroll to position [0, 0]
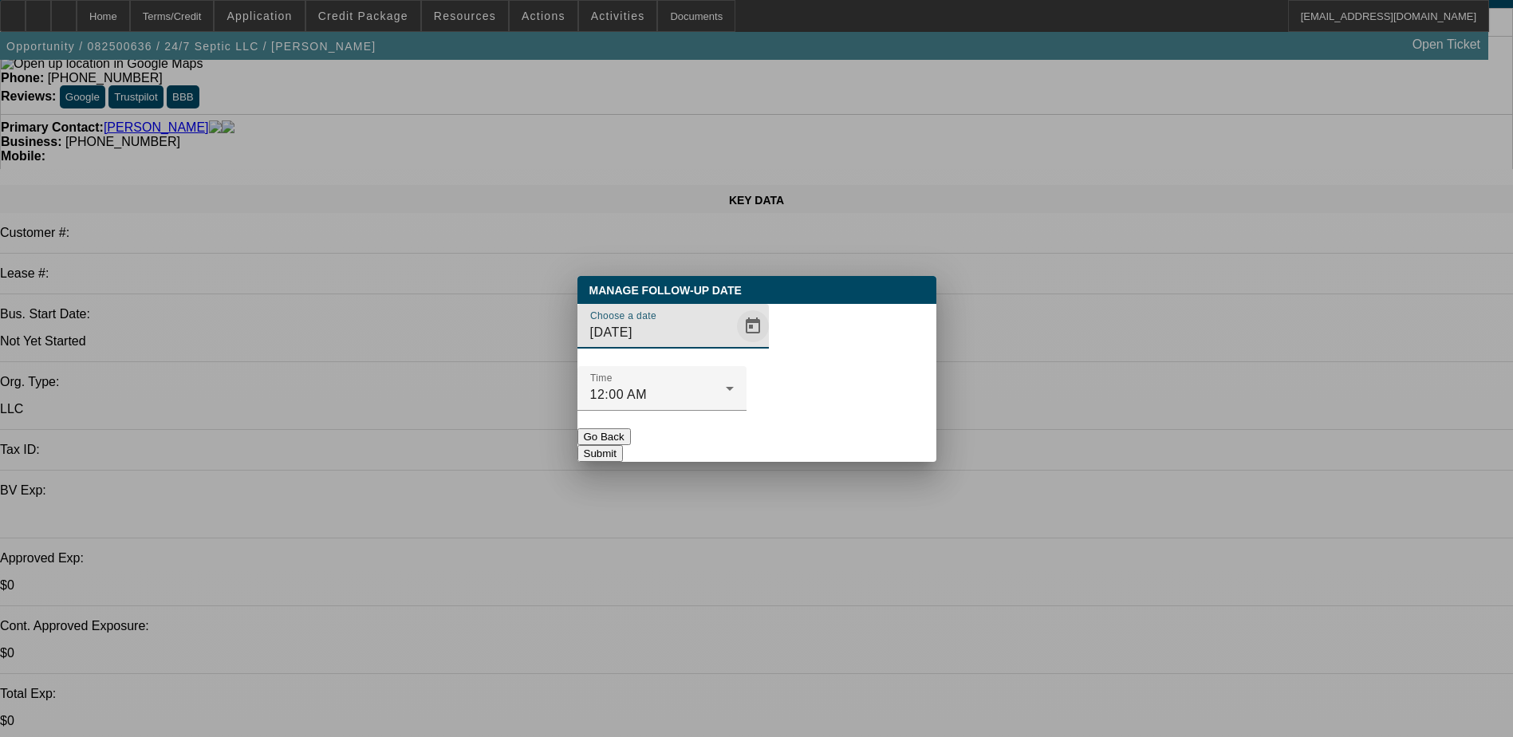
click at [734, 345] on span "Open calendar" at bounding box center [753, 326] width 38 height 38
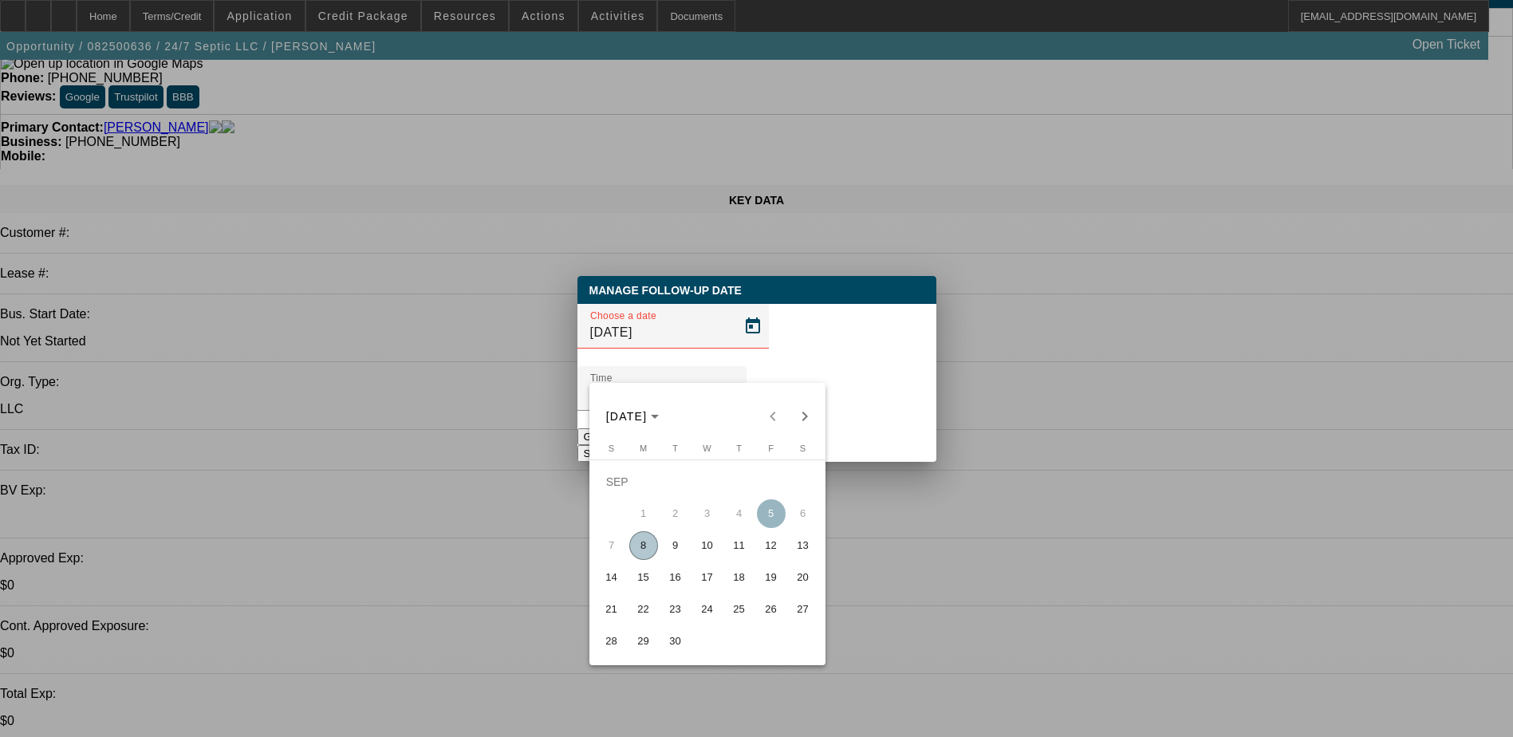
click at [734, 555] on span "11" at bounding box center [739, 545] width 29 height 29
type input "9/11/2025"
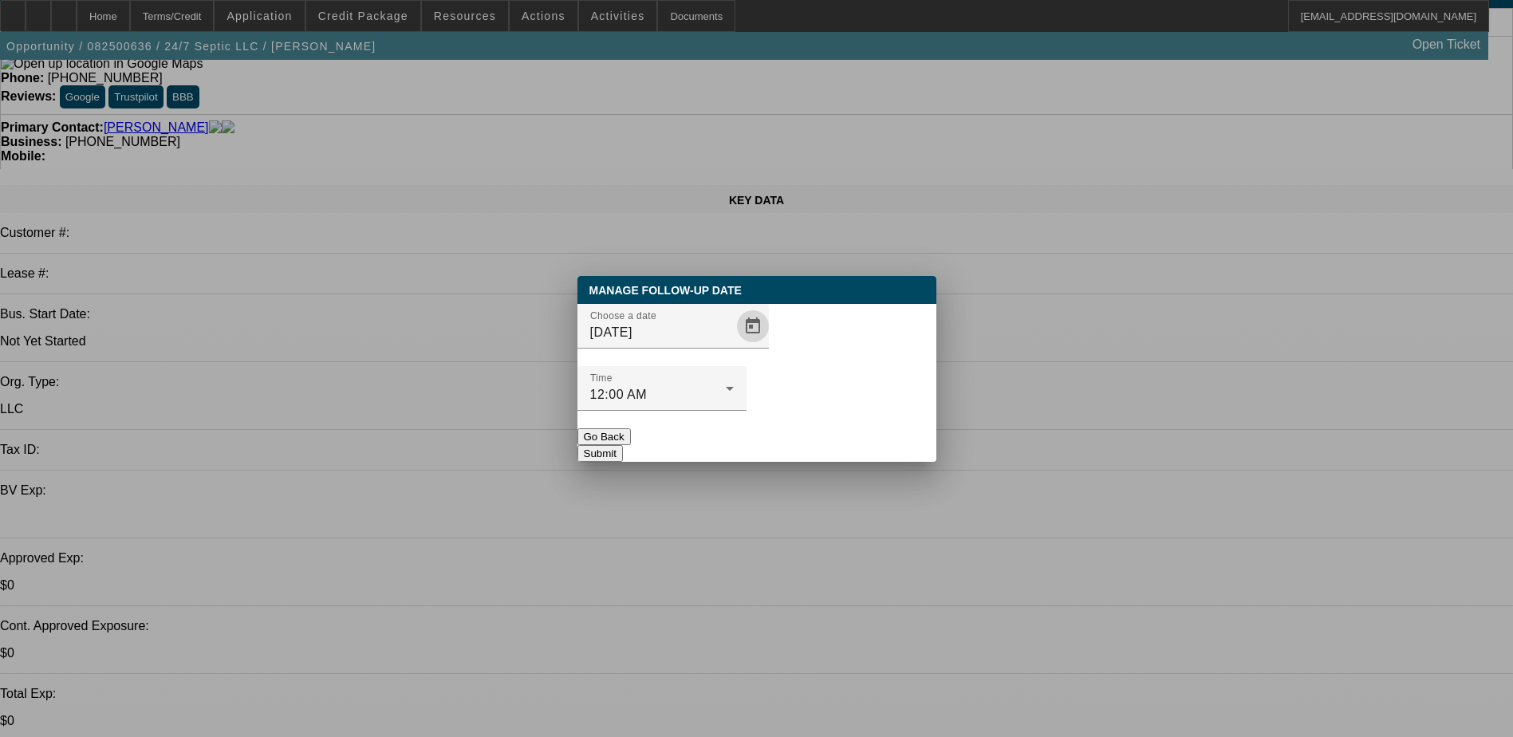
click at [623, 445] on button "Submit" at bounding box center [599, 453] width 45 height 17
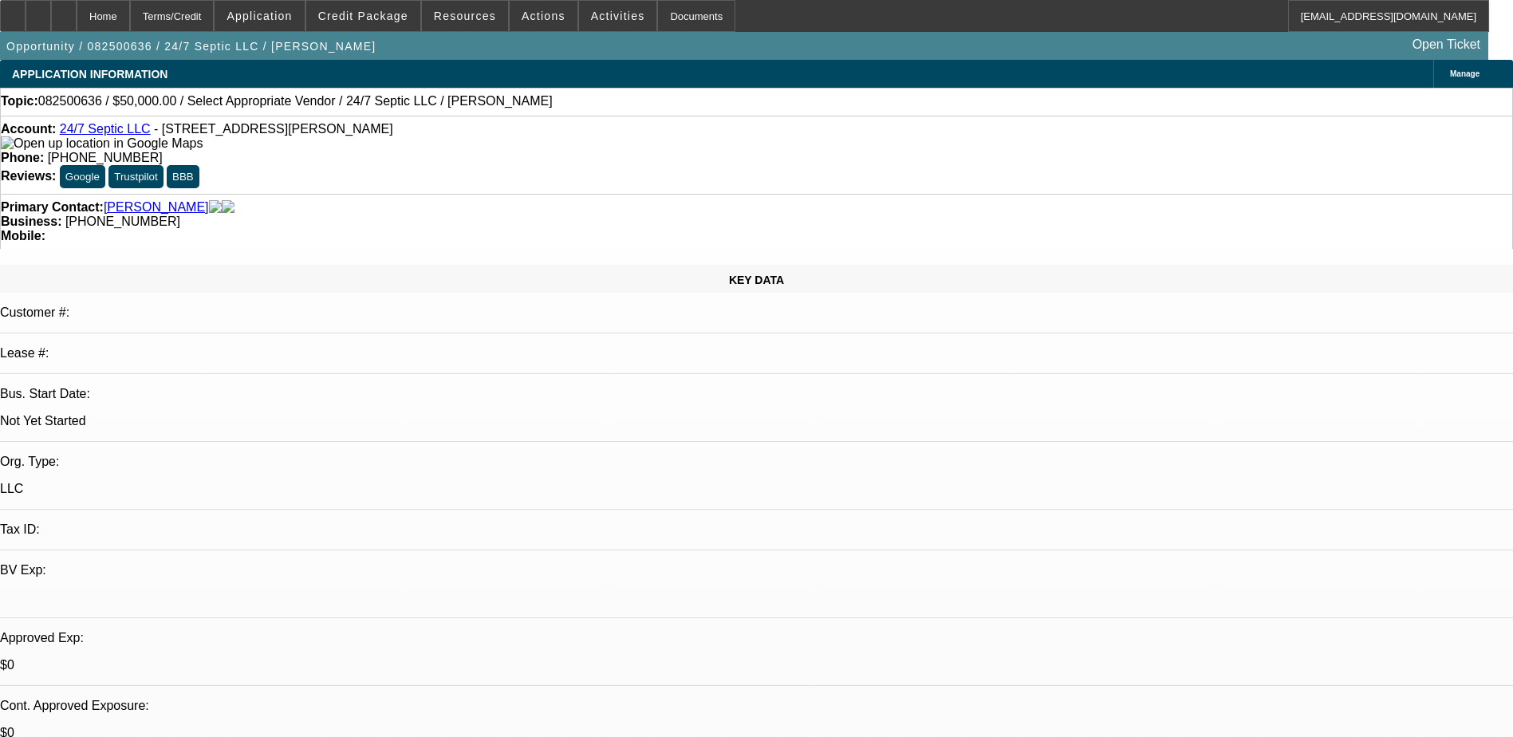
scroll to position [80, 0]
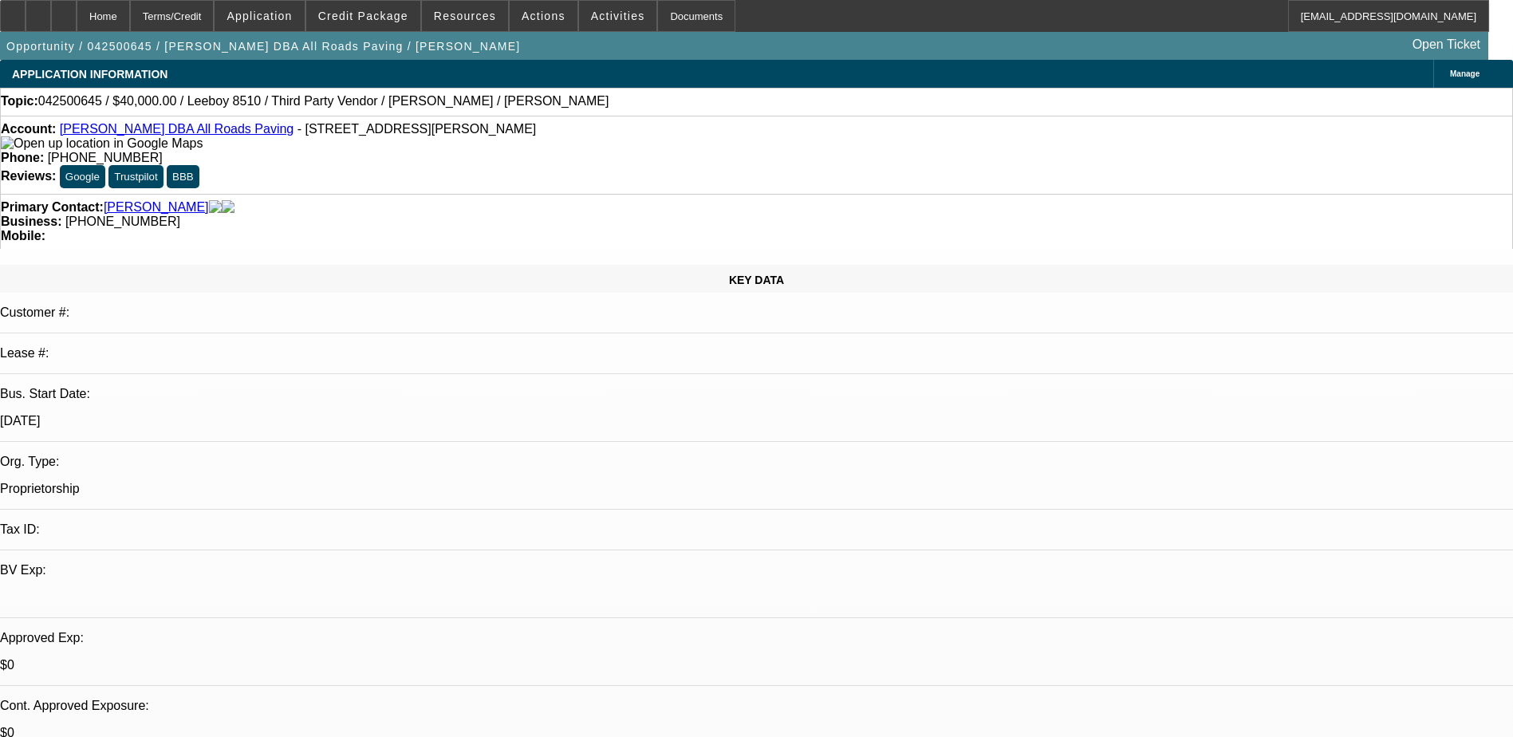
select select "0"
select select "0.1"
select select "0"
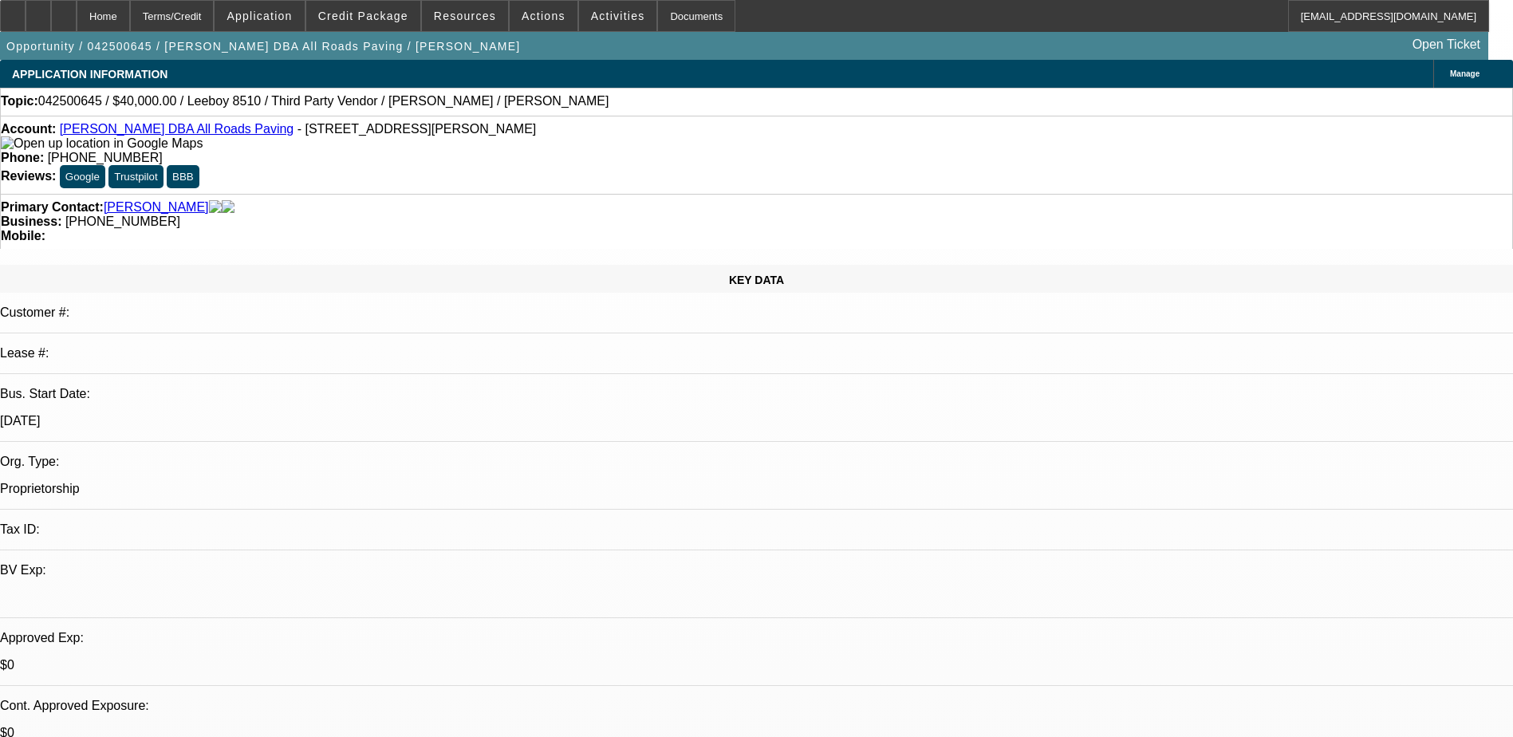
select select "0.1"
select select "0"
select select "0.1"
select select "0"
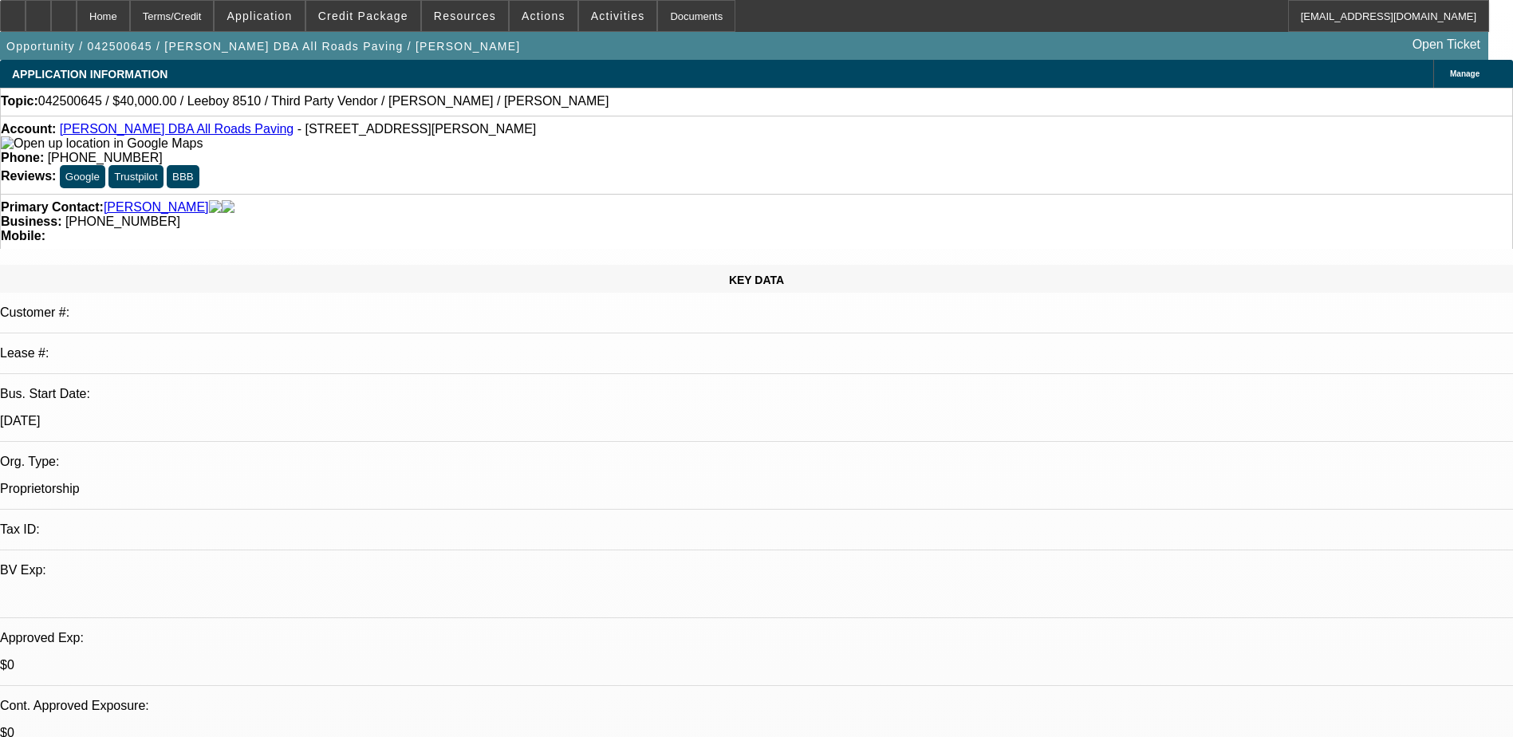
select select "0"
select select "0.1"
select select "1"
select select "3"
select select "5"
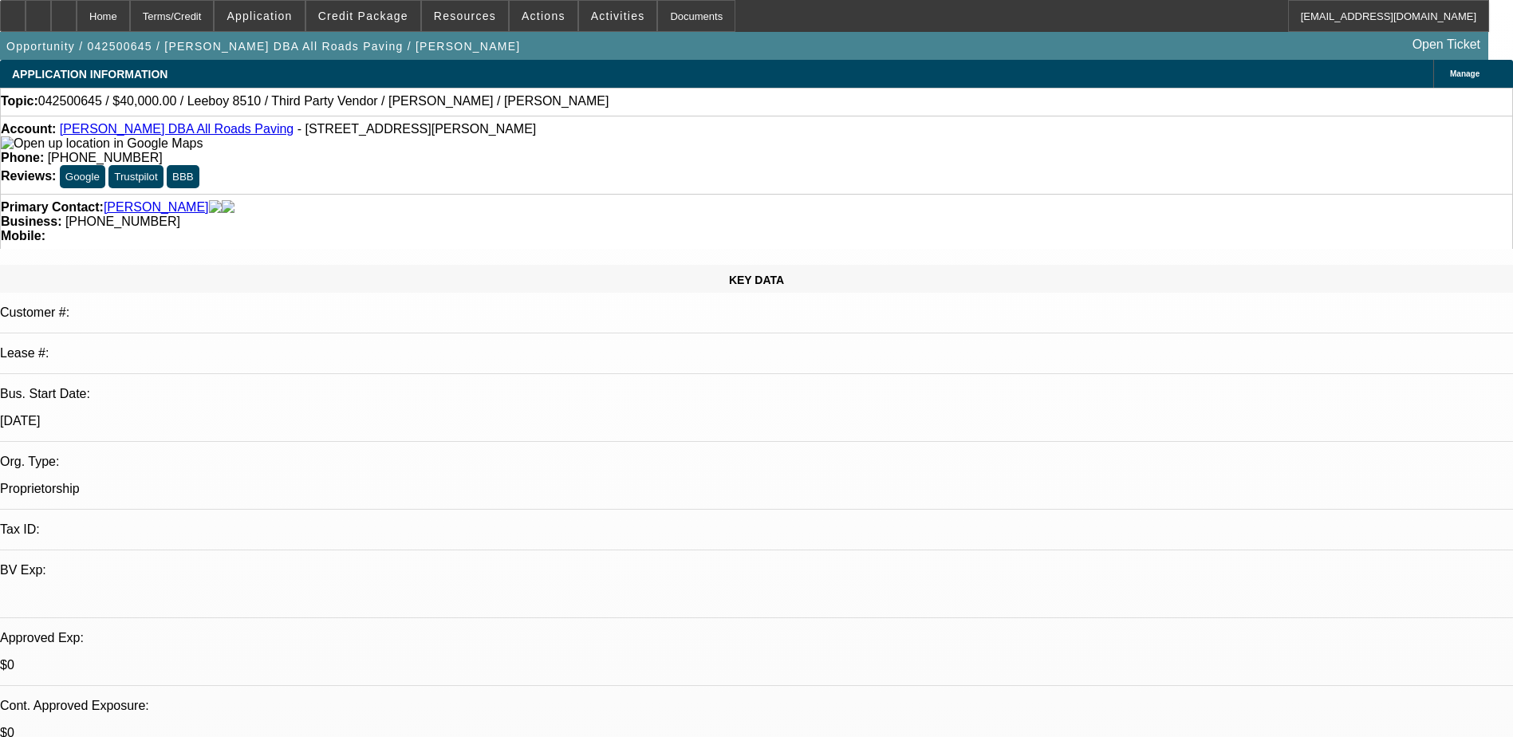
select select "1"
select select "3"
select select "5"
select select "1"
select select "3"
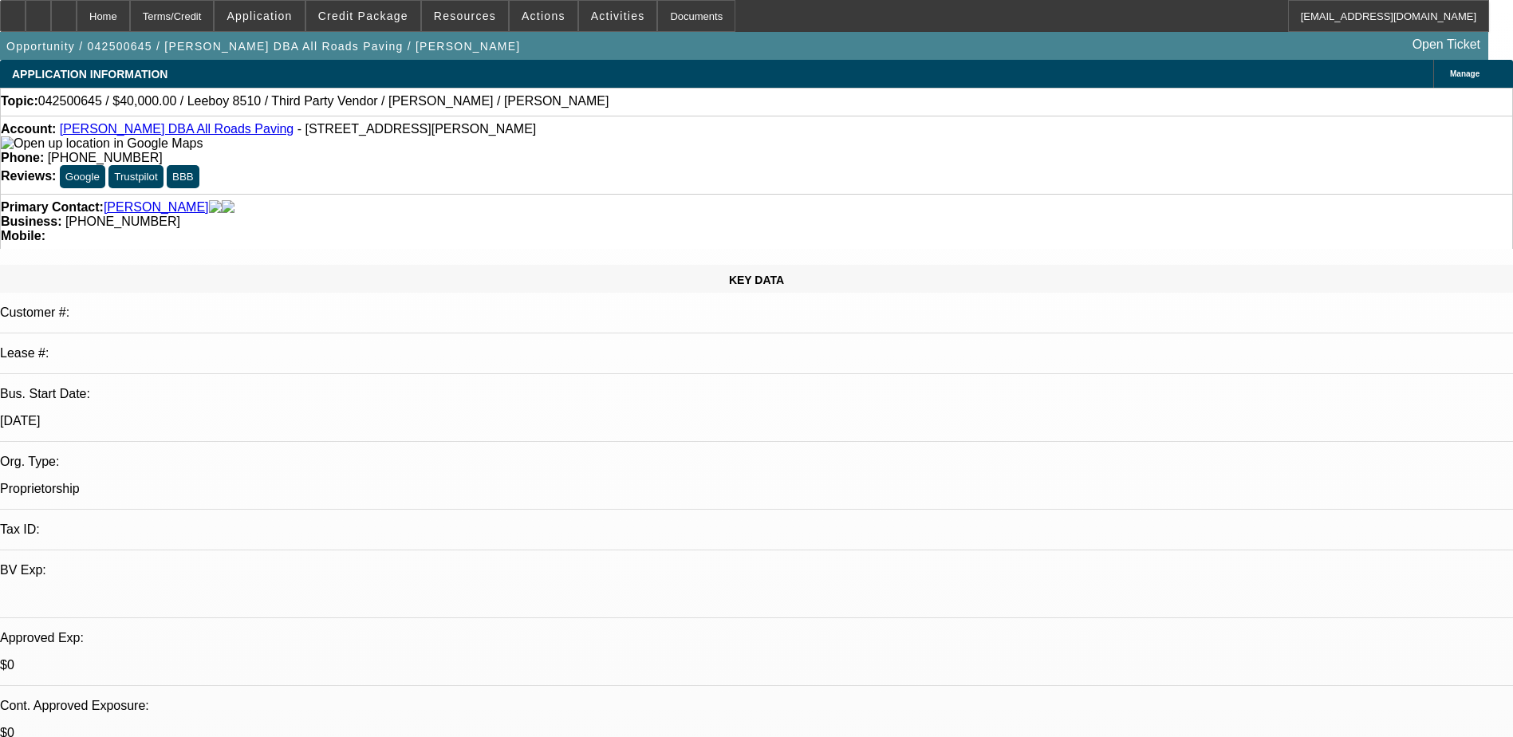
select select "4"
select select "1"
select select "3"
select select "4"
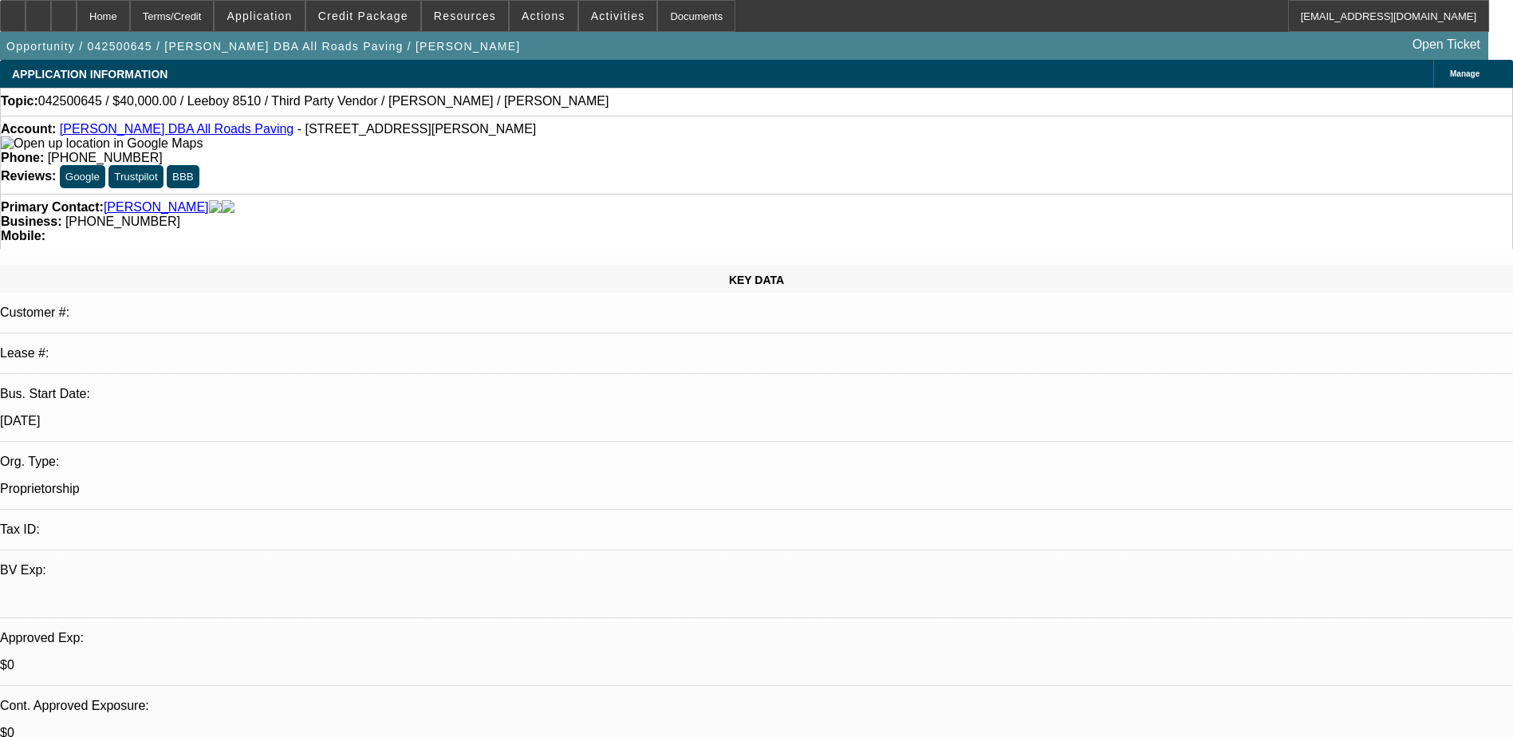
drag, startPoint x: 1160, startPoint y: 259, endPoint x: 1314, endPoint y: 168, distance: 178.7
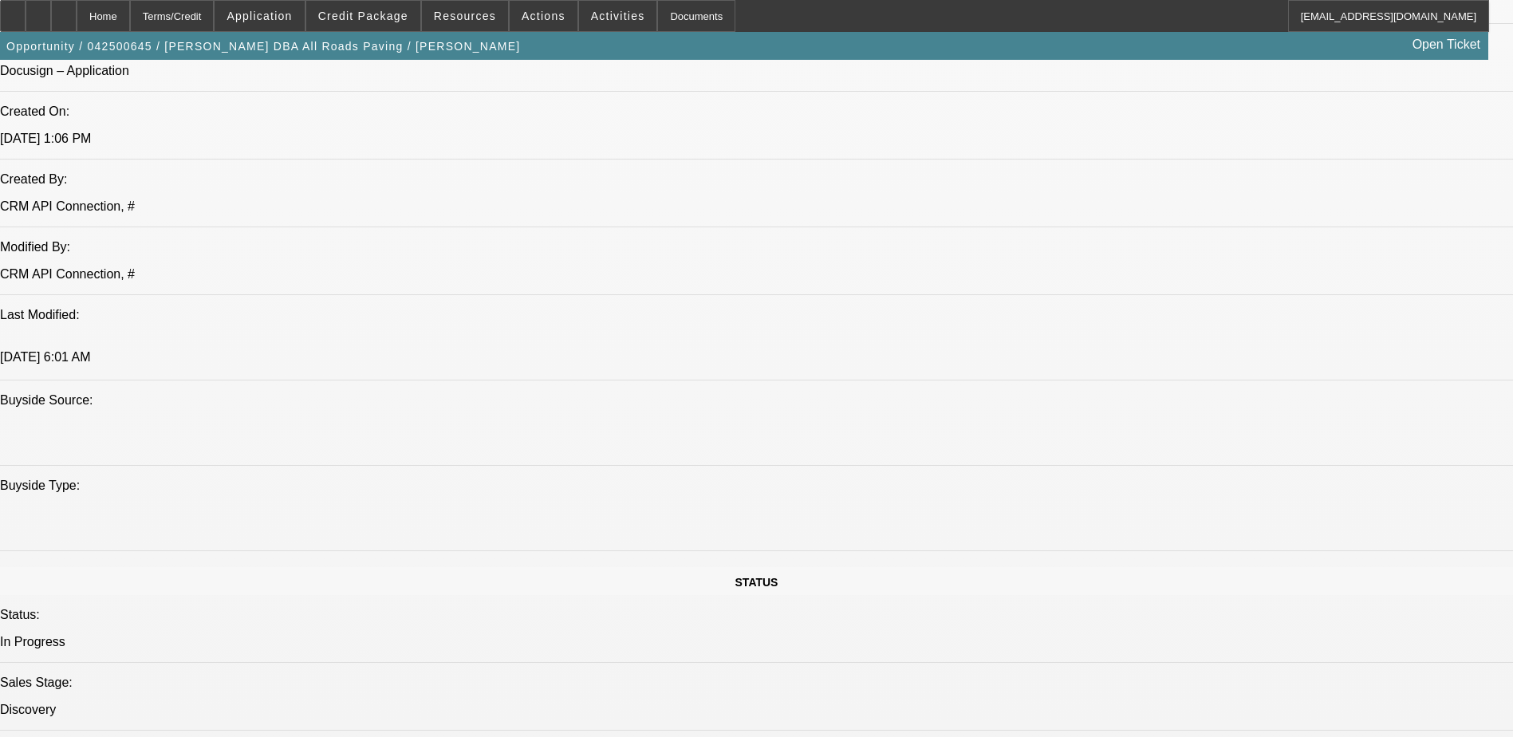
scroll to position [1037, 0]
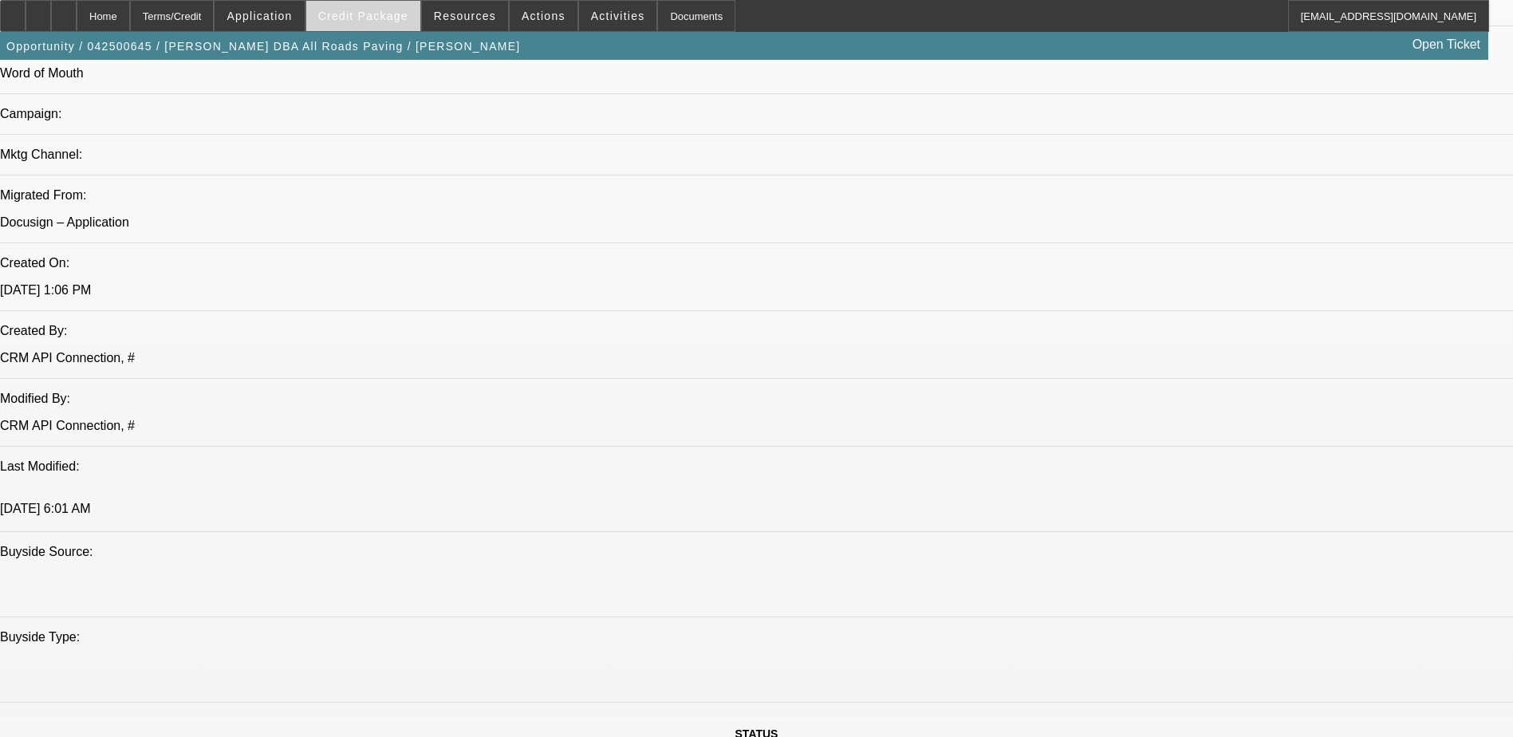
click at [372, 4] on span at bounding box center [363, 16] width 114 height 38
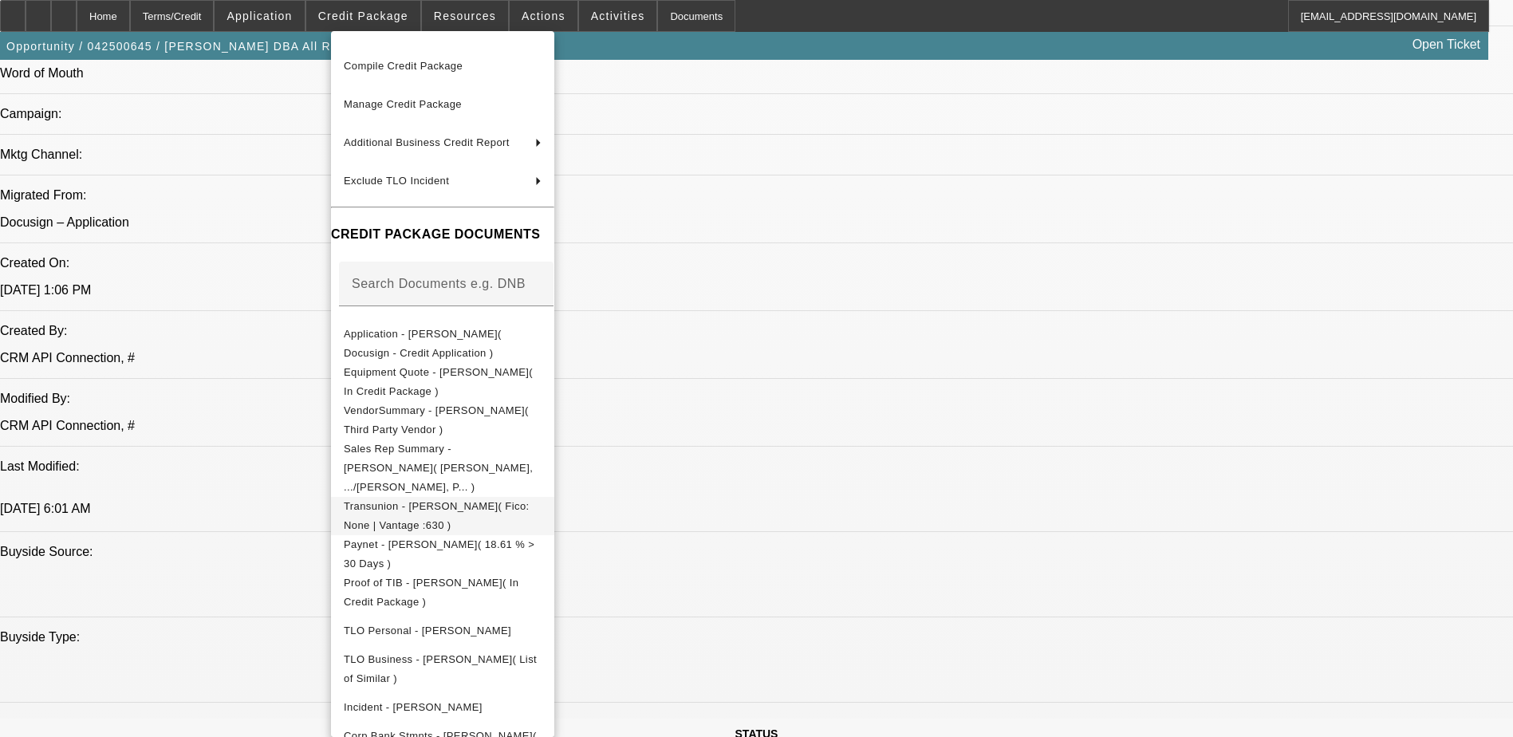
scroll to position [165, 0]
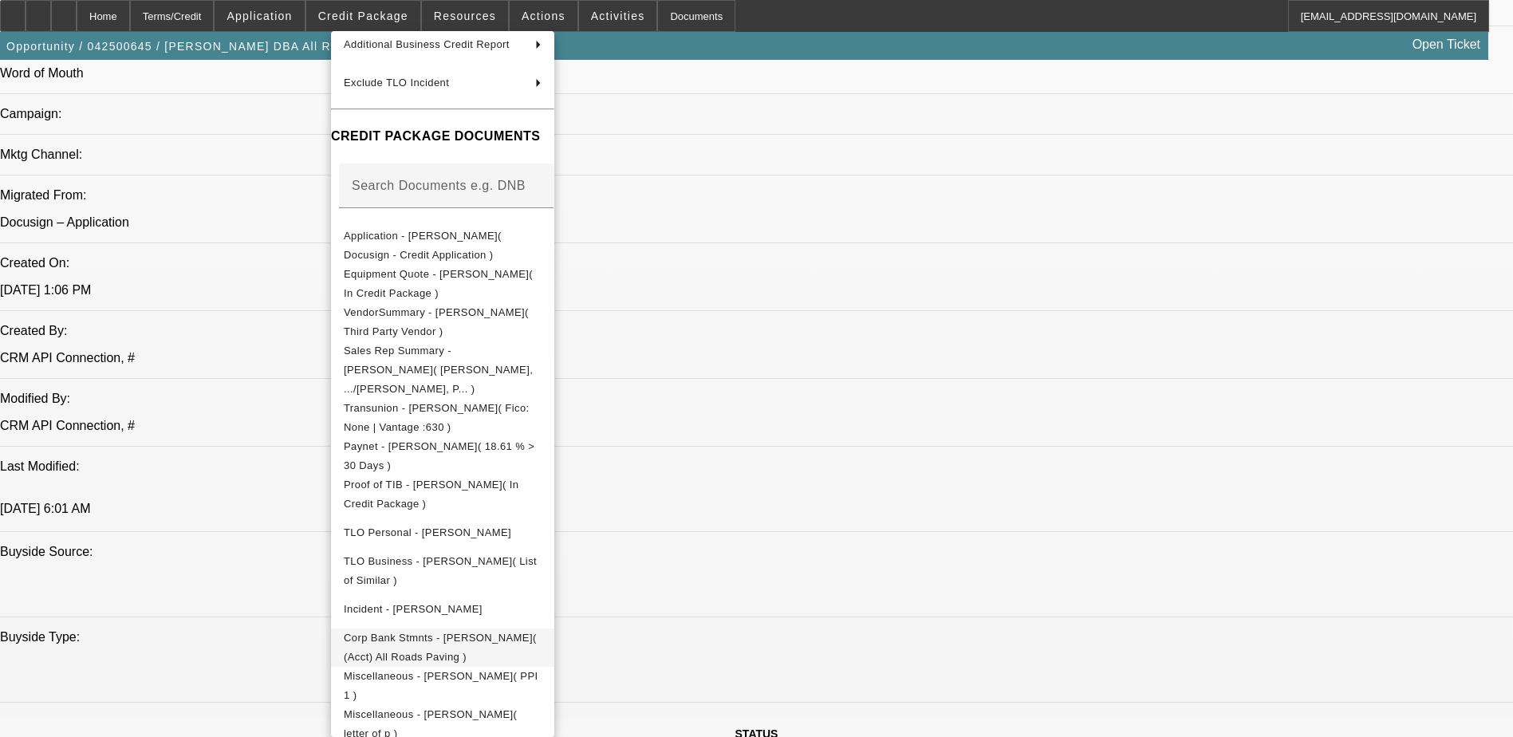
click at [554, 632] on button "Corp Bank Stmnts - Shane Stanley( (Acct) All Roads Paving )" at bounding box center [442, 647] width 223 height 38
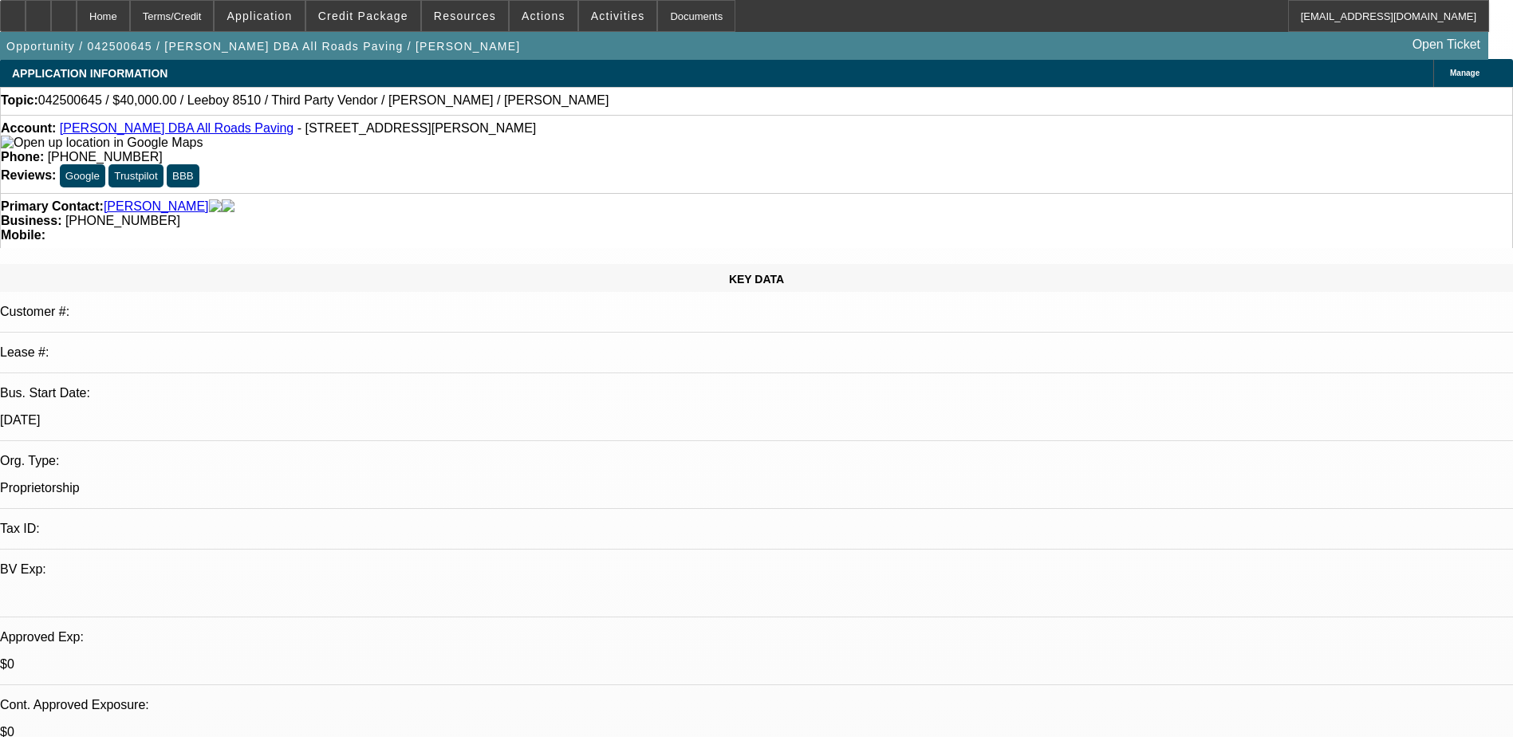
scroll to position [0, 0]
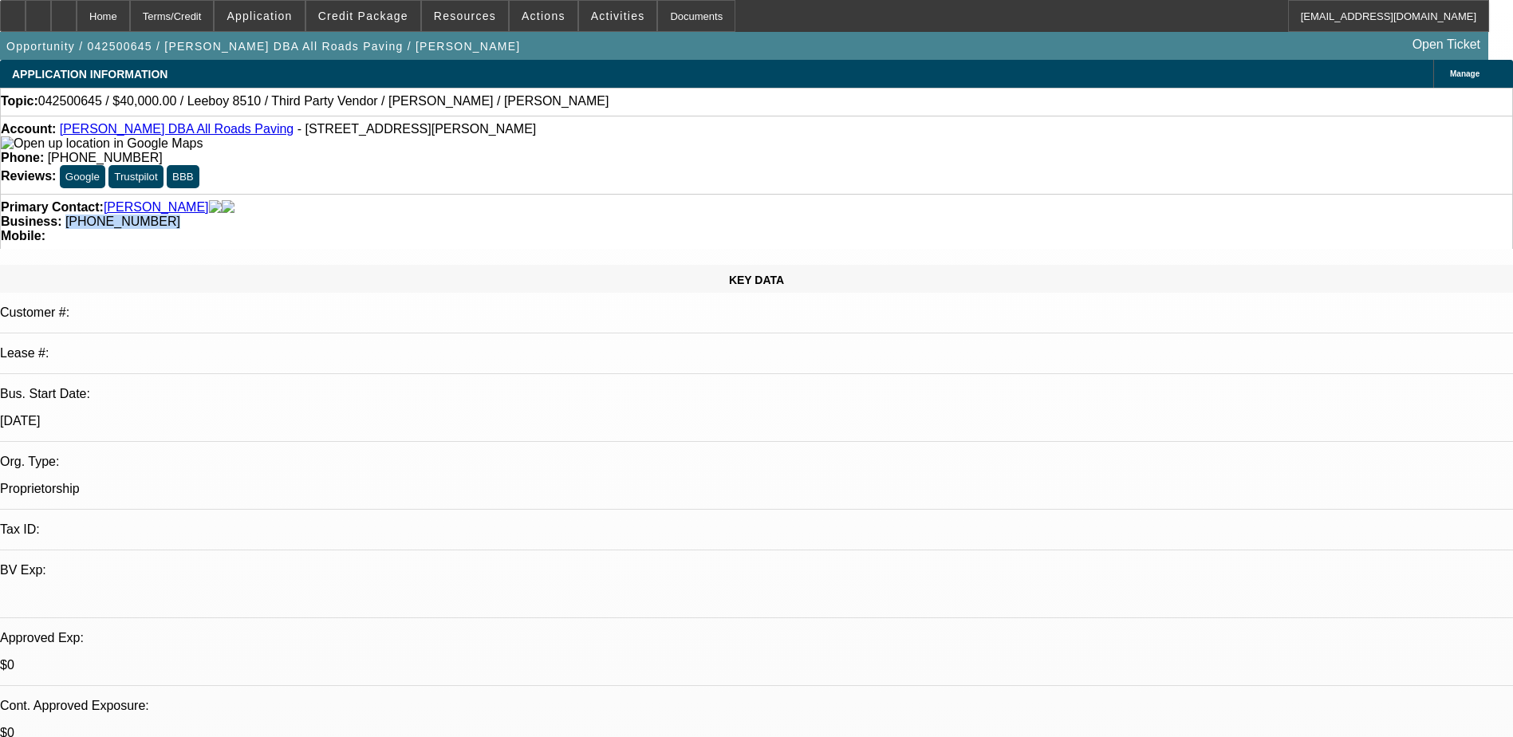
drag, startPoint x: 665, startPoint y: 180, endPoint x: 569, endPoint y: 188, distance: 96.0
click at [569, 194] on div "Primary Contact: Stanley, Shane Business: (209) 534-2552 Mobile:" at bounding box center [756, 221] width 1513 height 55
copy span "(209) 534-2552"
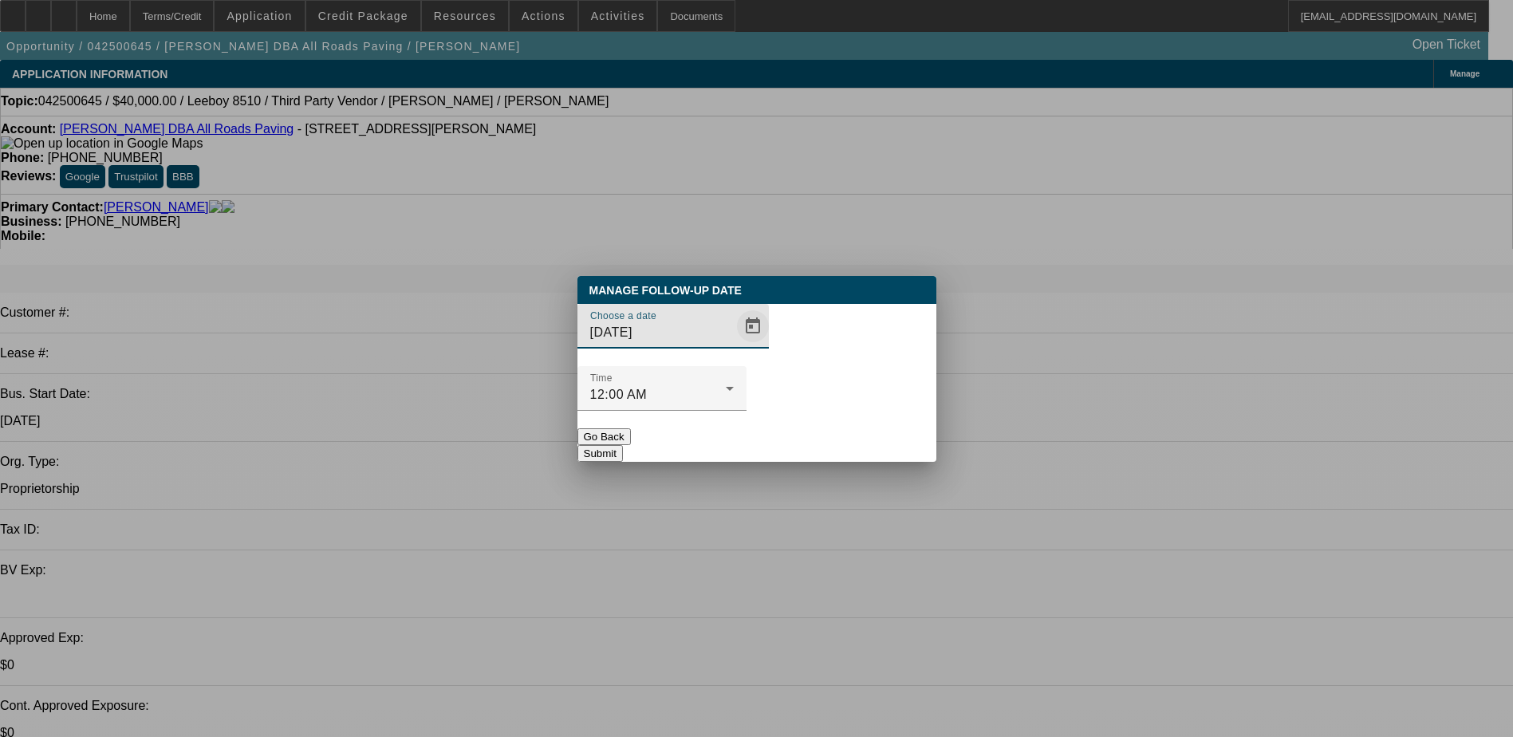
click at [734, 345] on span "Open calendar" at bounding box center [753, 326] width 38 height 38
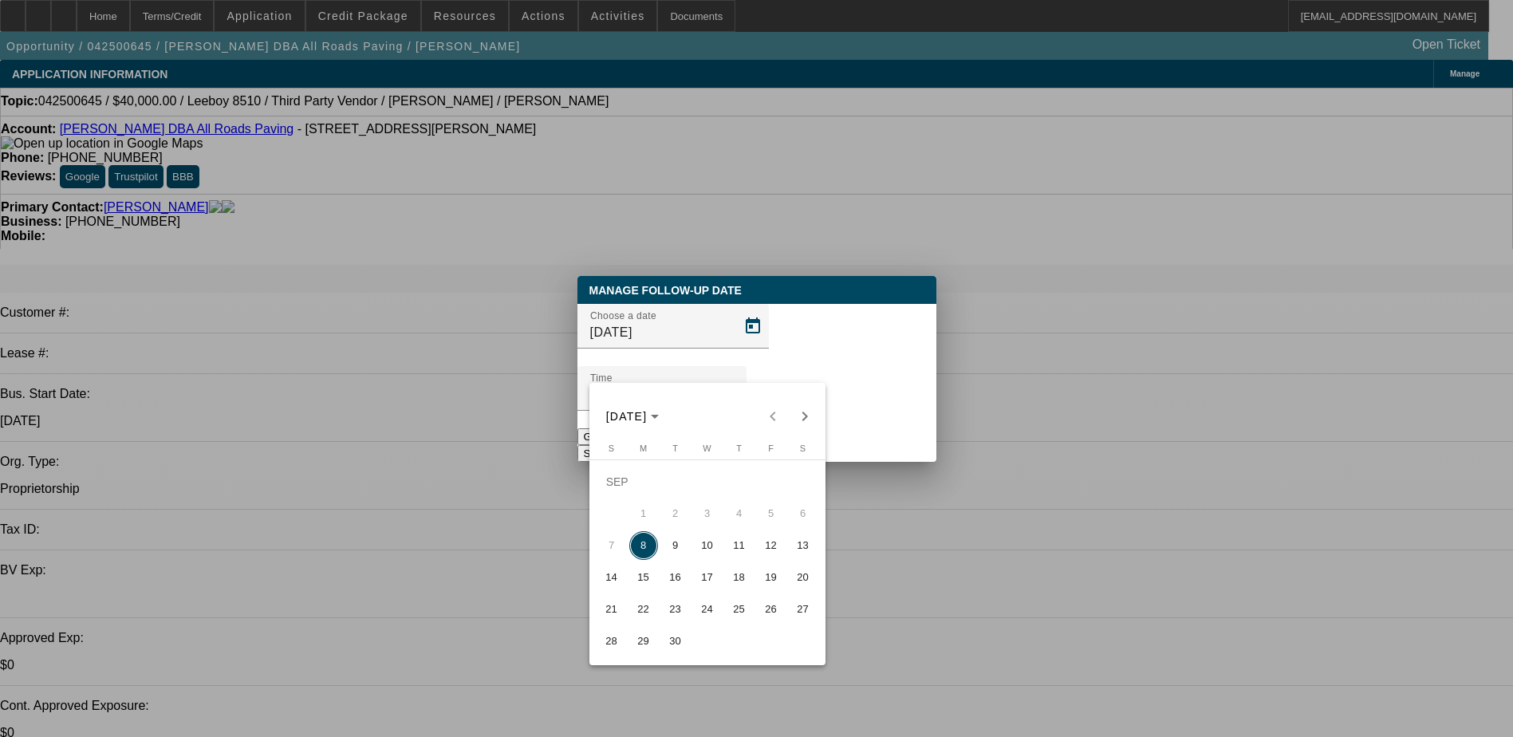
click at [665, 541] on span "9" at bounding box center [675, 545] width 29 height 29
type input "[DATE]"
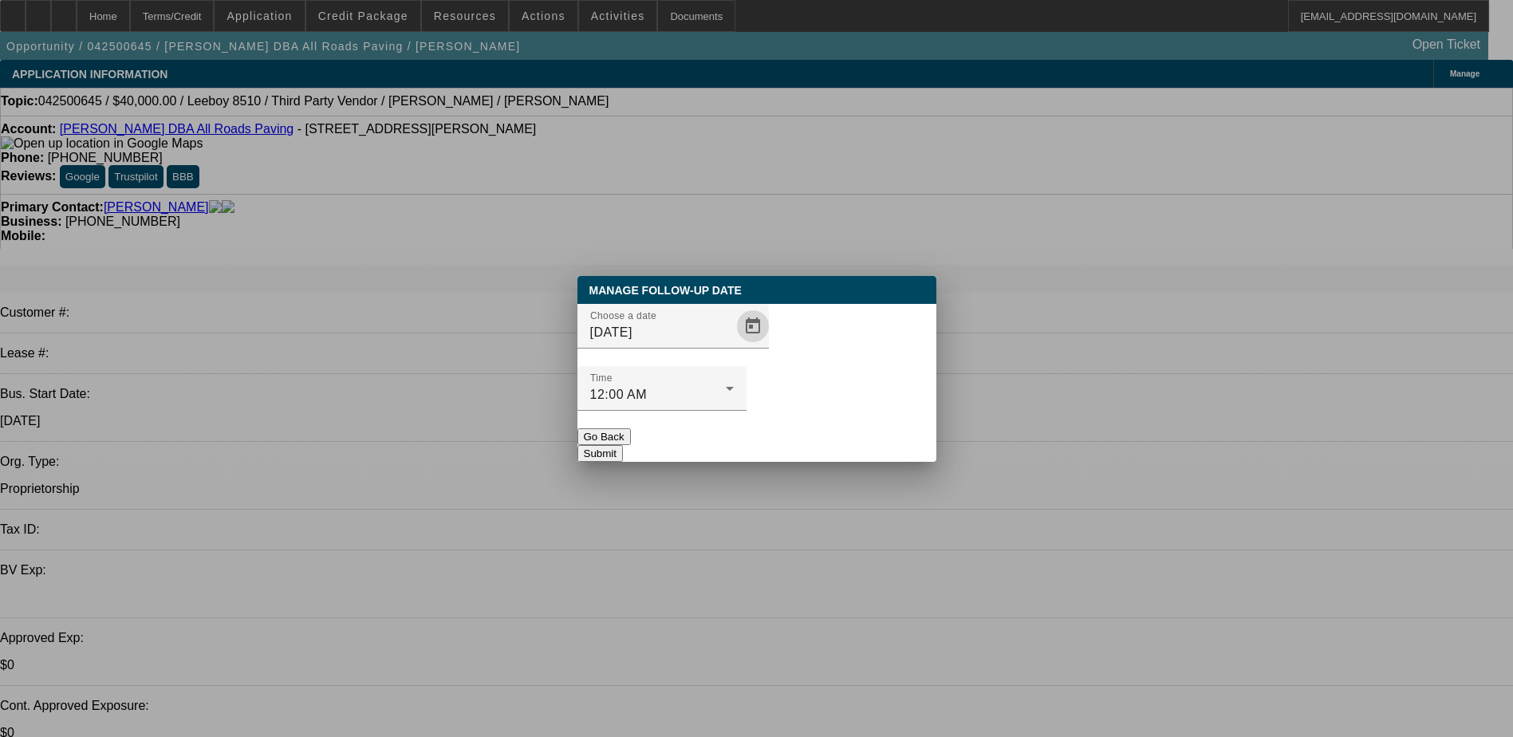
click at [623, 445] on button "Submit" at bounding box center [599, 453] width 45 height 17
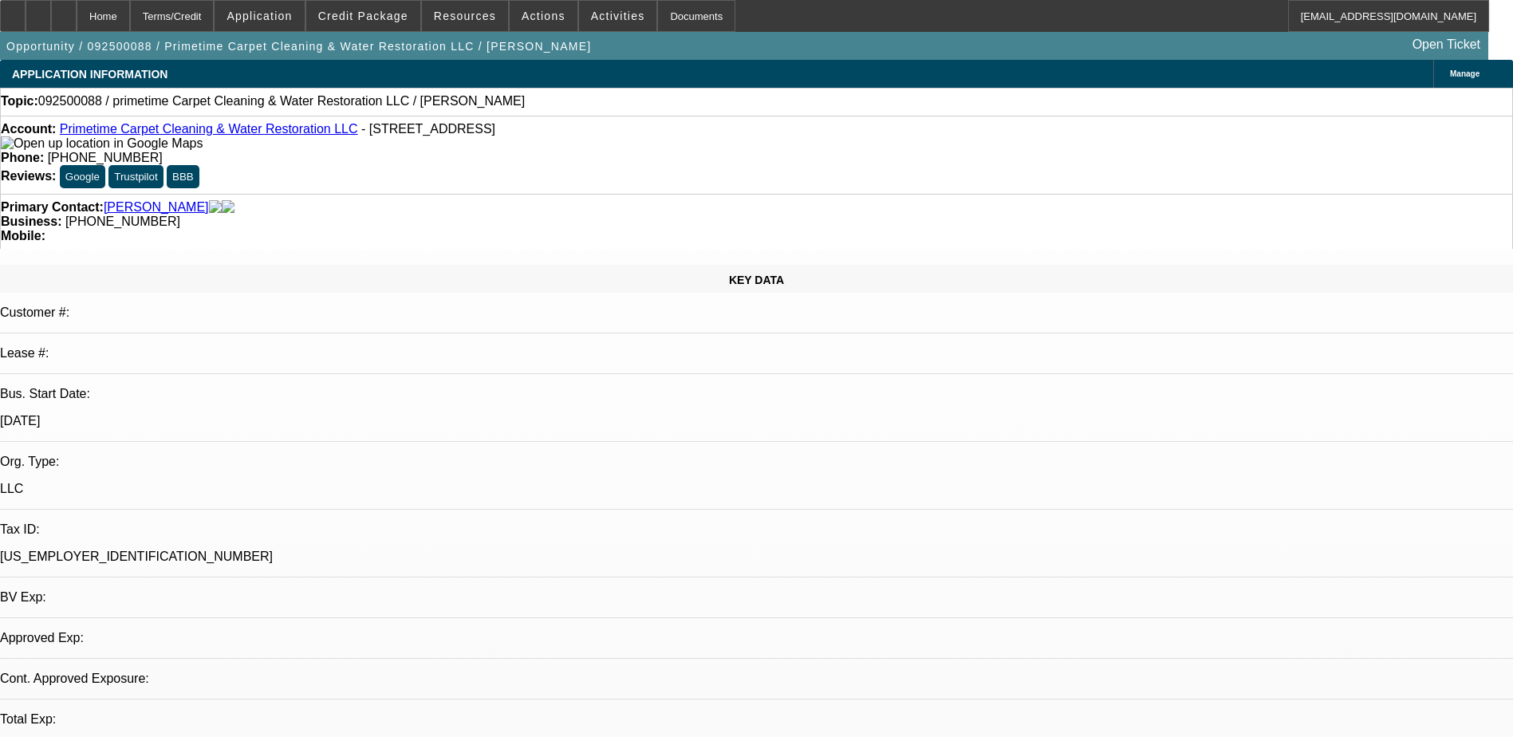
select select "0"
select select "2"
select select "0.1"
select select "1"
select select "2"
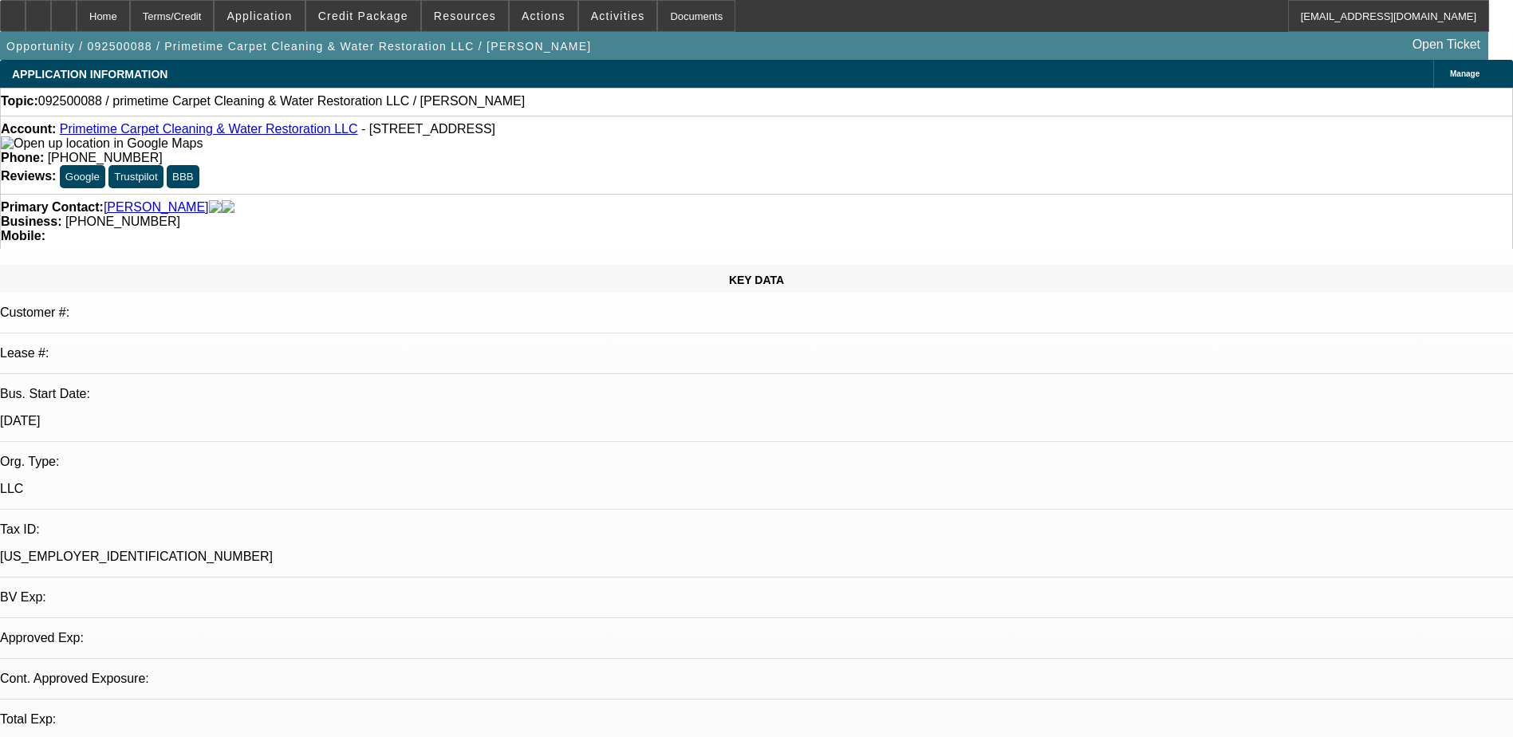
select select "4"
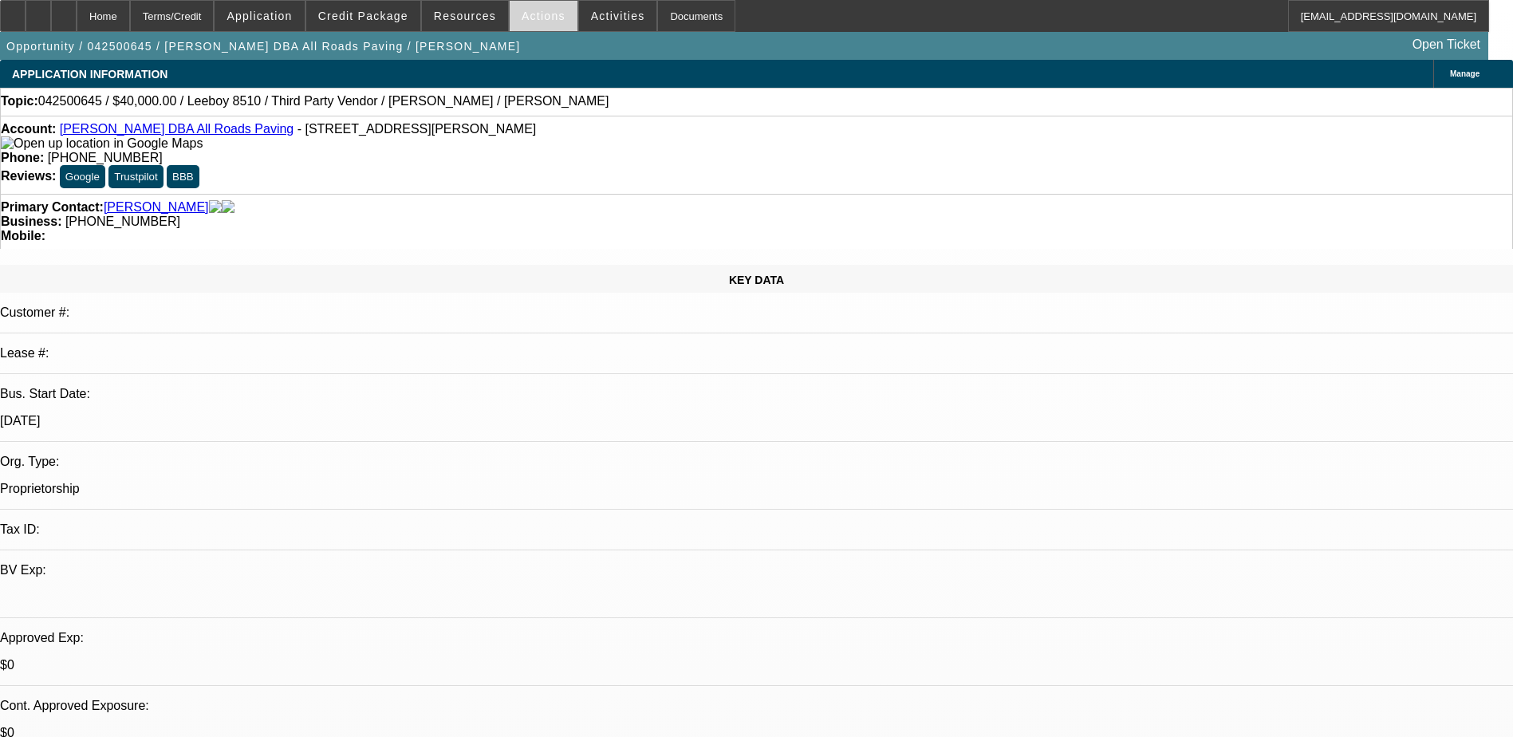
select select "0"
select select "0.1"
select select "0"
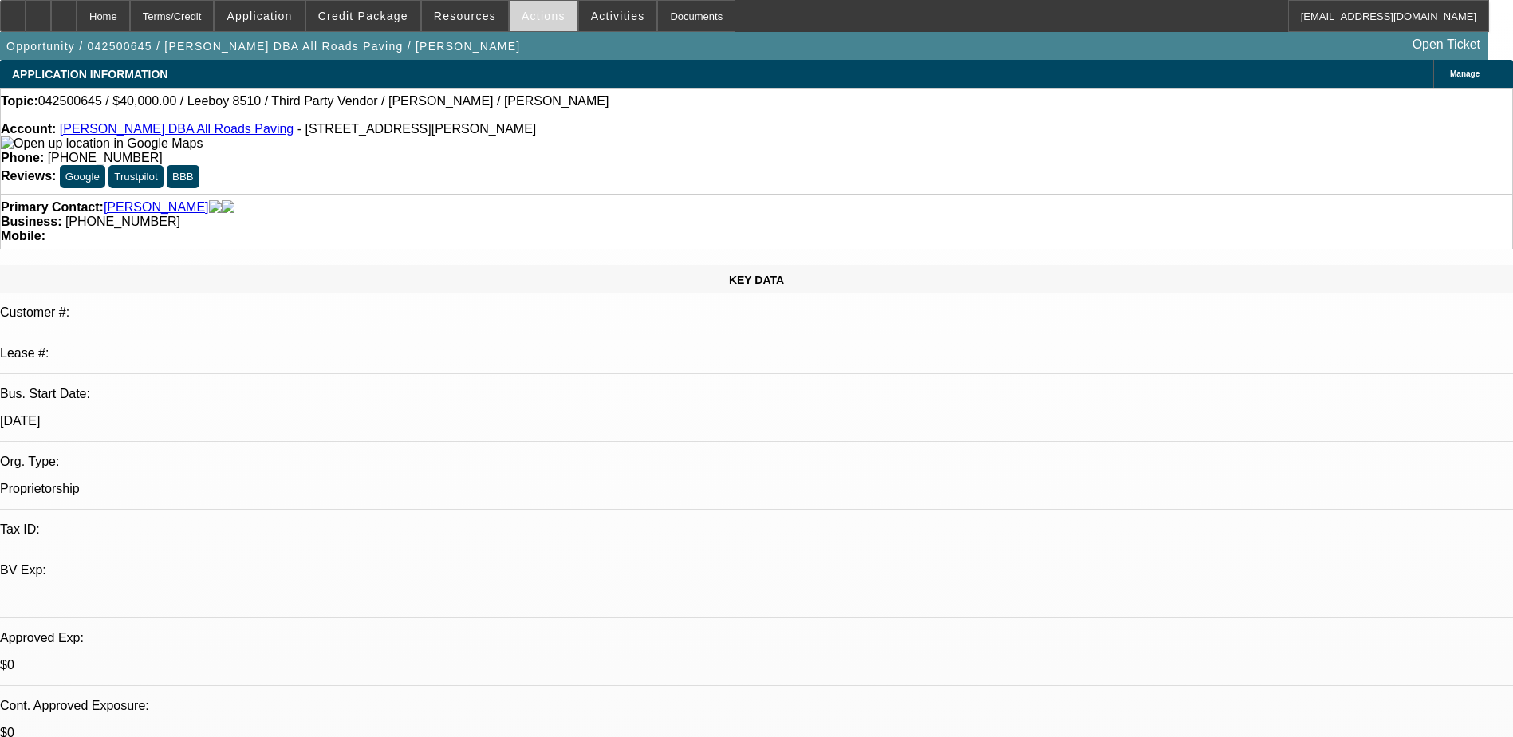
select select "0.1"
select select "0"
select select "0.1"
select select "0"
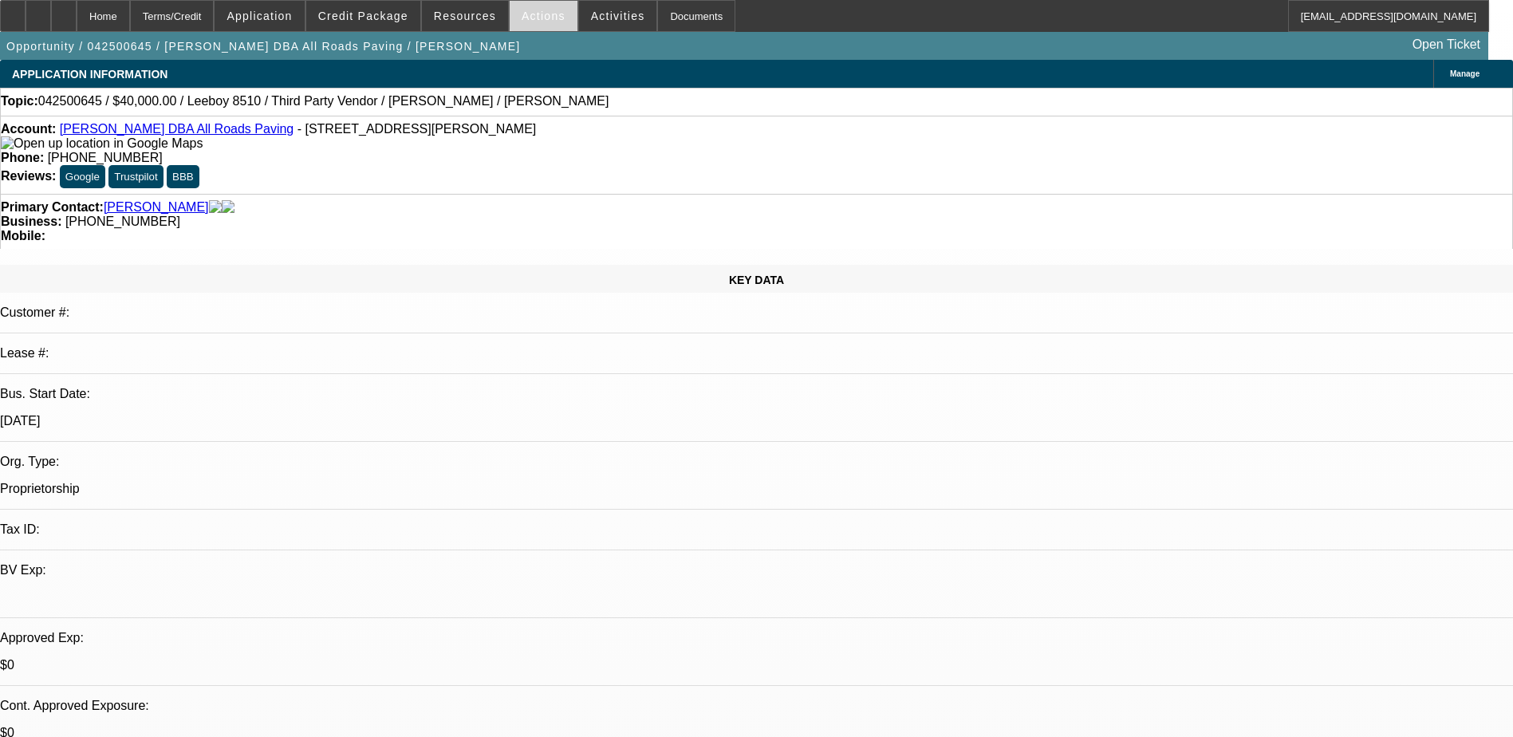
select select "0"
select select "0.1"
click at [591, 20] on span "Activities" at bounding box center [618, 16] width 54 height 13
select select "1"
select select "3"
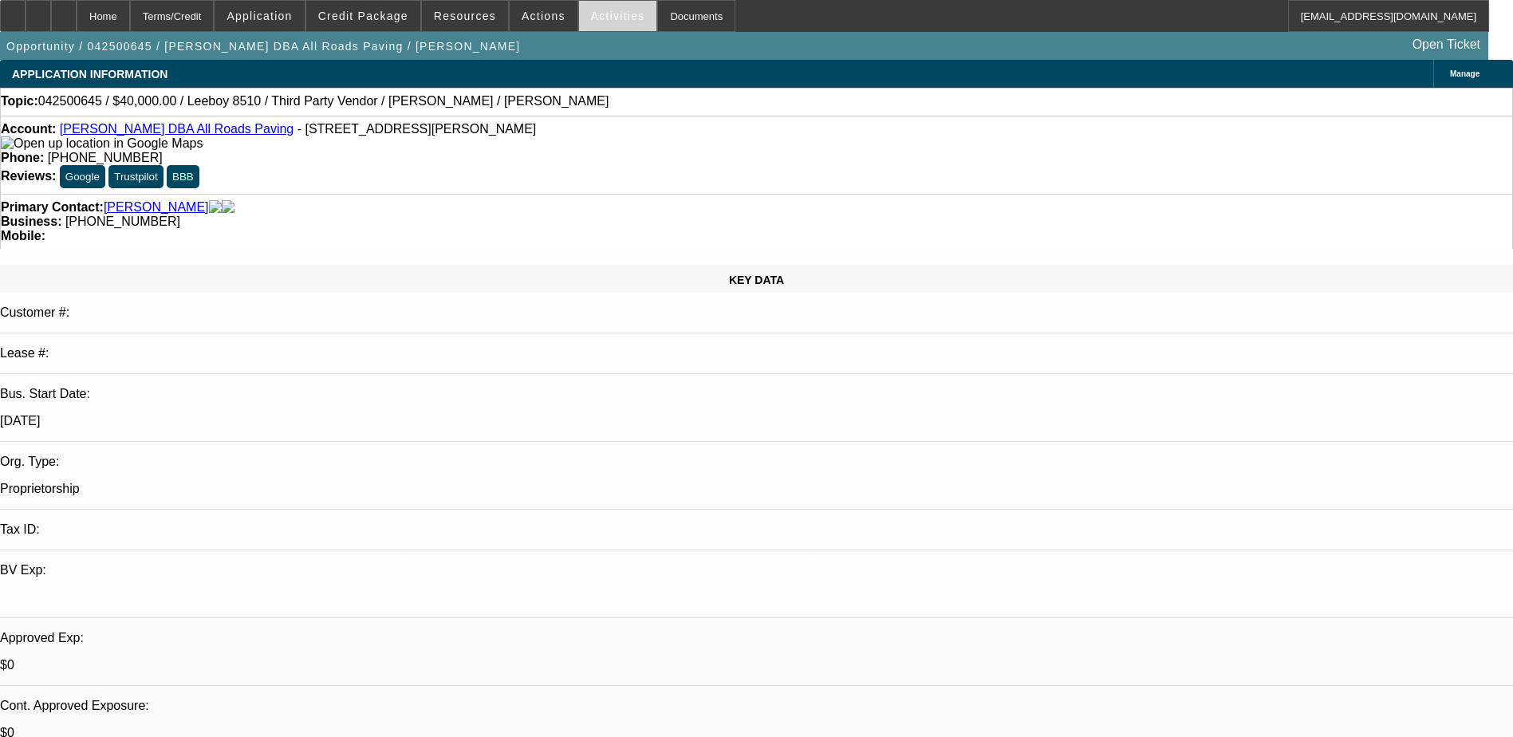
select select "5"
select select "1"
select select "3"
select select "5"
select select "1"
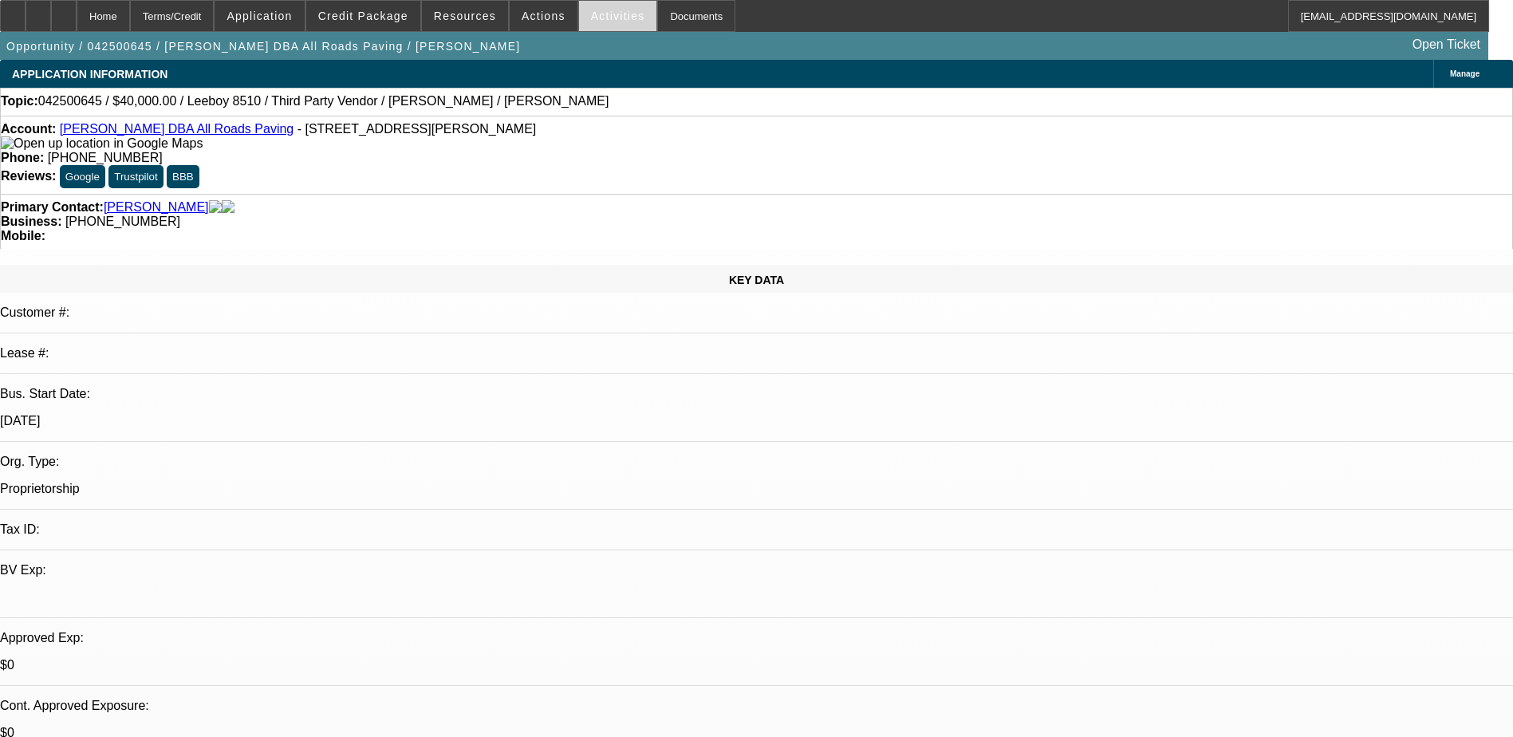
select select "3"
select select "4"
select select "1"
select select "3"
select select "4"
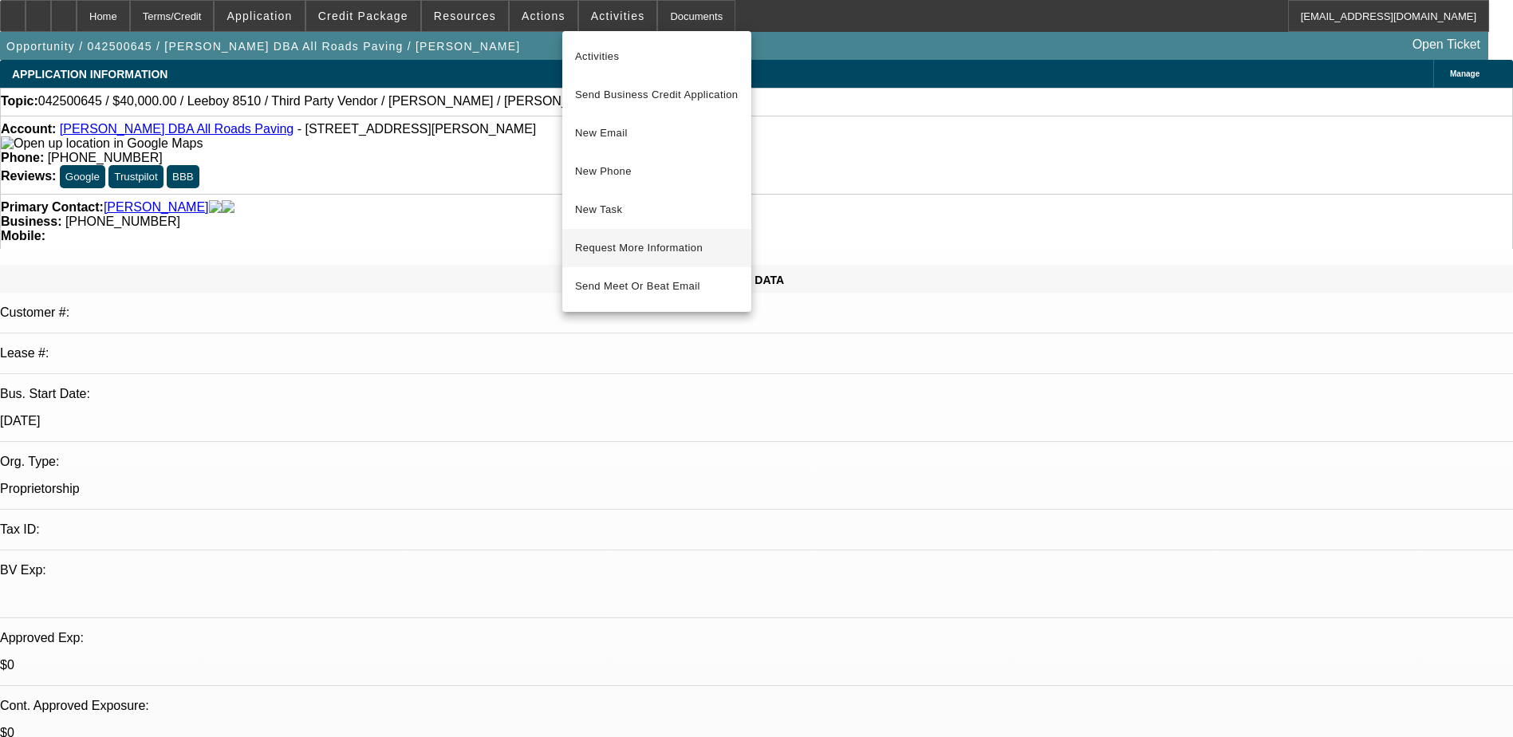
click at [664, 253] on span "Request More Information" at bounding box center [656, 247] width 163 height 19
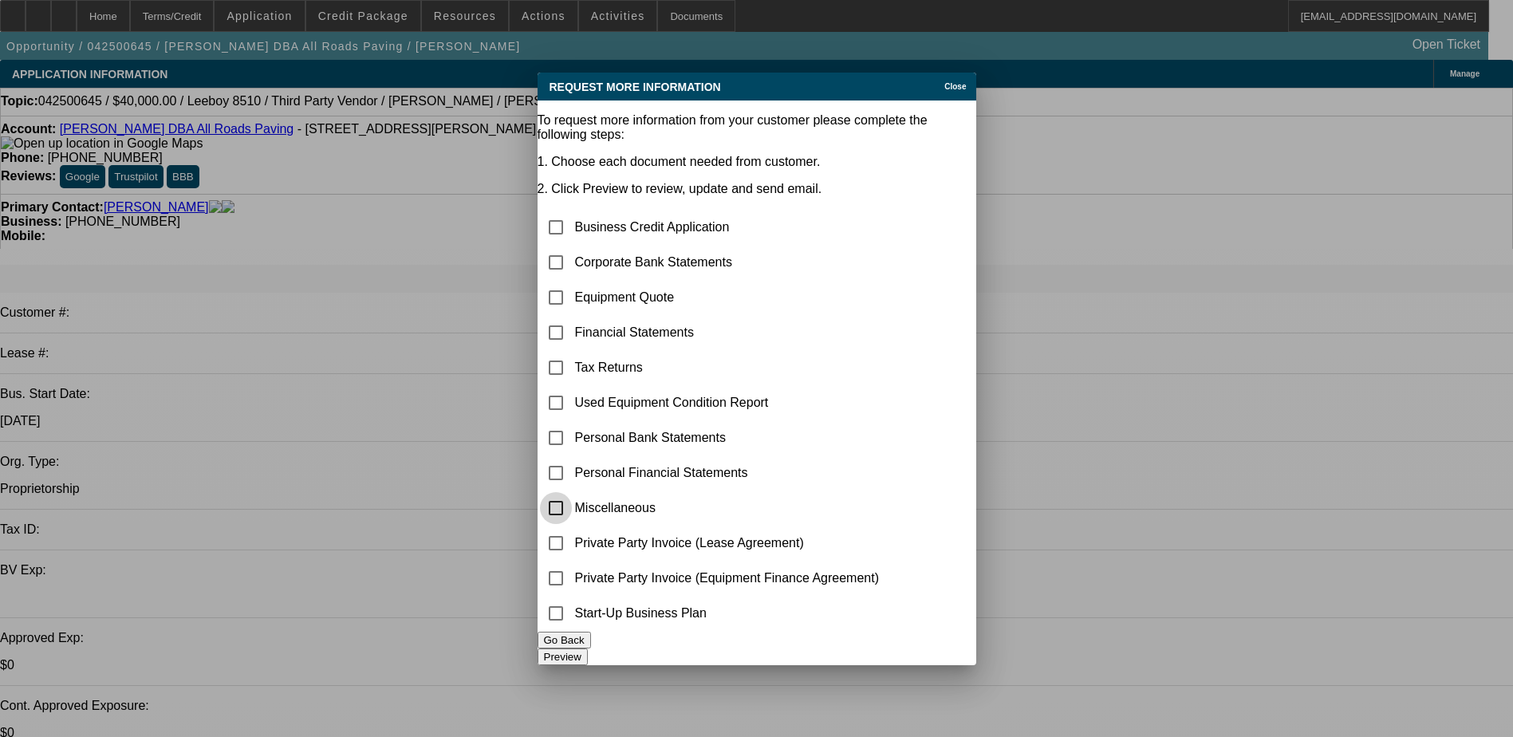
click at [572, 492] on input "checkbox" at bounding box center [556, 508] width 32 height 32
checkbox input "true"
click at [572, 246] on input "checkbox" at bounding box center [556, 262] width 32 height 32
checkbox input "true"
click at [588, 651] on button "Preview" at bounding box center [562, 656] width 50 height 17
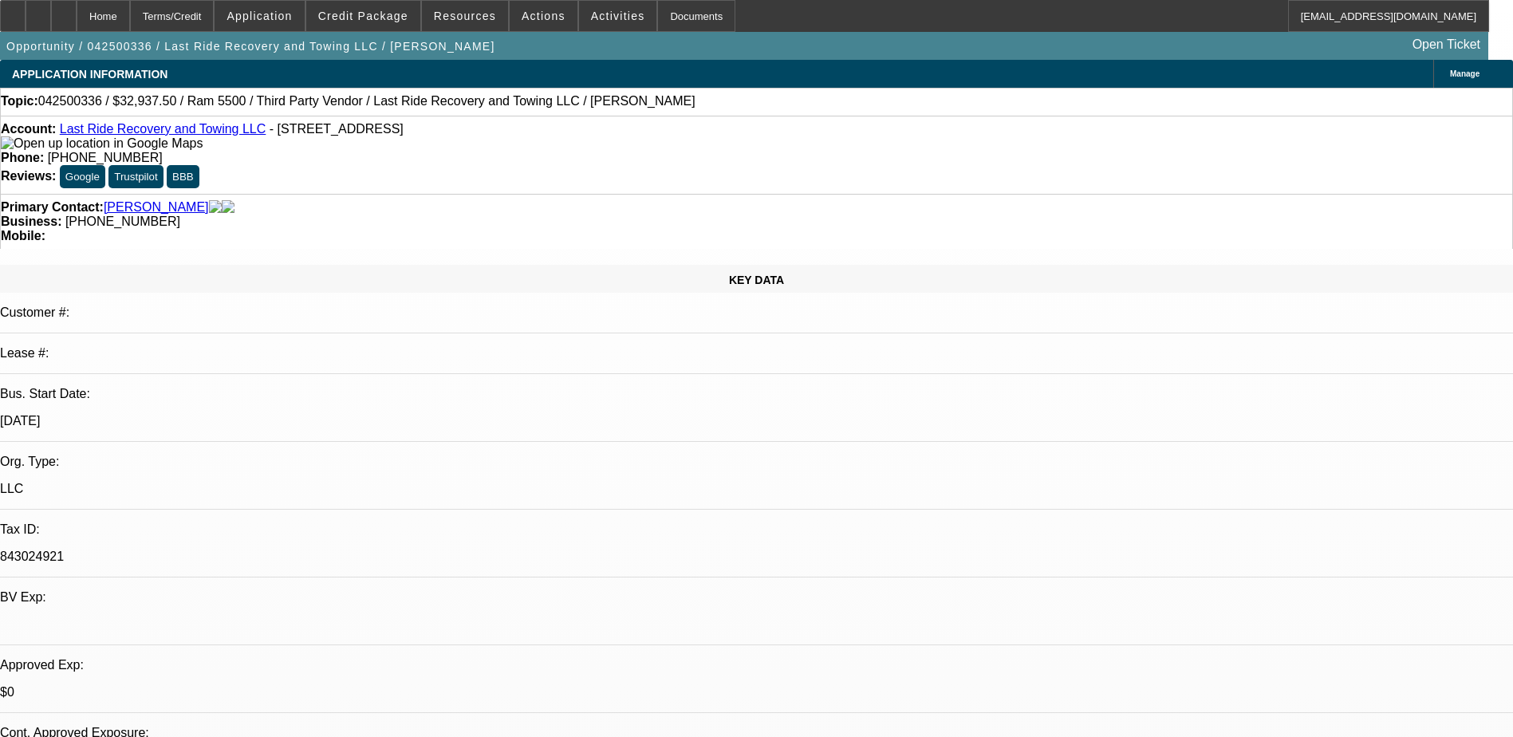
select select "0.15"
select select "0"
select select "0.1"
select select "0.15"
select select "0"
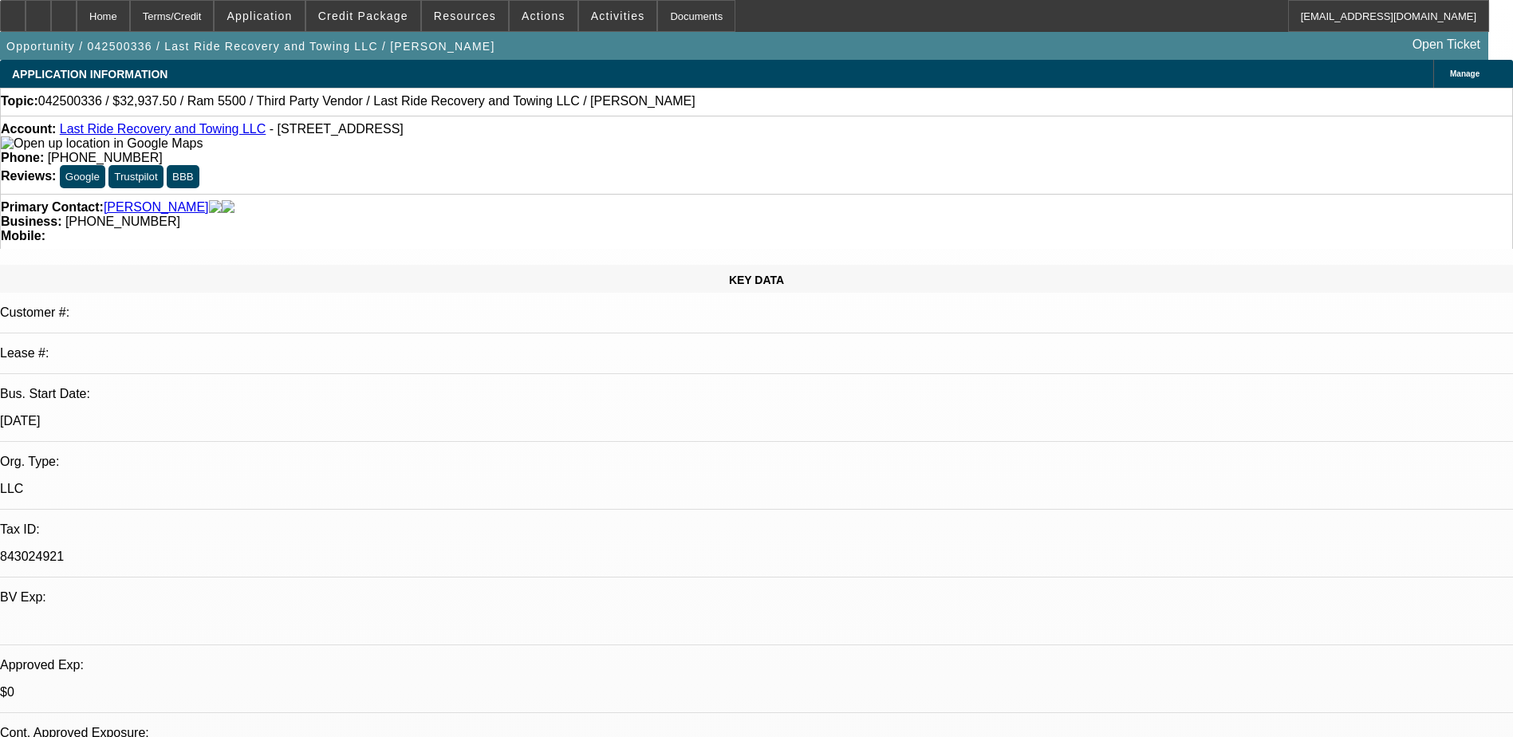
select select "0.1"
select select "0.15"
select select "0"
select select "0.15"
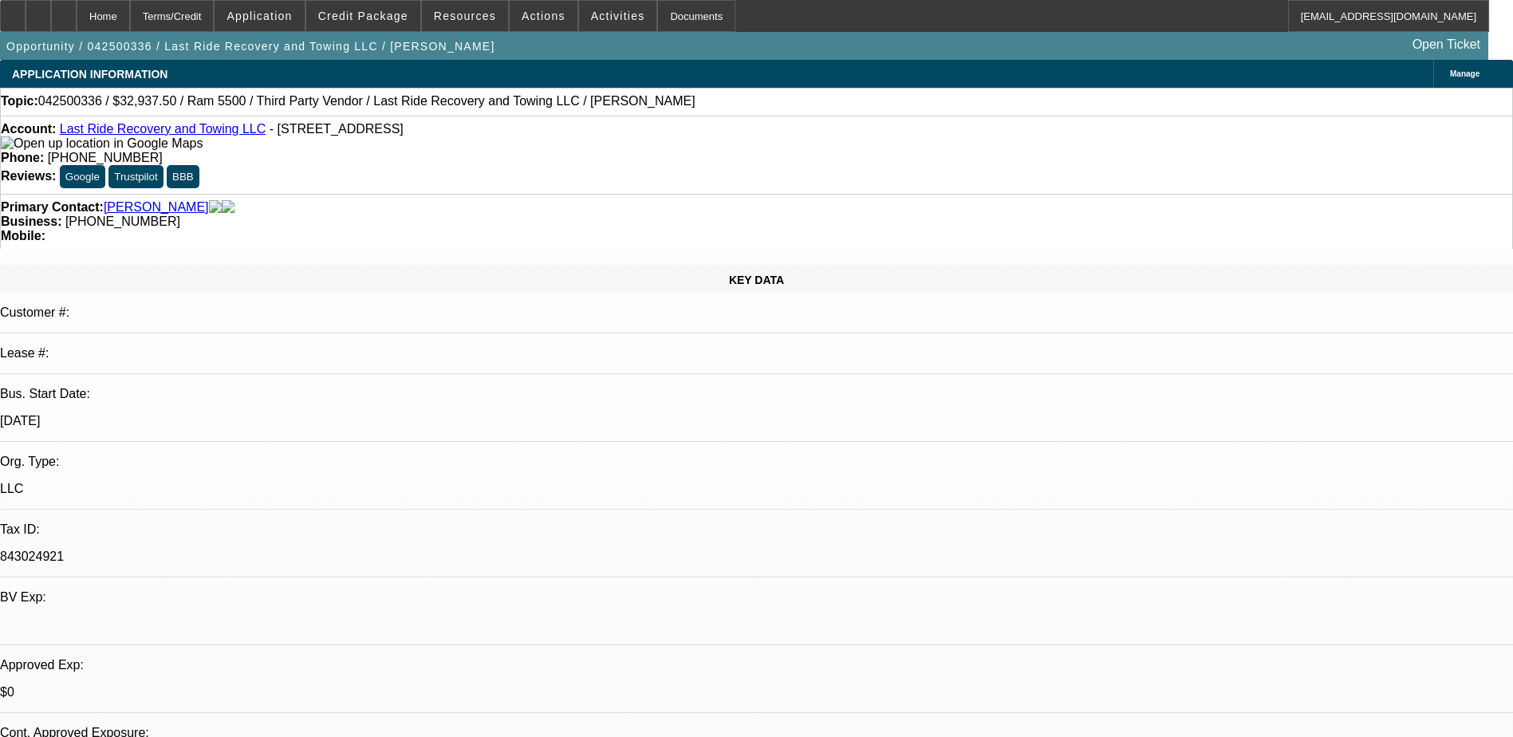
select select "0.1"
select select "1"
select select "3"
select select "4"
select select "1"
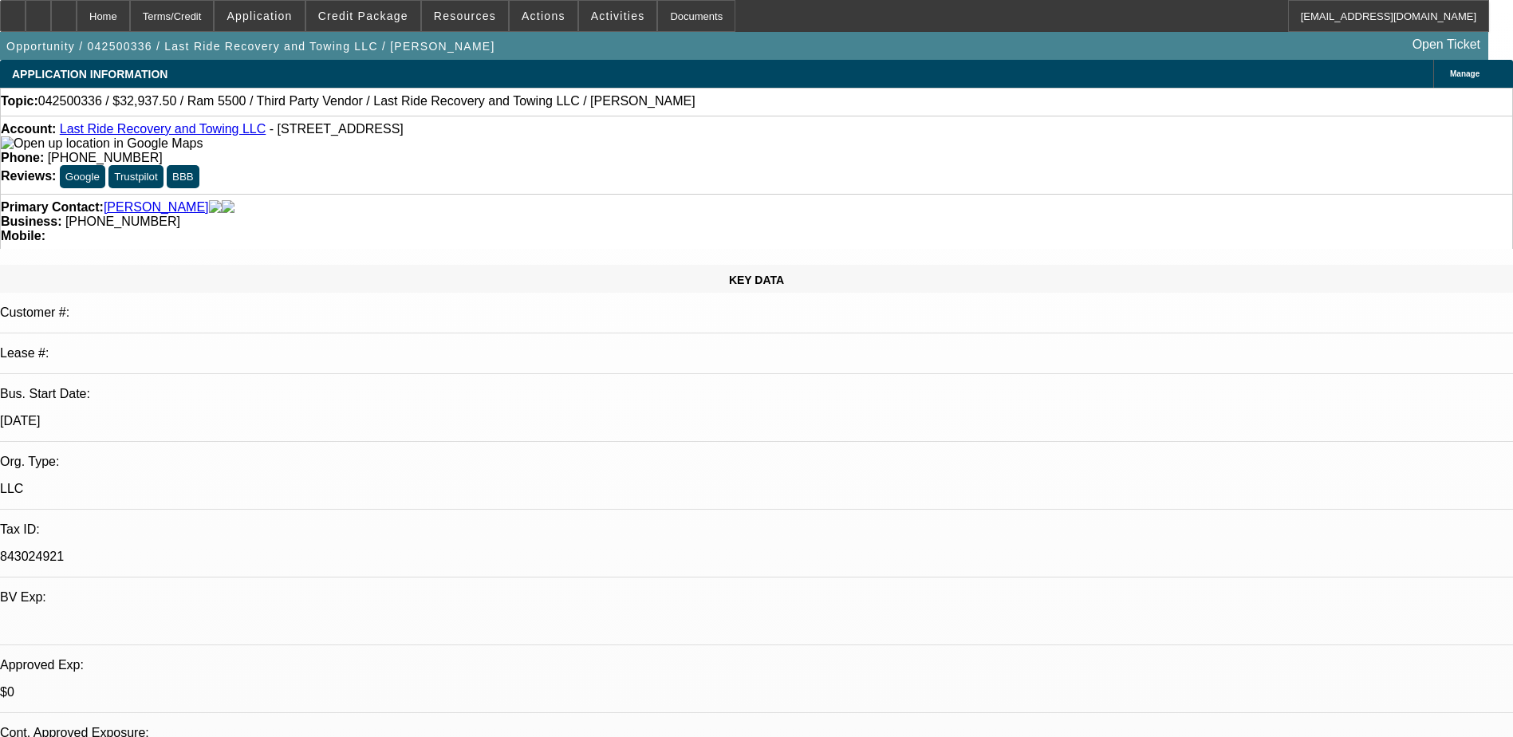
select select "3"
select select "4"
select select "1"
select select "3"
select select "6"
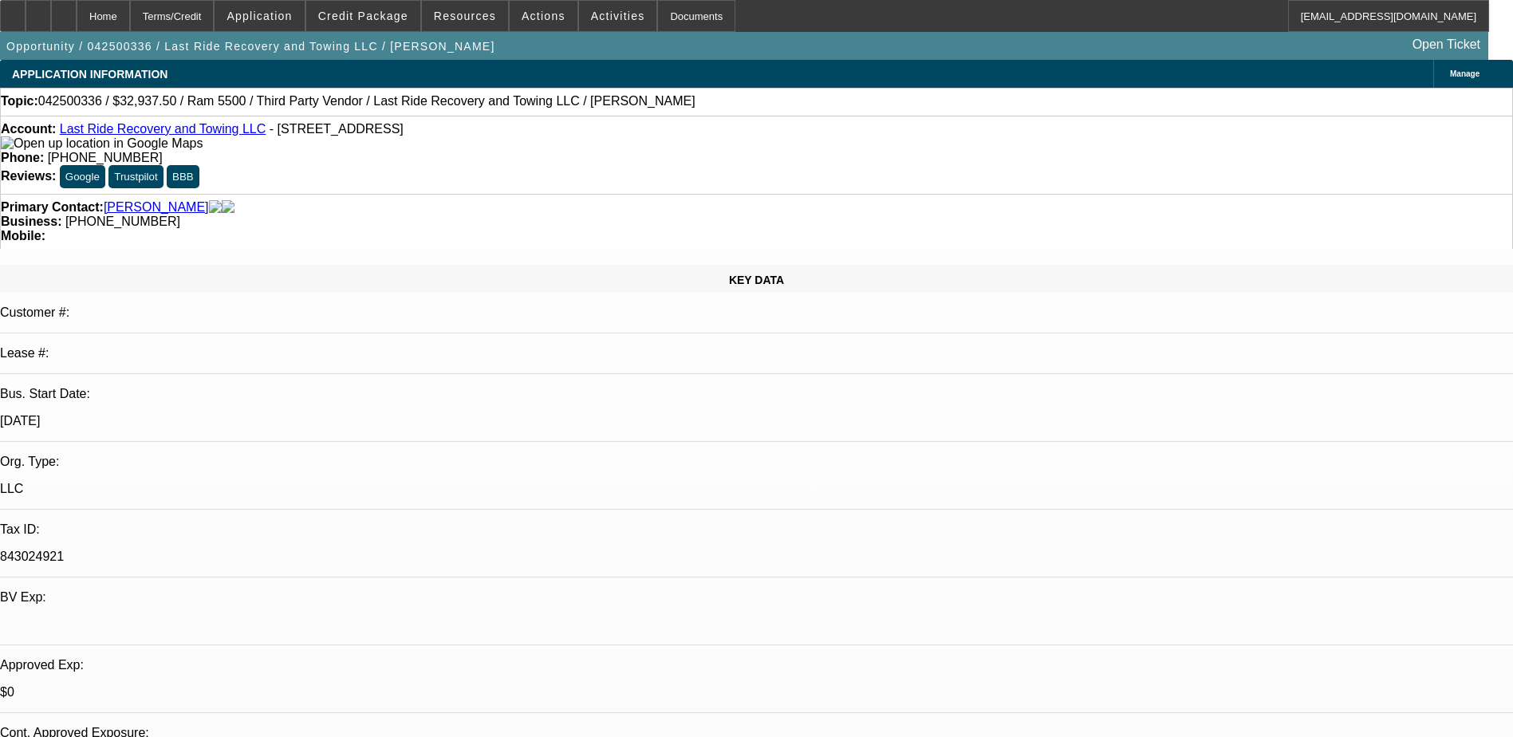
select select "1"
select select "2"
select select "4"
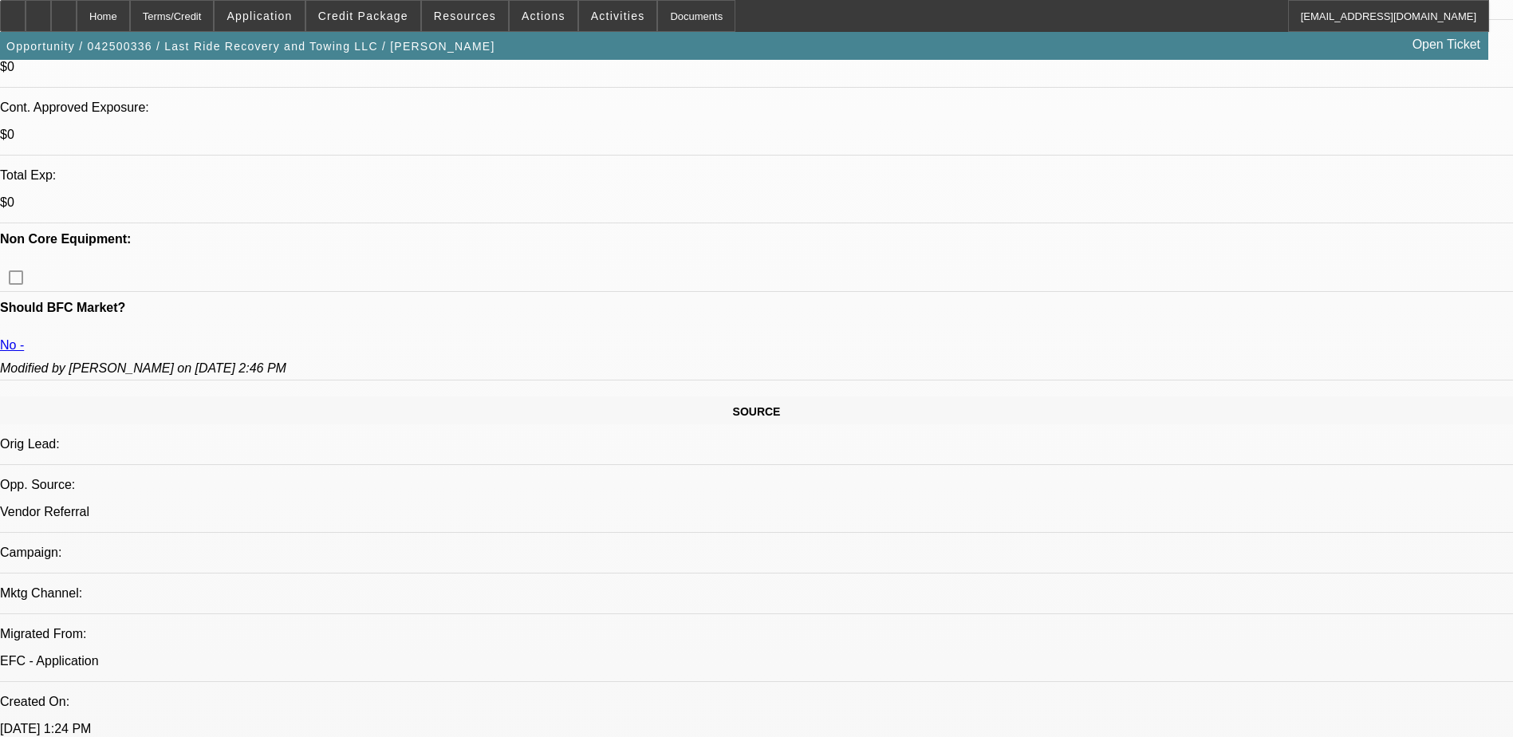
scroll to position [231, 0]
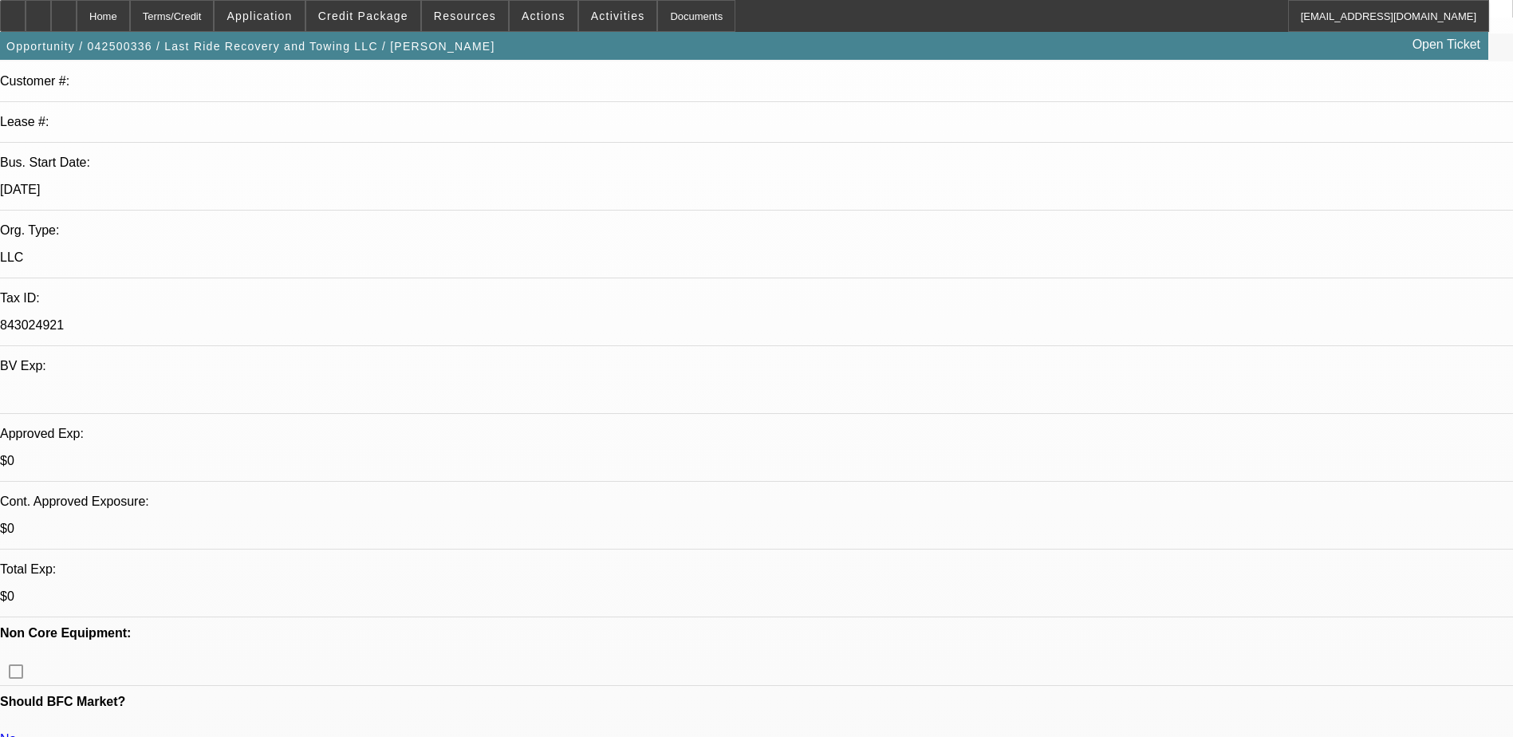
drag, startPoint x: 1079, startPoint y: 205, endPoint x: 1080, endPoint y: 197, distance: 8.0
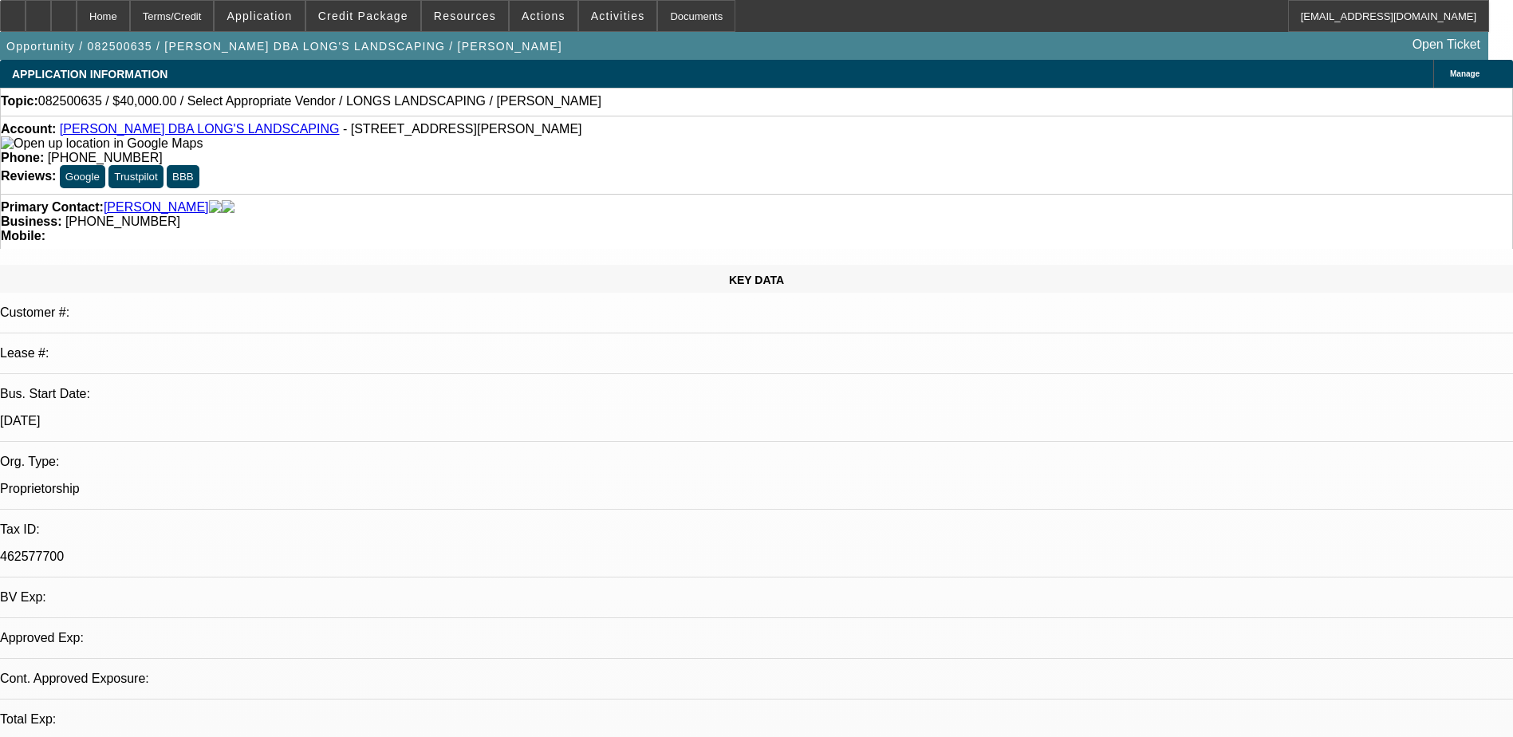
select select "0"
select select "2"
select select "0.1"
select select "1"
select select "2"
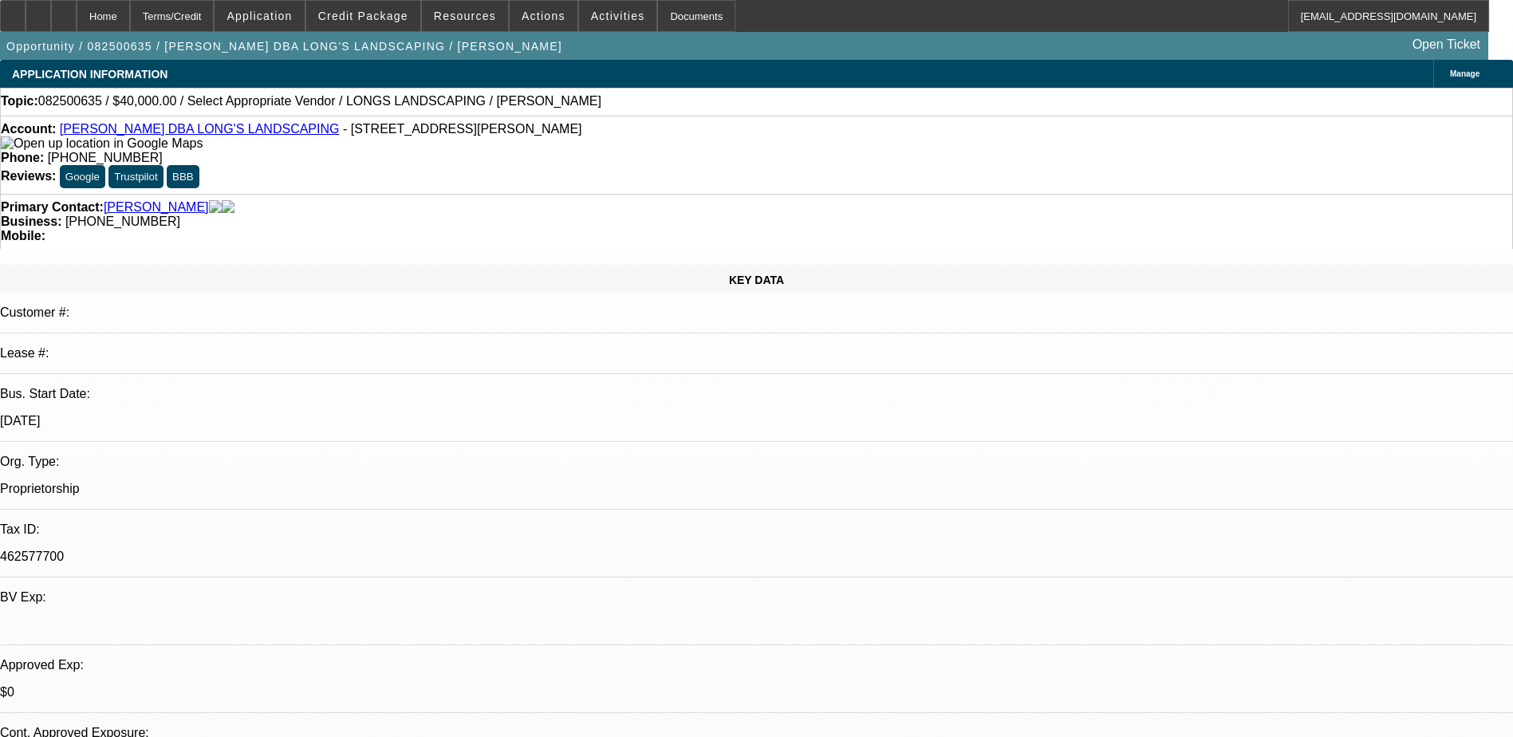
select select "4"
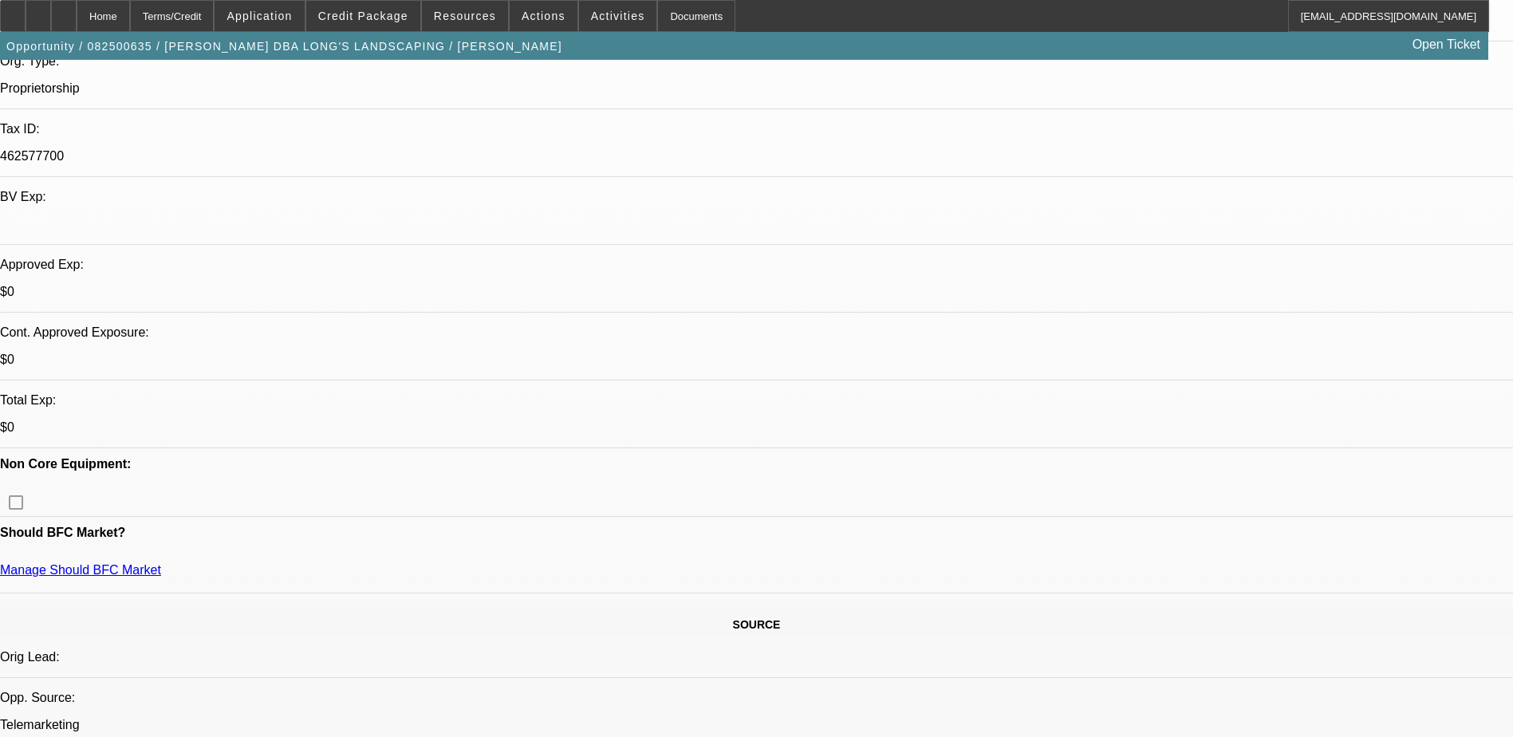
scroll to position [558, 0]
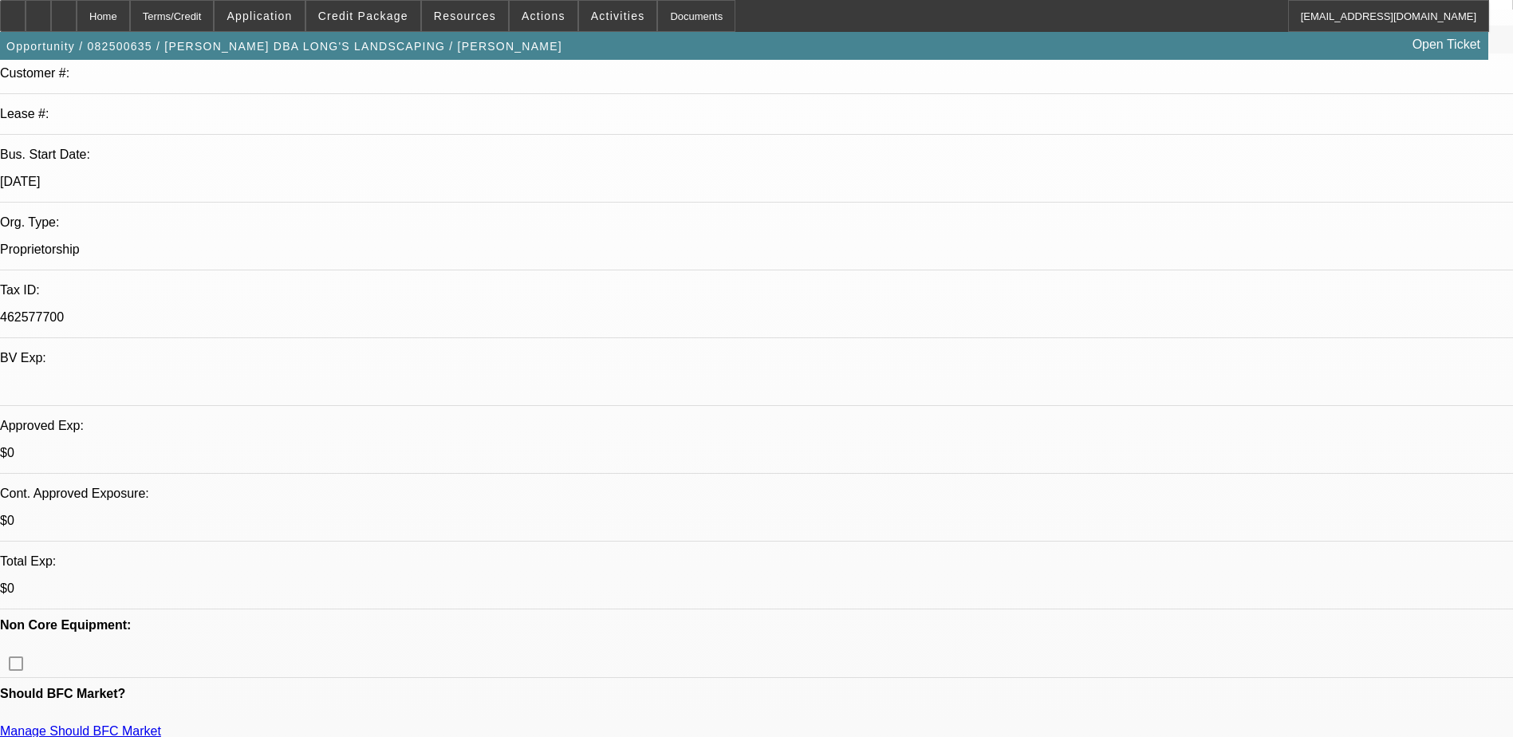
scroll to position [0, 0]
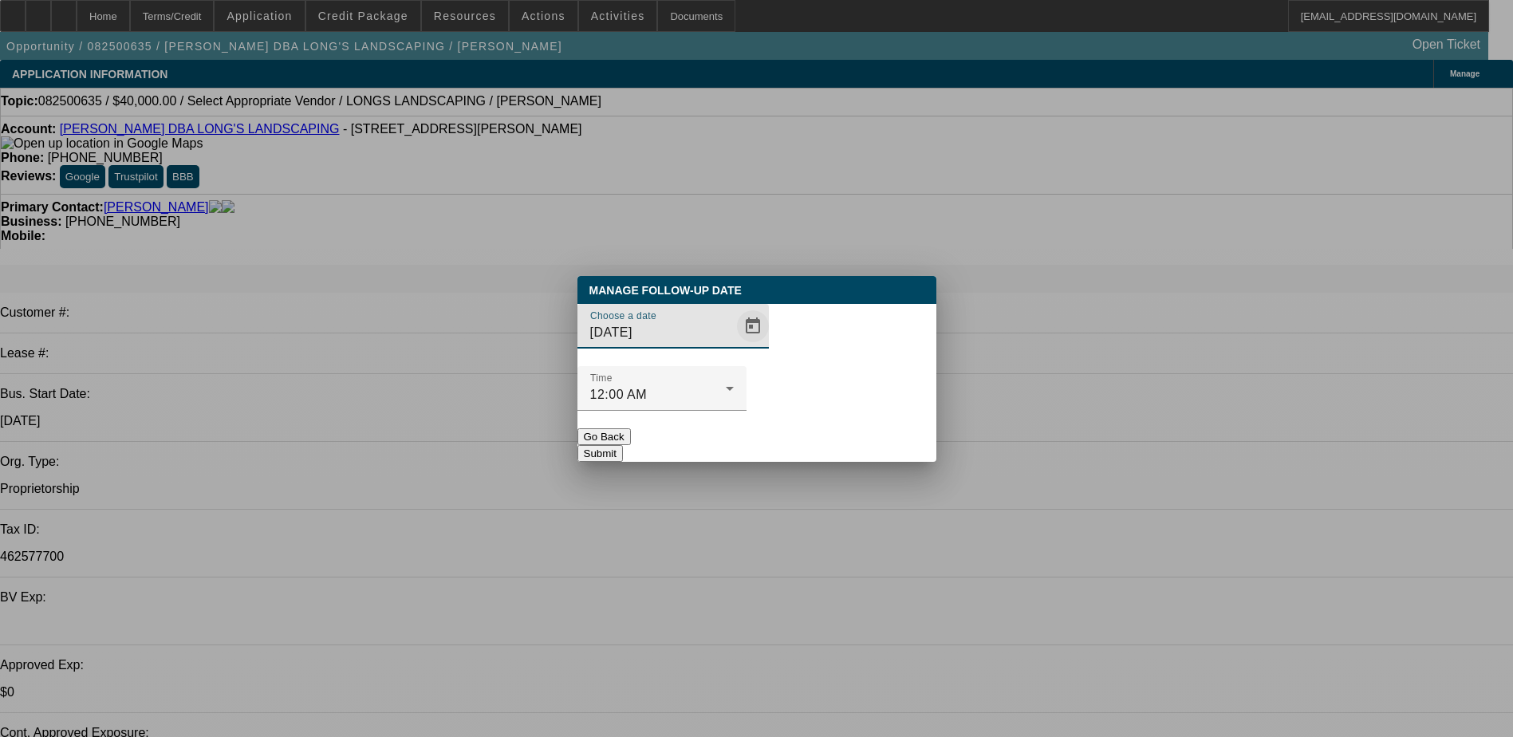
click at [734, 345] on span "Open calendar" at bounding box center [753, 326] width 38 height 38
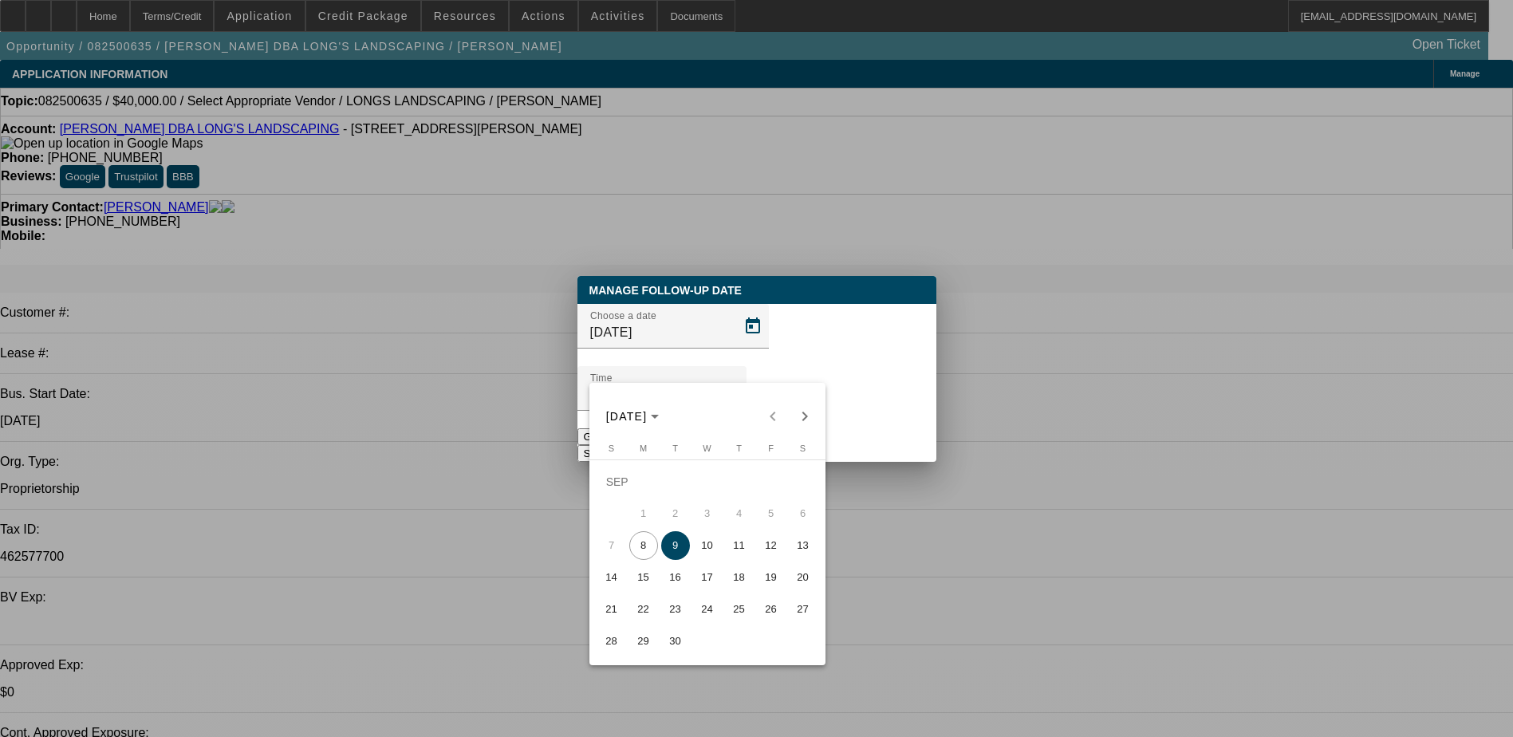
click at [732, 545] on span "11" at bounding box center [739, 545] width 29 height 29
type input "[DATE]"
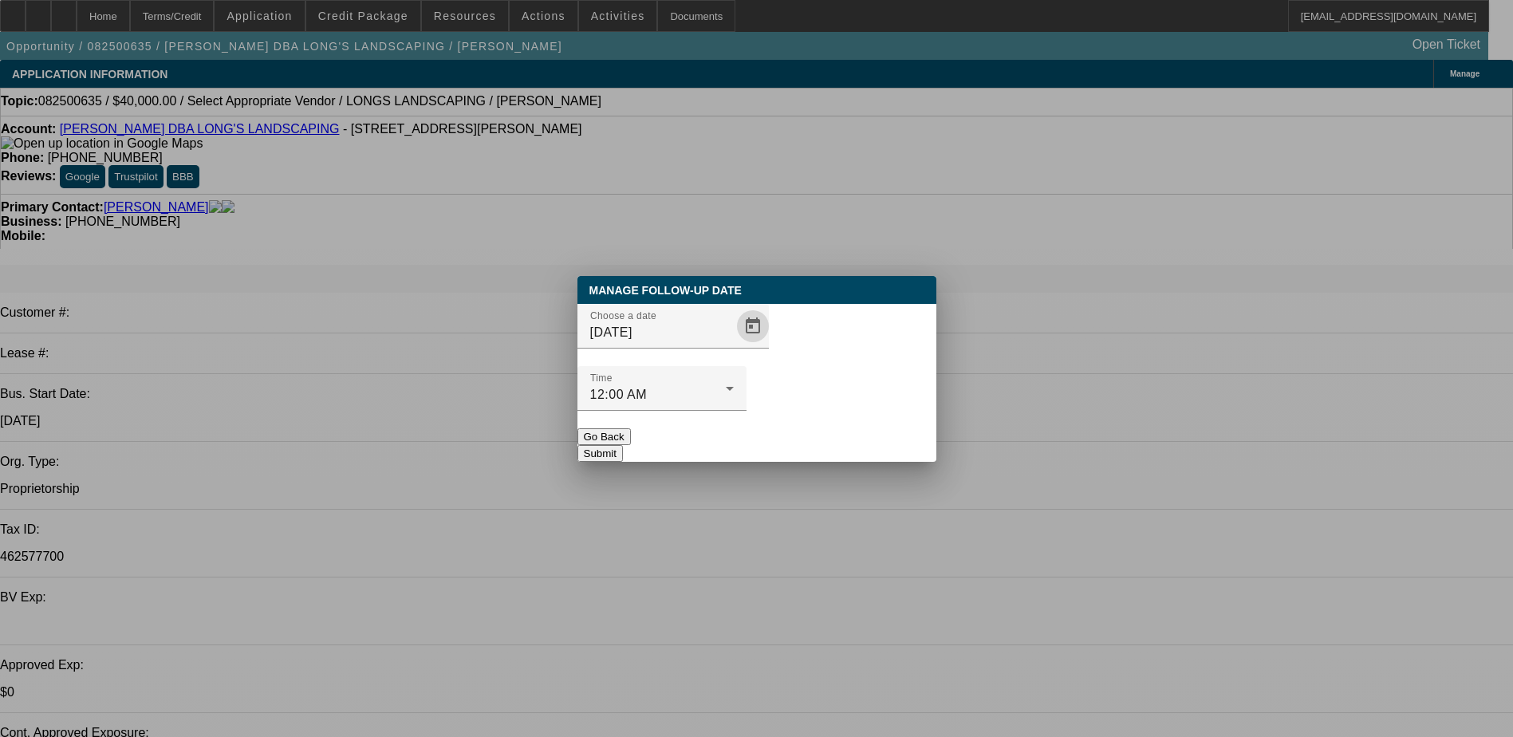
click at [623, 445] on button "Submit" at bounding box center [599, 453] width 45 height 17
